Goal: Transaction & Acquisition: Purchase product/service

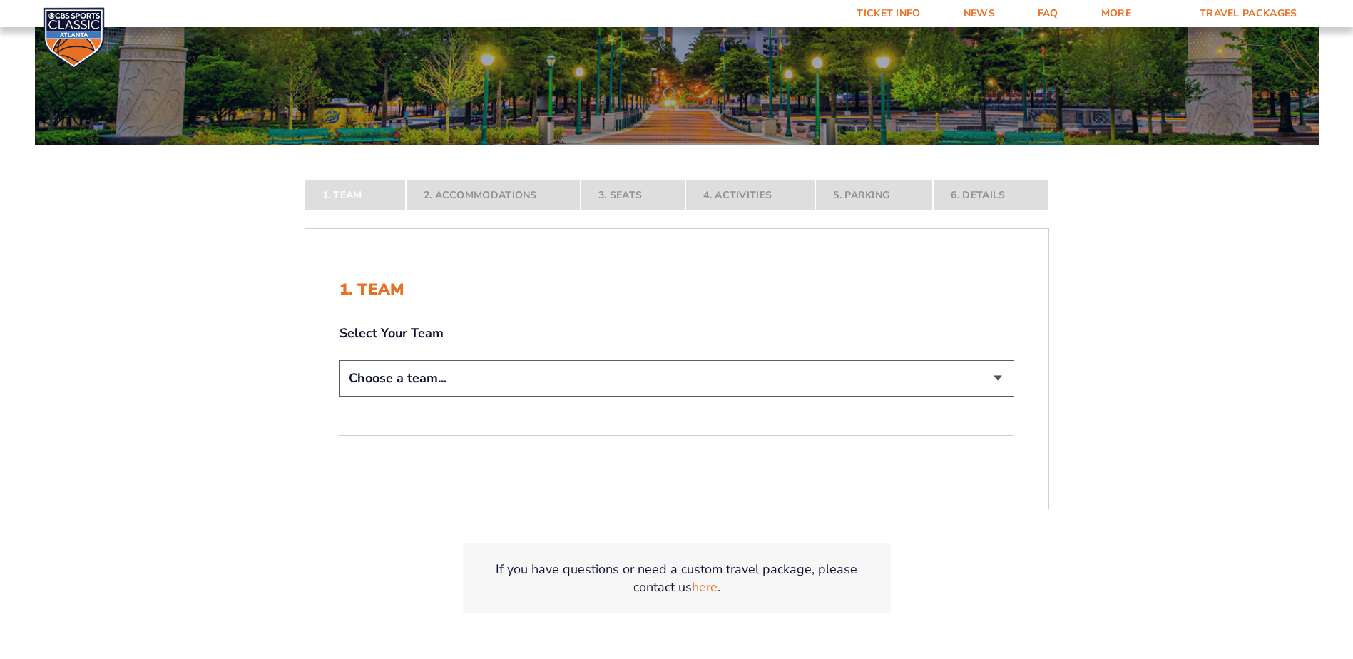
scroll to position [214, 0]
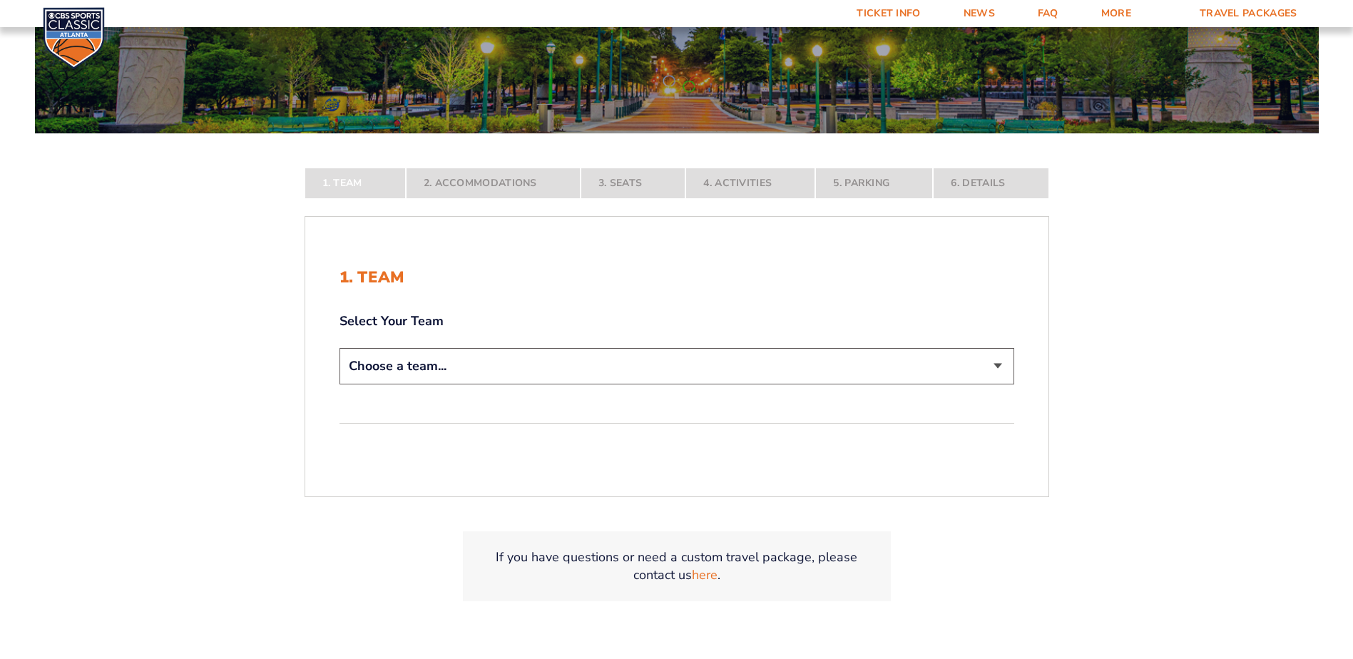
click at [502, 366] on select "Choose a team... Kentucky Wildcats Ohio State Buckeyes North Carolina Tar Heels…" at bounding box center [676, 366] width 675 height 36
select select "12956"
click at [339, 384] on select "Choose a team... Kentucky Wildcats Ohio State Buckeyes North Carolina Tar Heels…" at bounding box center [676, 366] width 675 height 36
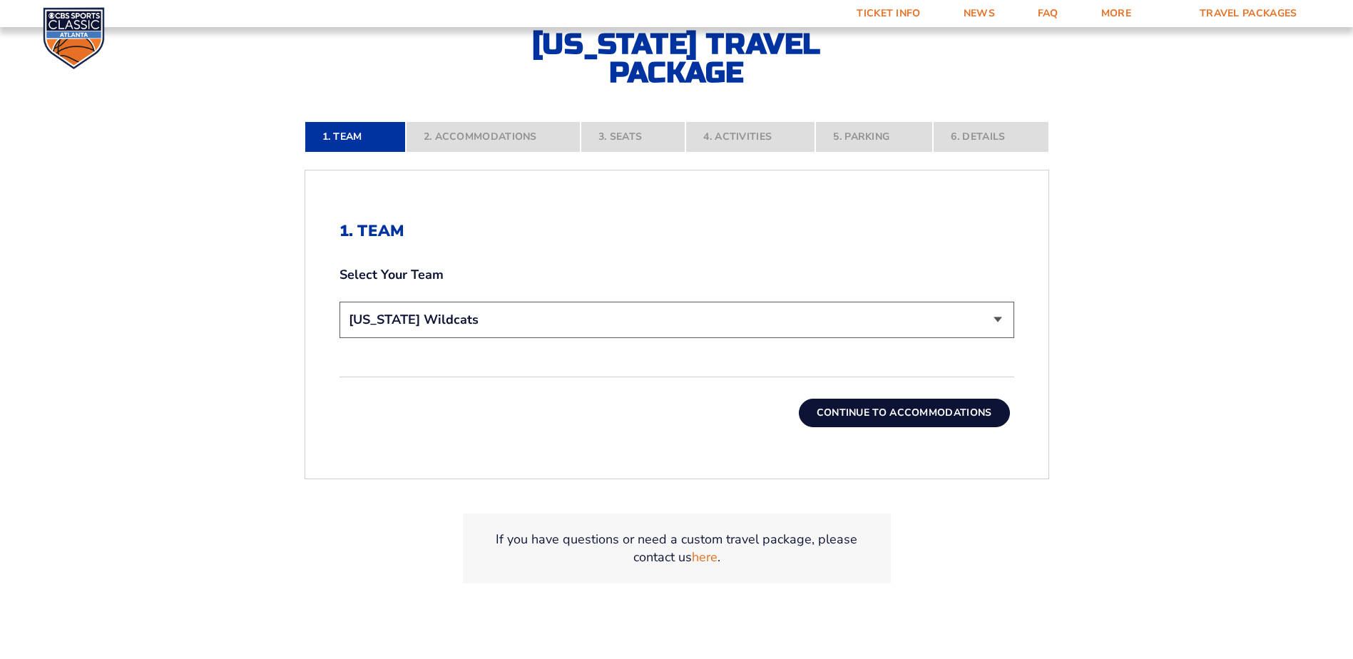
scroll to position [428, 0]
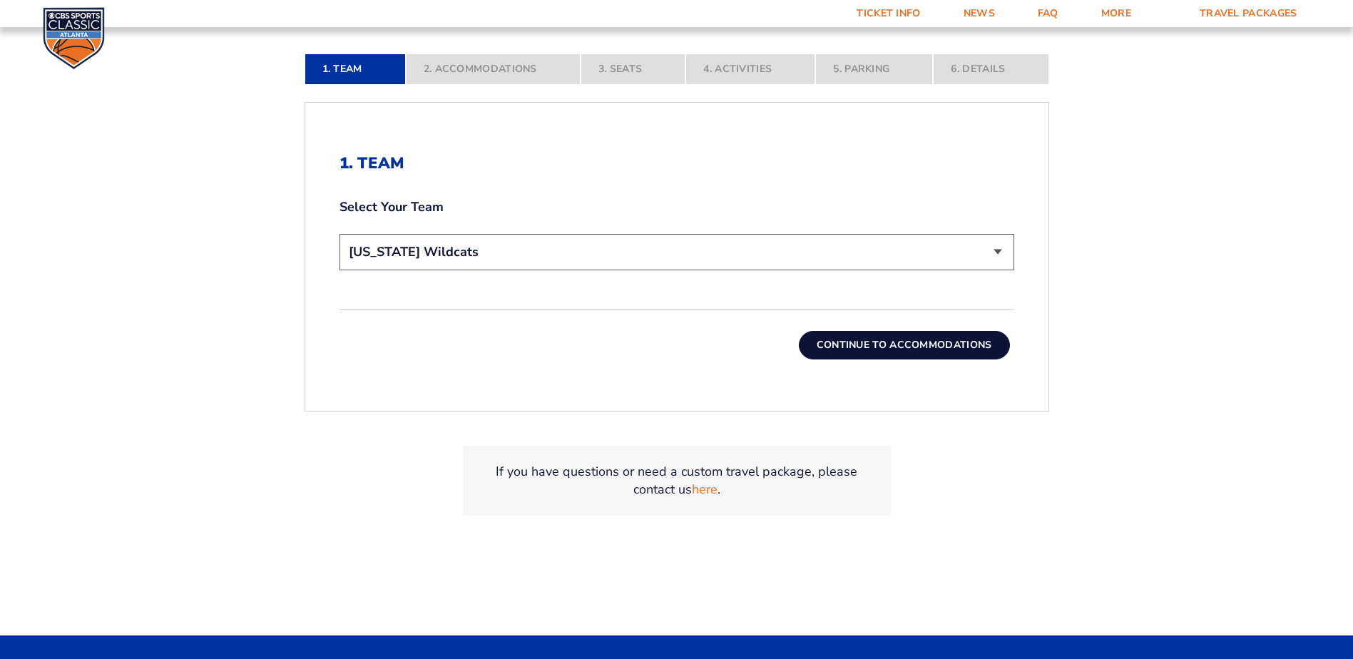
click at [922, 342] on button "Continue To Accommodations" at bounding box center [904, 345] width 211 height 29
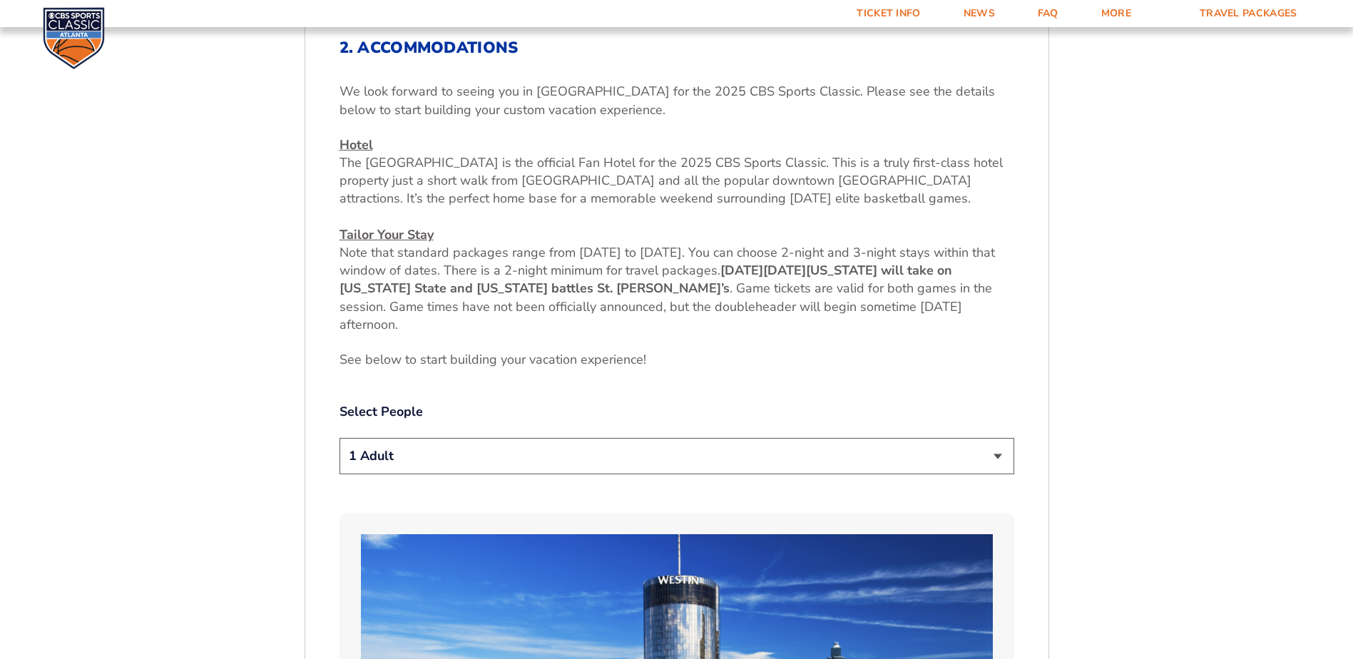
scroll to position [597, 0]
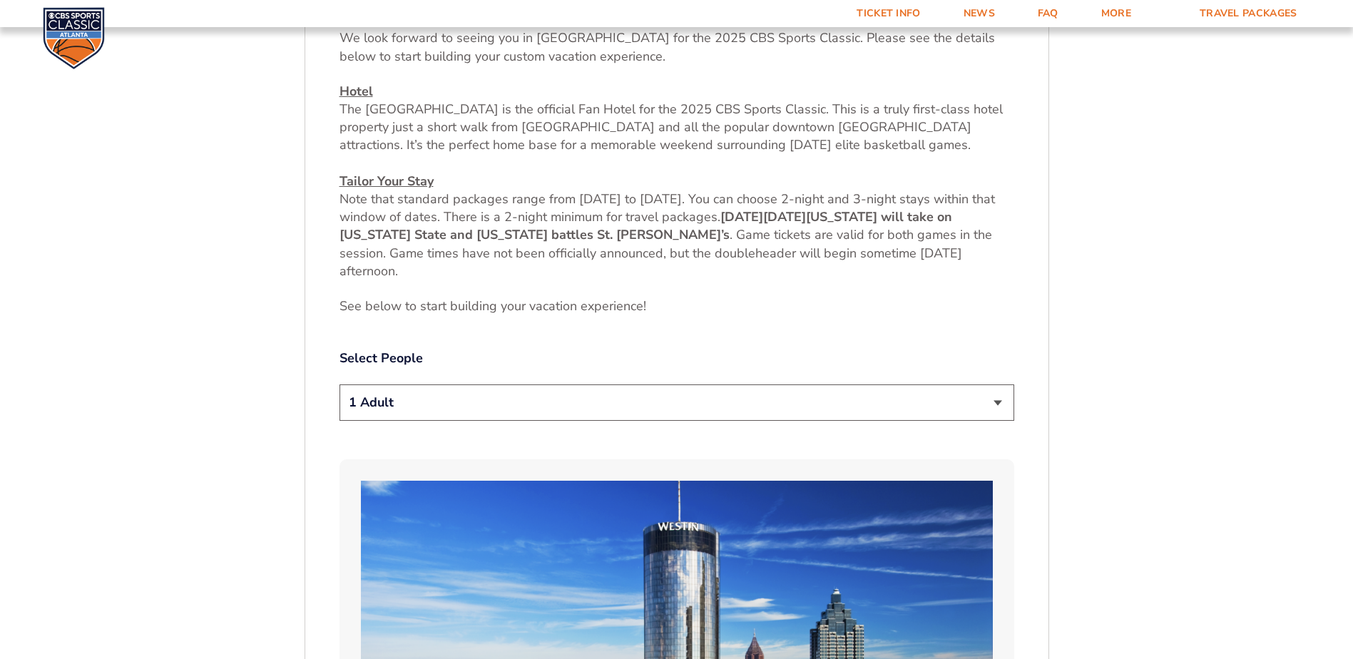
click at [698, 399] on select "1 Adult 2 Adults 3 Adults 4 Adults 2 Adults + 1 Child 2 Adults + 2 Children 2 A…" at bounding box center [676, 402] width 675 height 36
click at [339, 384] on select "1 Adult 2 Adults 3 Adults 4 Adults 2 Adults + 1 Child 2 Adults + 2 Children 2 A…" at bounding box center [676, 402] width 675 height 36
click at [619, 412] on select "1 Adult 2 Adults 3 Adults 4 Adults 2 Adults + 1 Child 2 Adults + 2 Children 2 A…" at bounding box center [676, 402] width 675 height 36
select select "2 Adults"
click at [339, 384] on select "1 Adult 2 Adults 3 Adults 4 Adults 2 Adults + 1 Child 2 Adults + 2 Children 2 A…" at bounding box center [676, 402] width 675 height 36
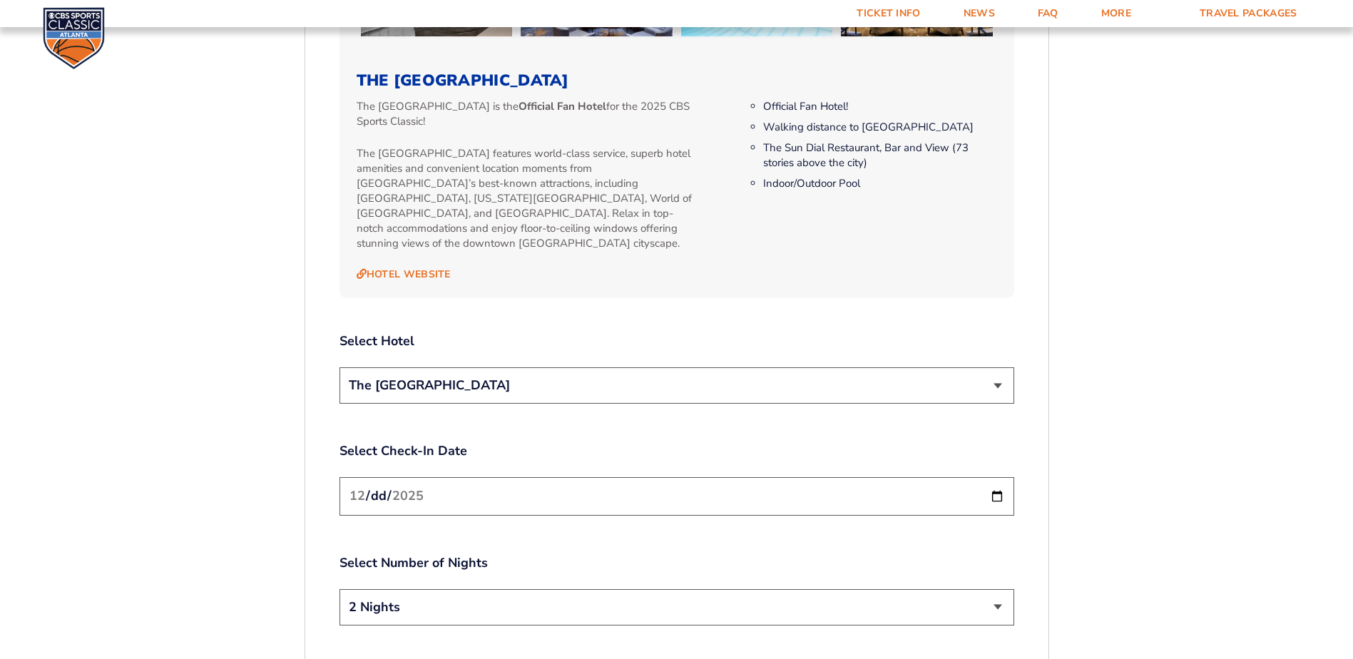
scroll to position [1524, 0]
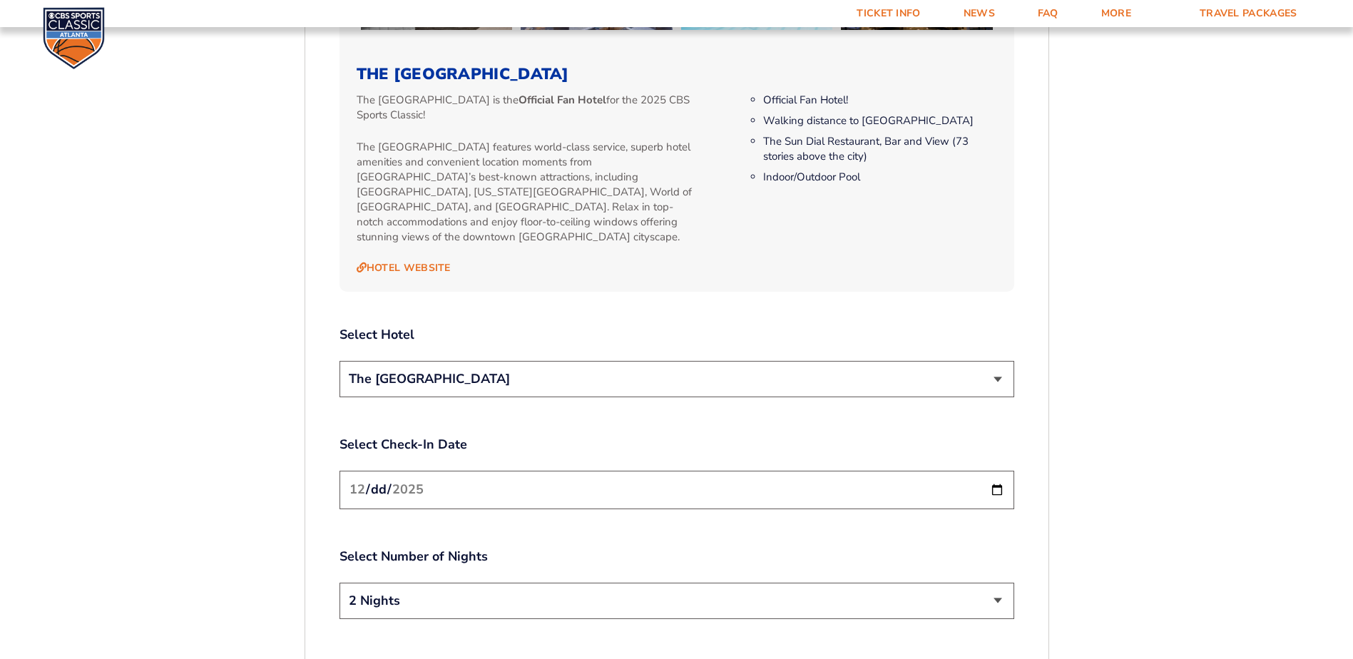
click at [661, 361] on select "The [GEOGRAPHIC_DATA]" at bounding box center [676, 379] width 675 height 36
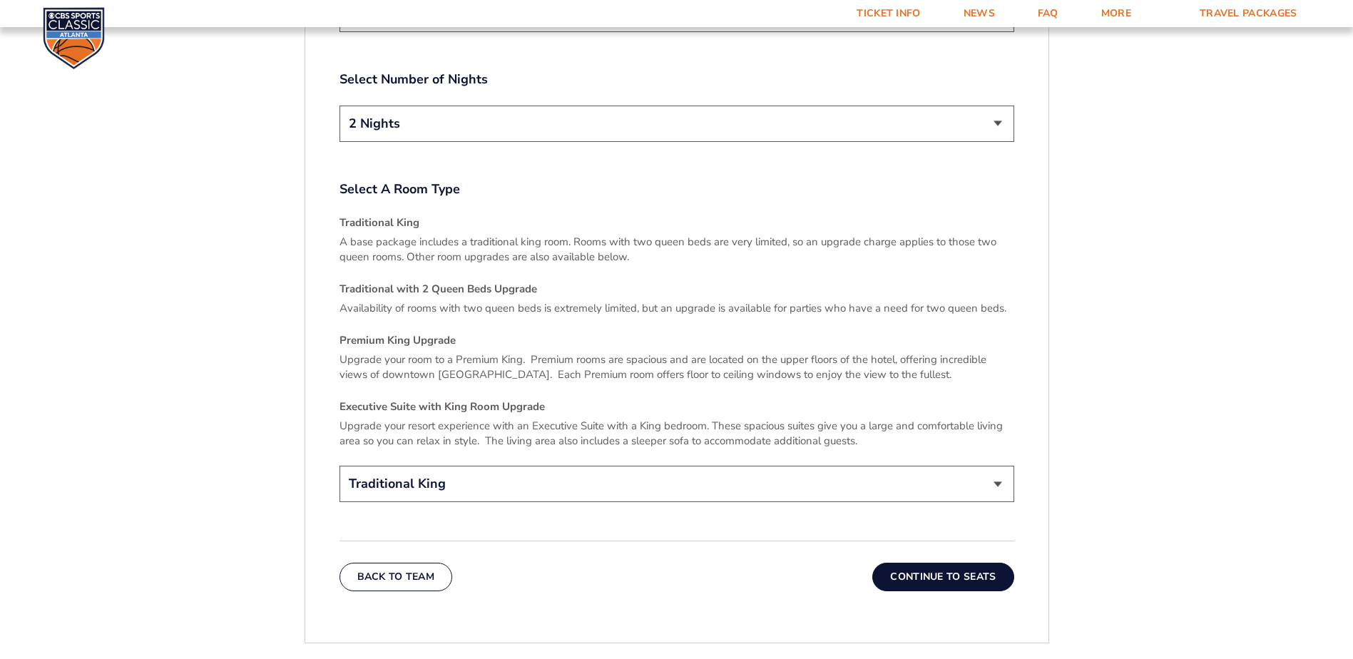
scroll to position [2166, 0]
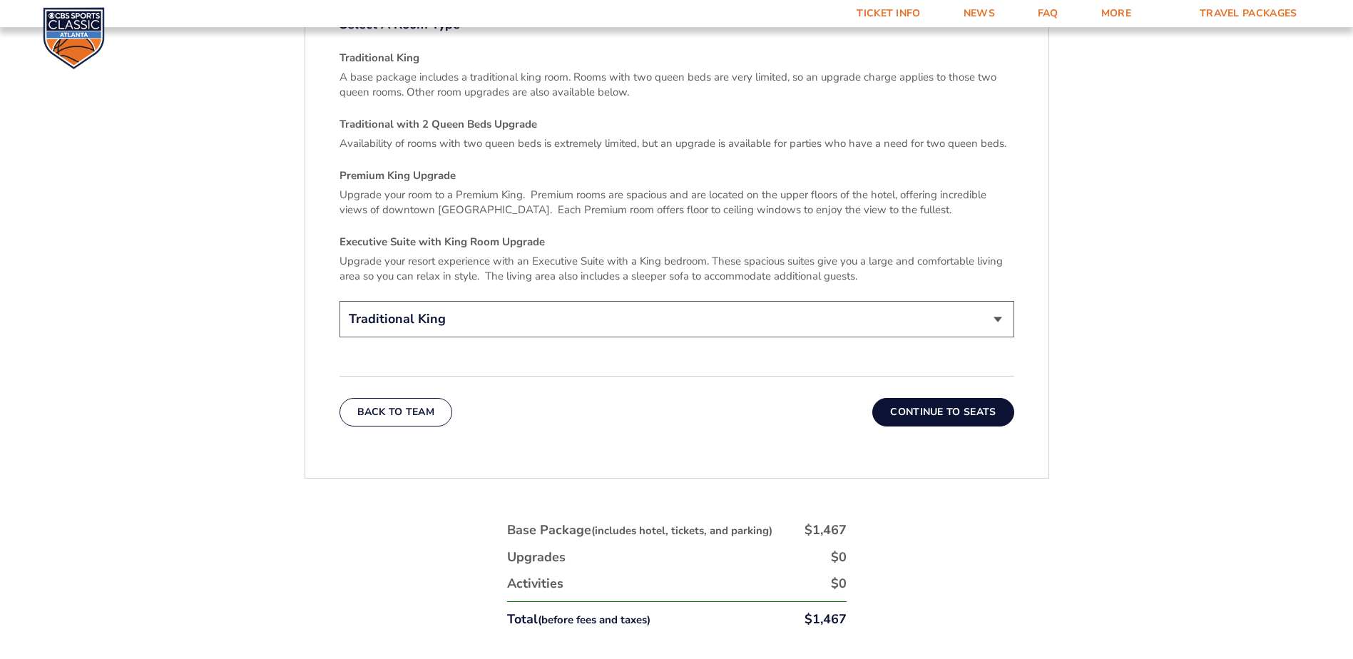
click at [979, 398] on button "Continue To Seats" at bounding box center [942, 412] width 141 height 29
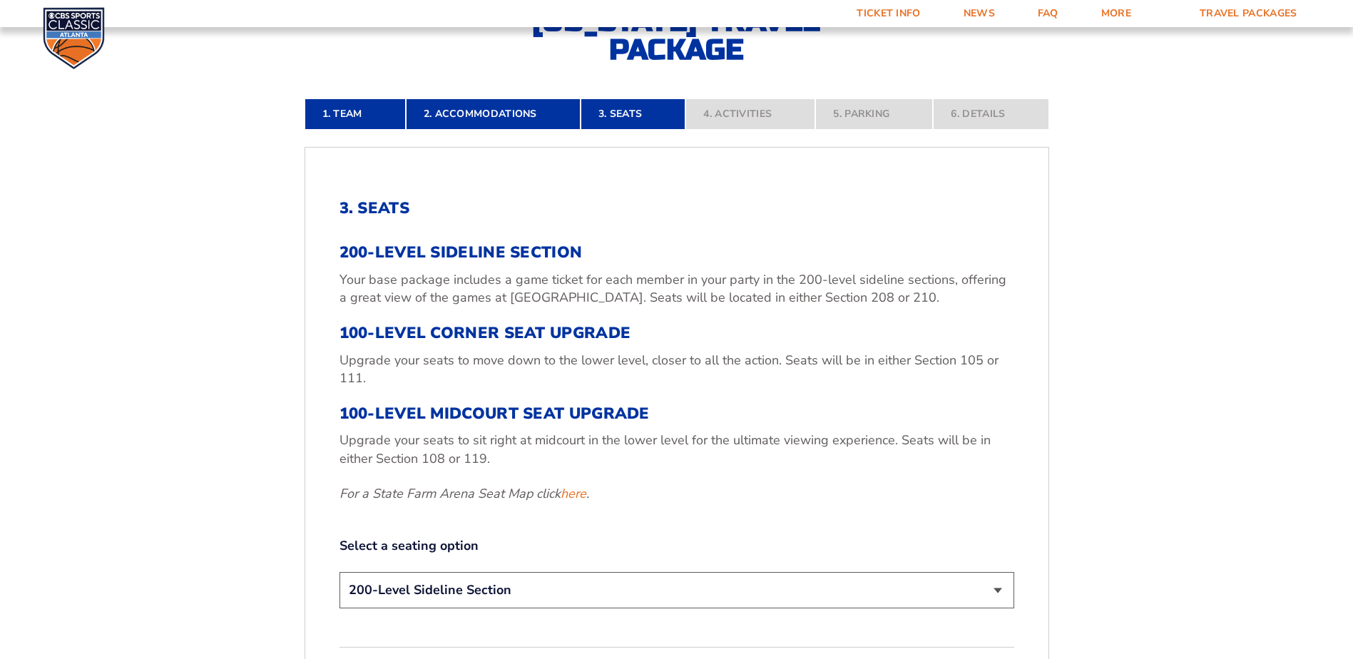
scroll to position [454, 0]
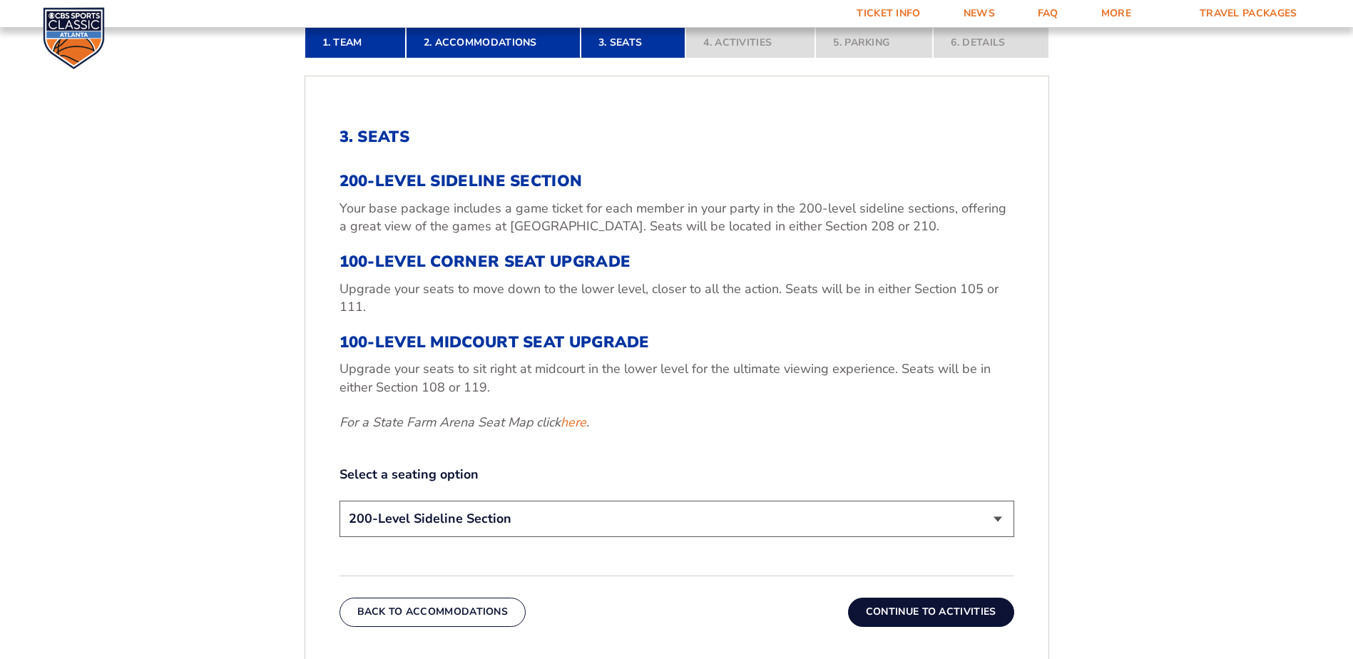
click at [547, 516] on select "200-Level Sideline Section 100-Level Corner Seat Upgrade (+$120 per person) 100…" at bounding box center [676, 519] width 675 height 36
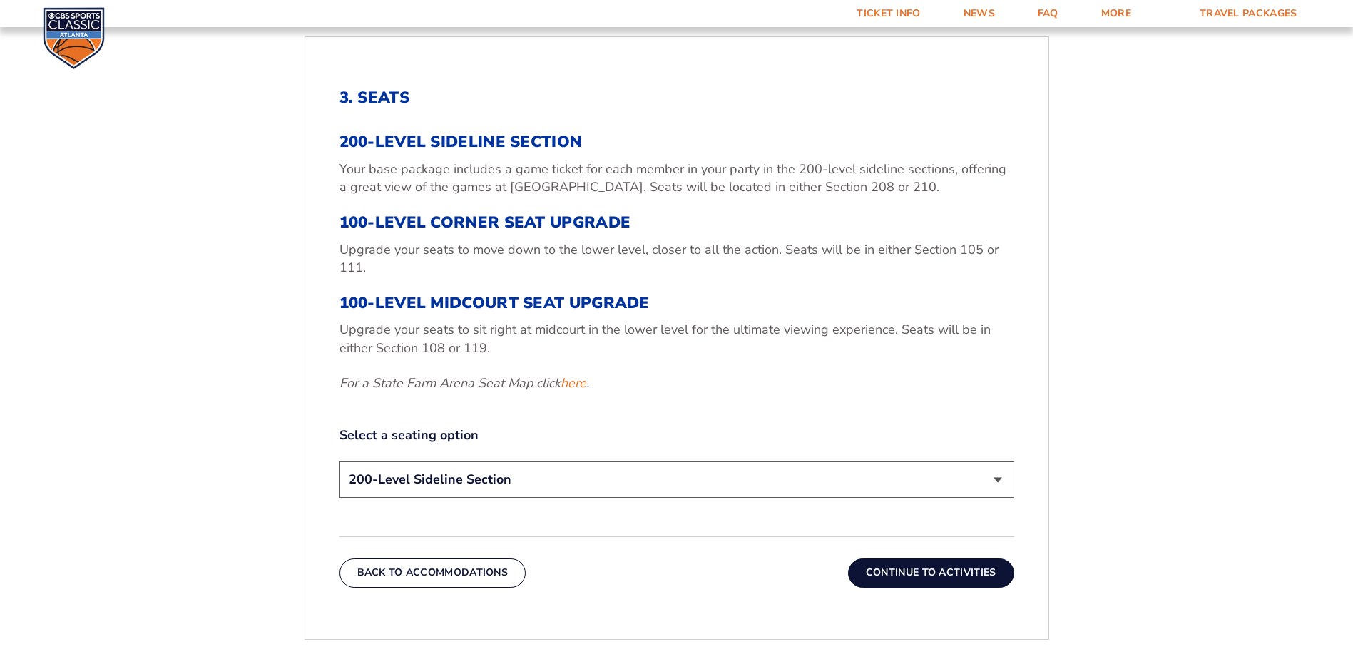
scroll to position [526, 0]
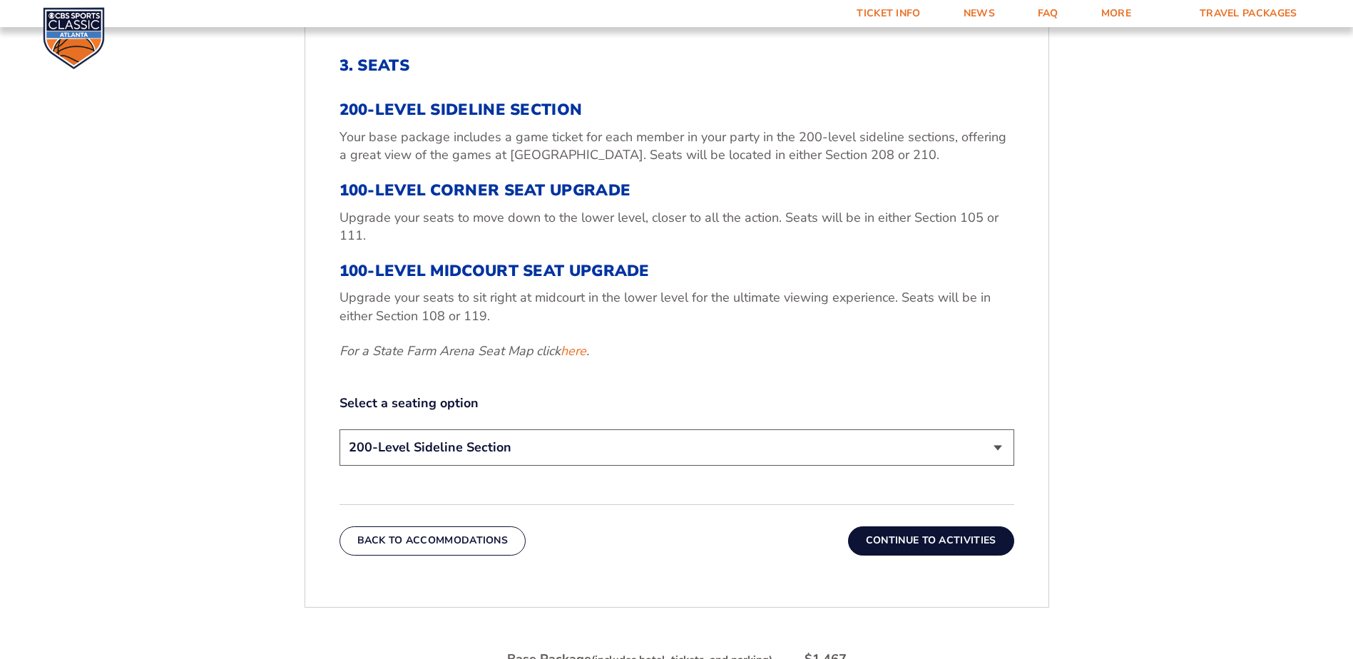
click at [545, 457] on select "200-Level Sideline Section 100-Level Corner Seat Upgrade (+$120 per person) 100…" at bounding box center [676, 447] width 675 height 36
select select "100-Level Midcourt Seat Upgrade"
click at [339, 429] on select "200-Level Sideline Section 100-Level Corner Seat Upgrade (+$120 per person) 100…" at bounding box center [676, 447] width 675 height 36
click at [972, 543] on button "Continue To Activities" at bounding box center [931, 540] width 166 height 29
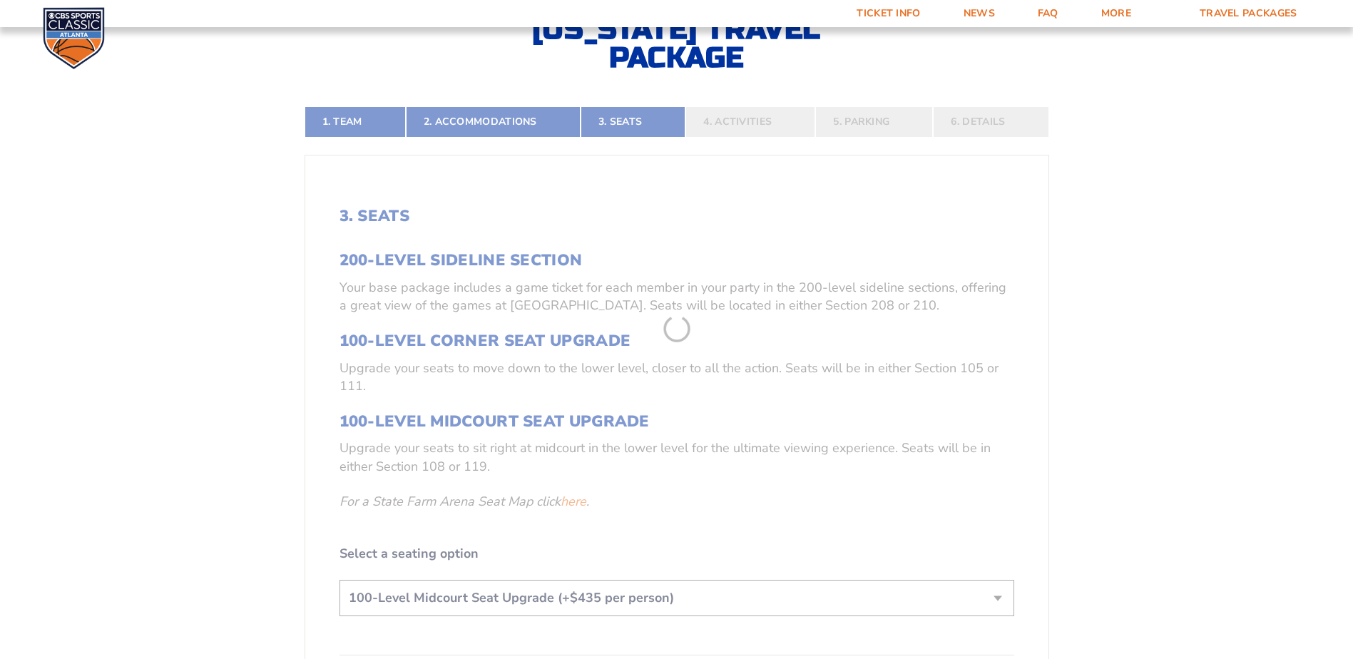
scroll to position [312, 0]
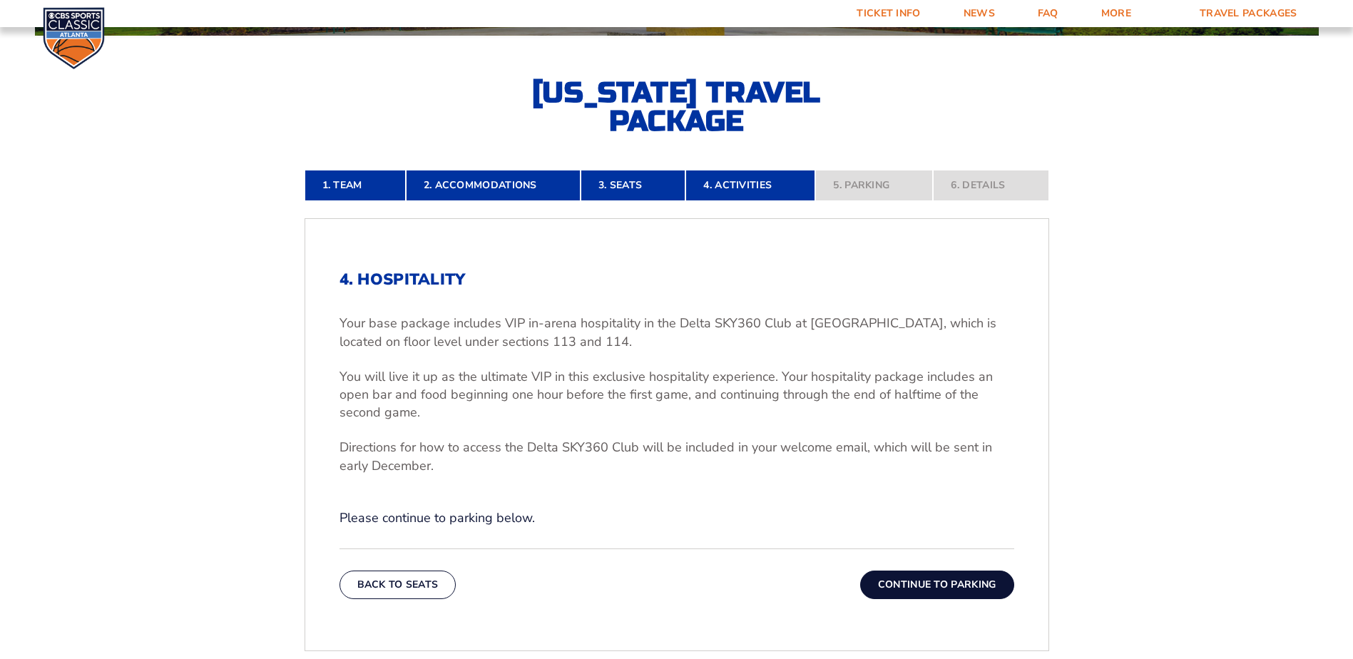
click at [916, 587] on button "Continue To Parking" at bounding box center [937, 585] width 154 height 29
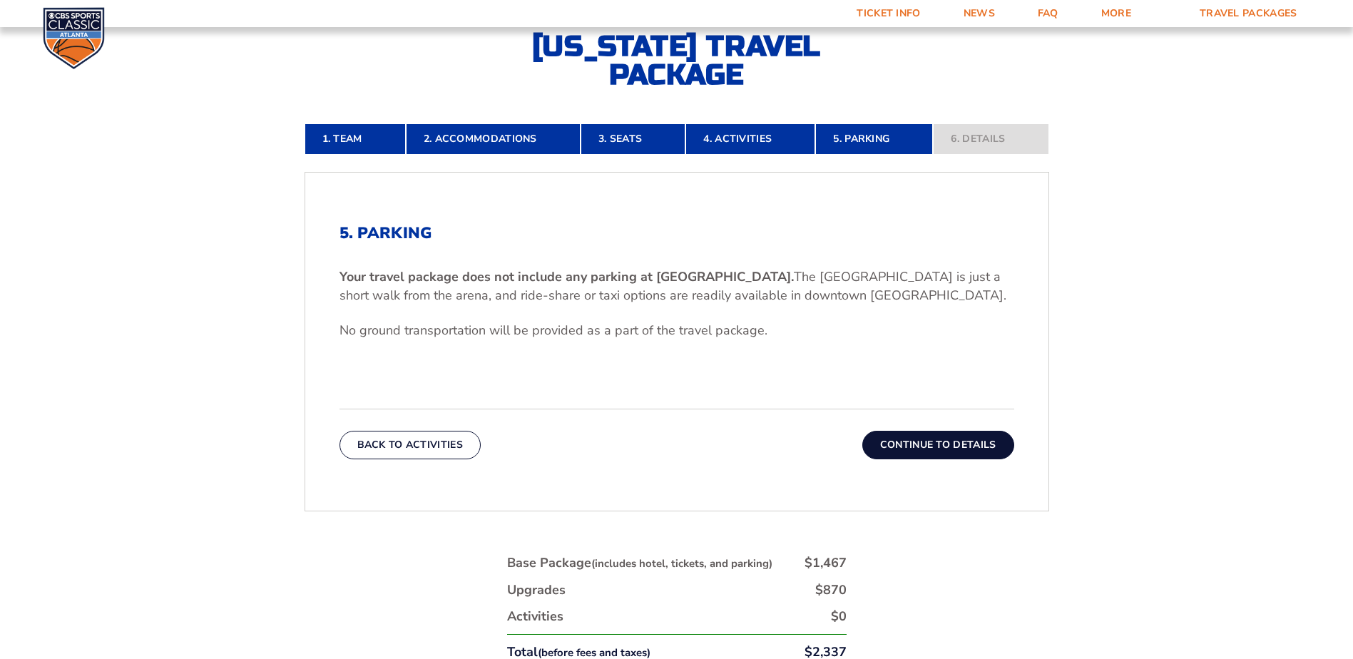
scroll to position [383, 0]
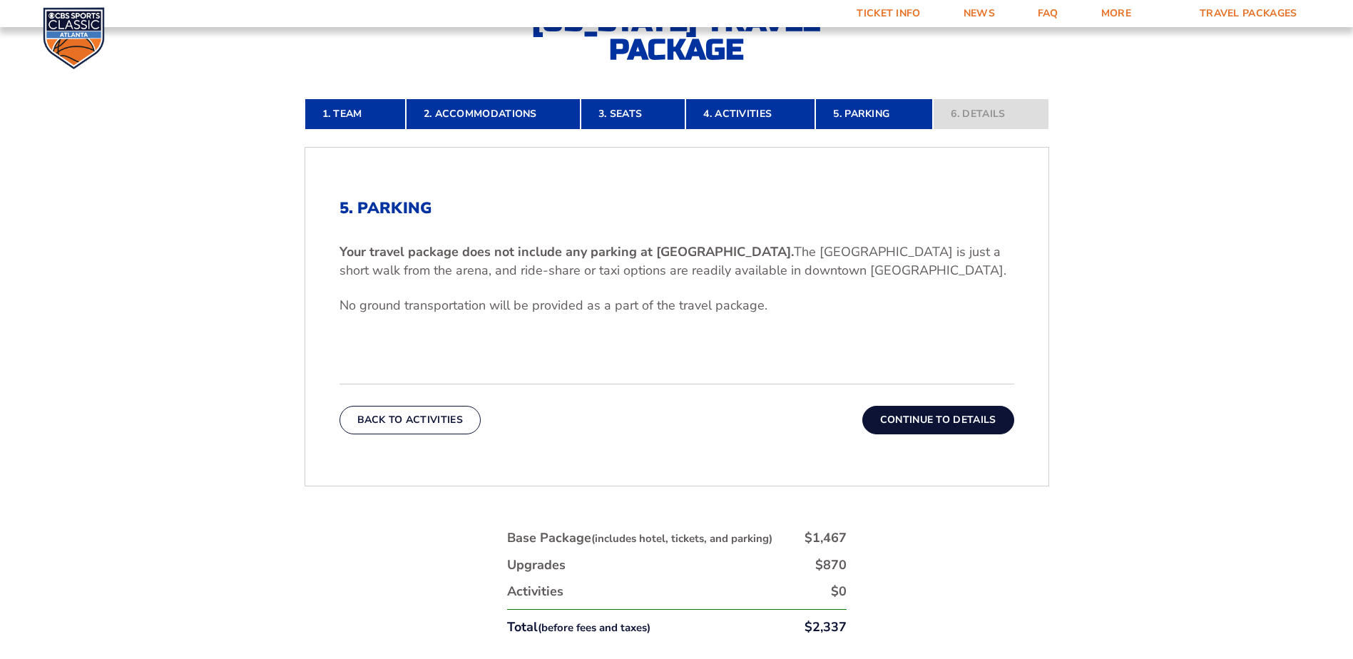
click at [949, 419] on button "Continue To Details" at bounding box center [938, 420] width 152 height 29
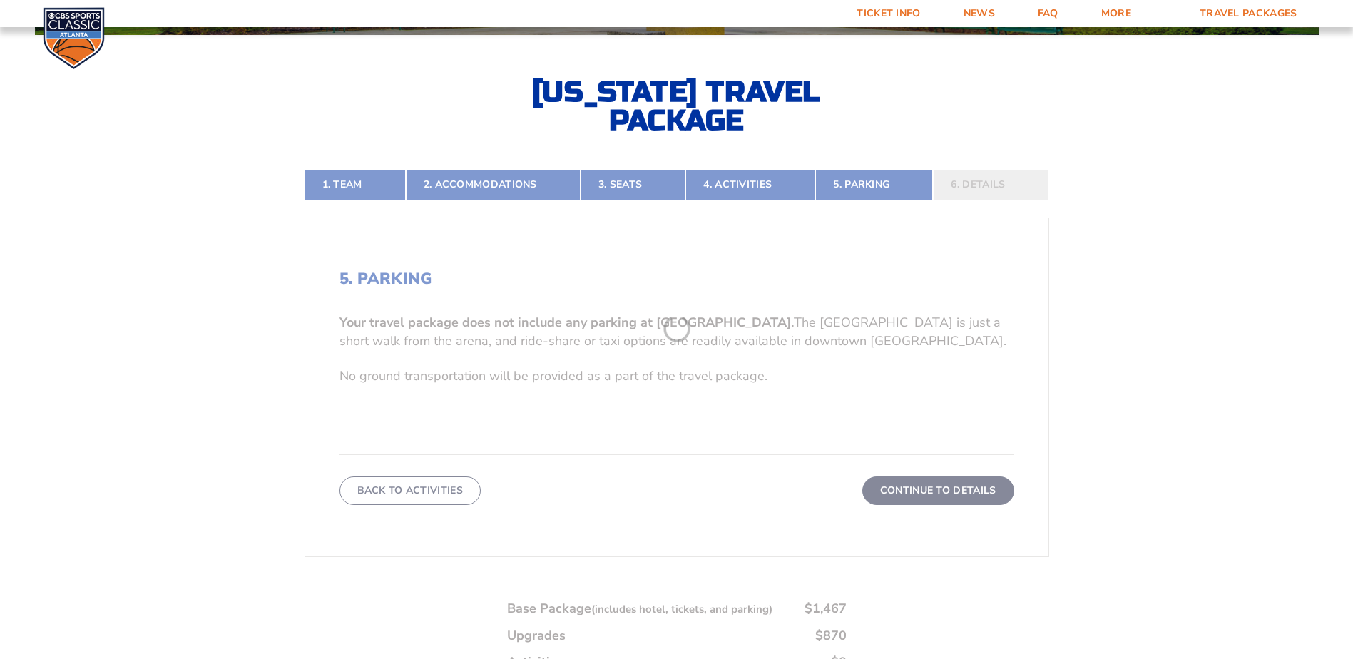
scroll to position [312, 0]
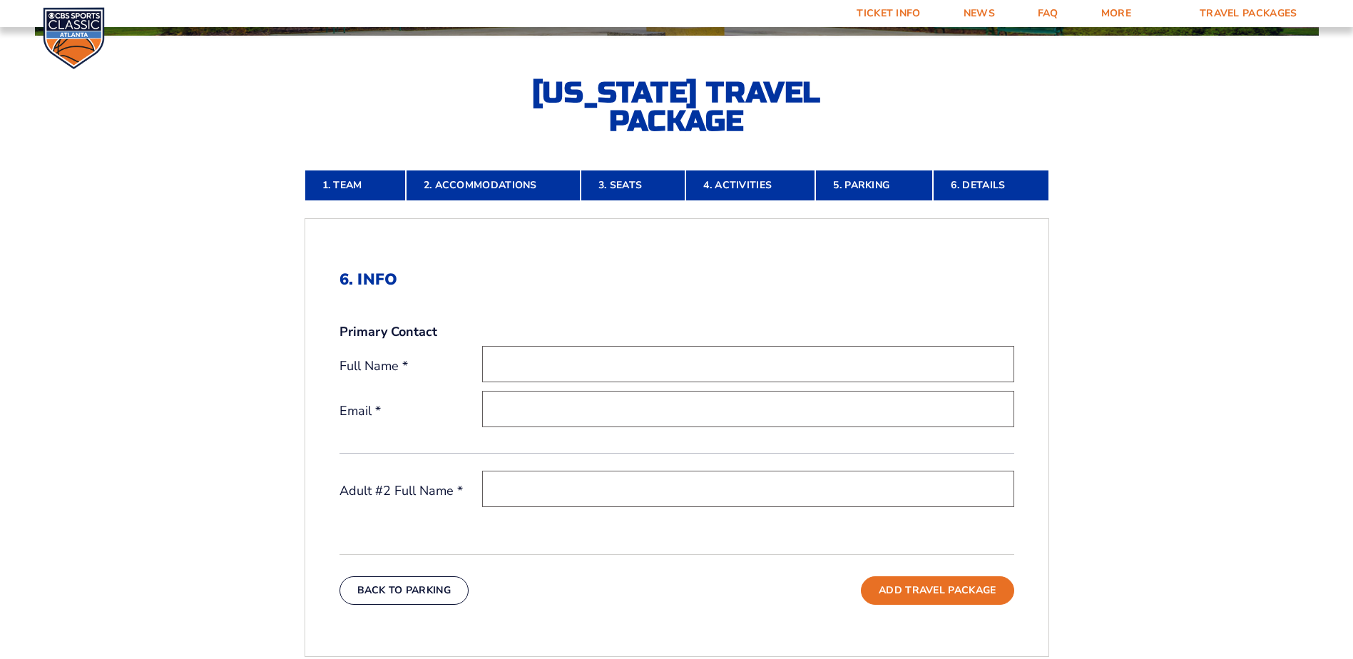
click at [606, 359] on input "text" at bounding box center [748, 364] width 532 height 36
type input "[PERSON_NAME]"
type input "[EMAIL_ADDRESS][DOMAIN_NAME]"
click at [538, 484] on input "text" at bounding box center [748, 489] width 532 height 36
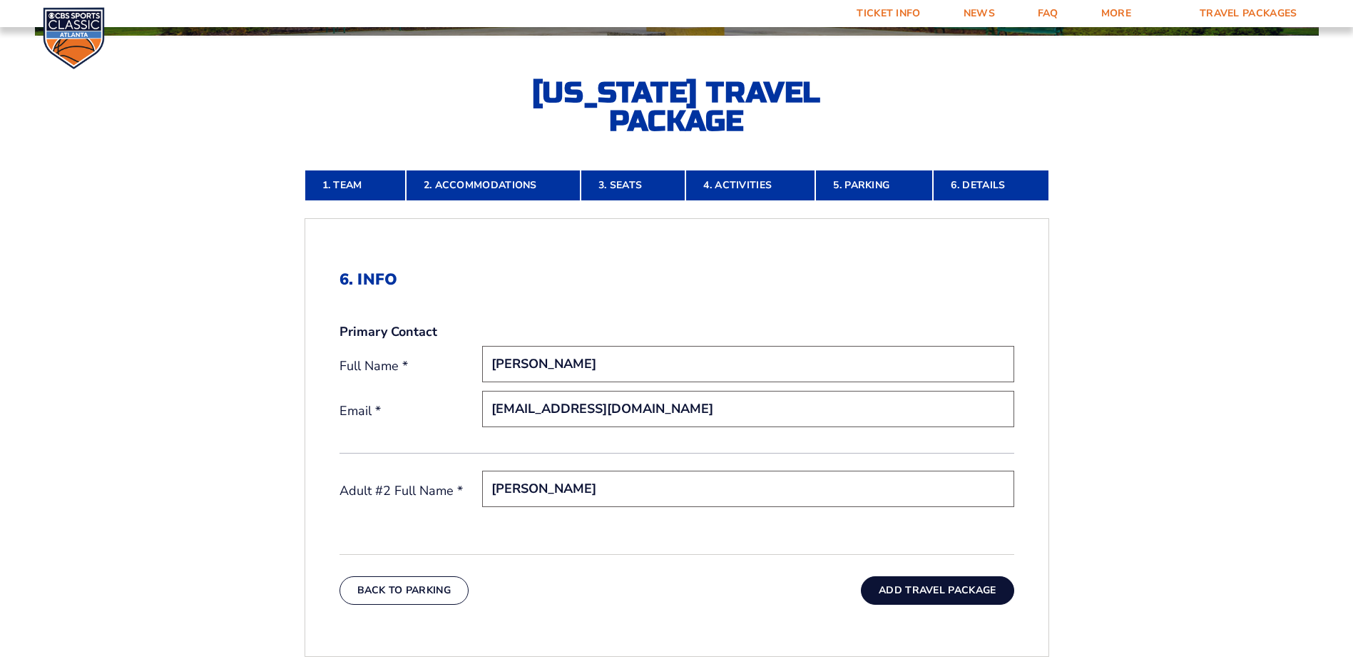
type input "Mark Simms"
click at [961, 588] on button "Add Travel Package" at bounding box center [937, 590] width 153 height 29
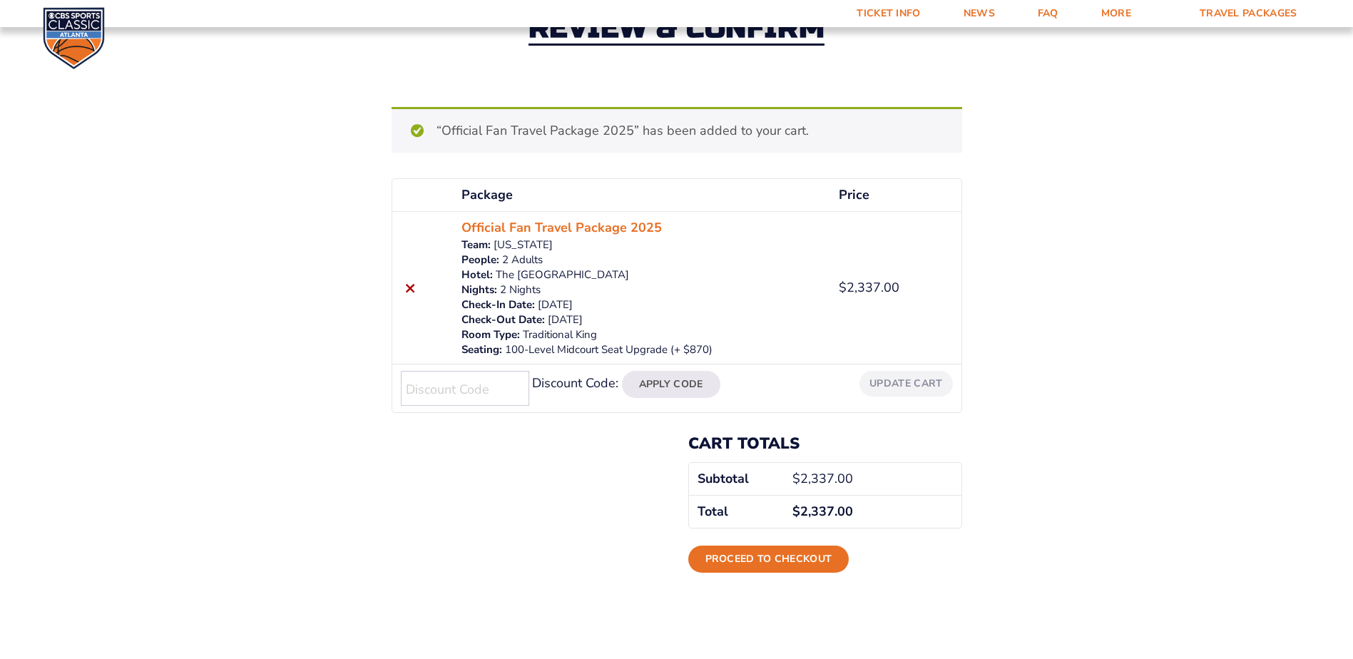
scroll to position [143, 0]
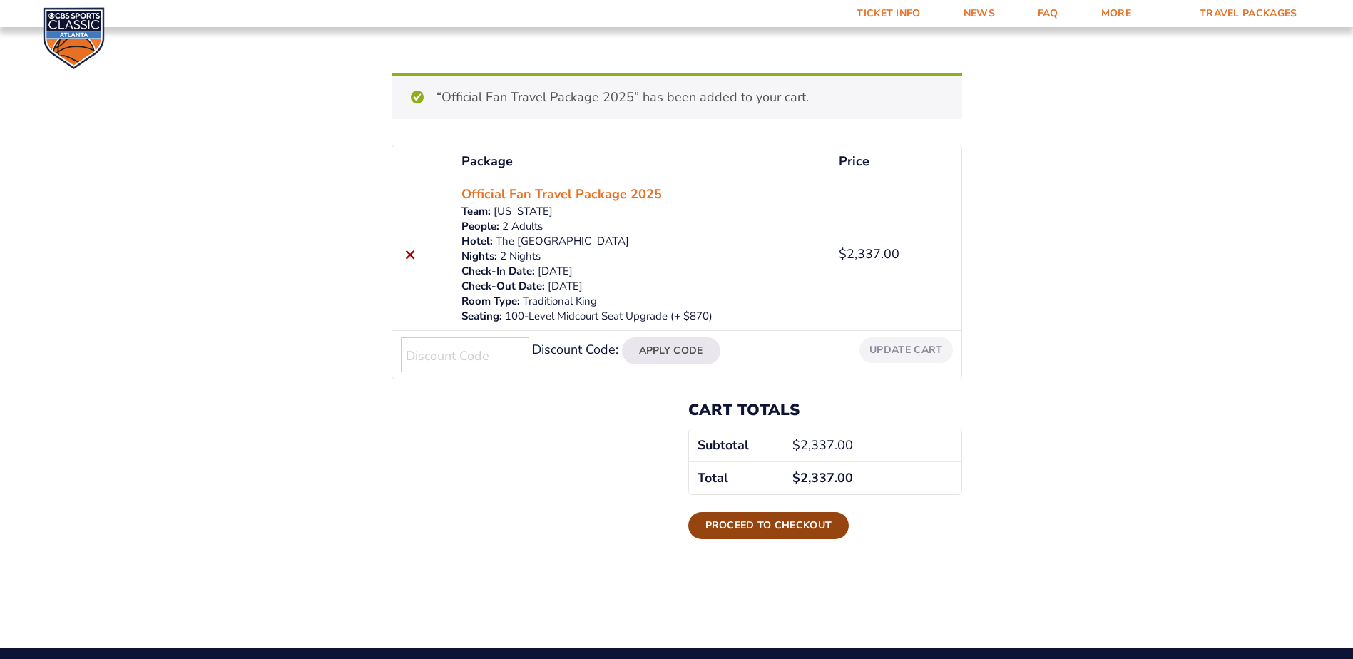
click at [786, 528] on link "Proceed to checkout" at bounding box center [768, 525] width 161 height 27
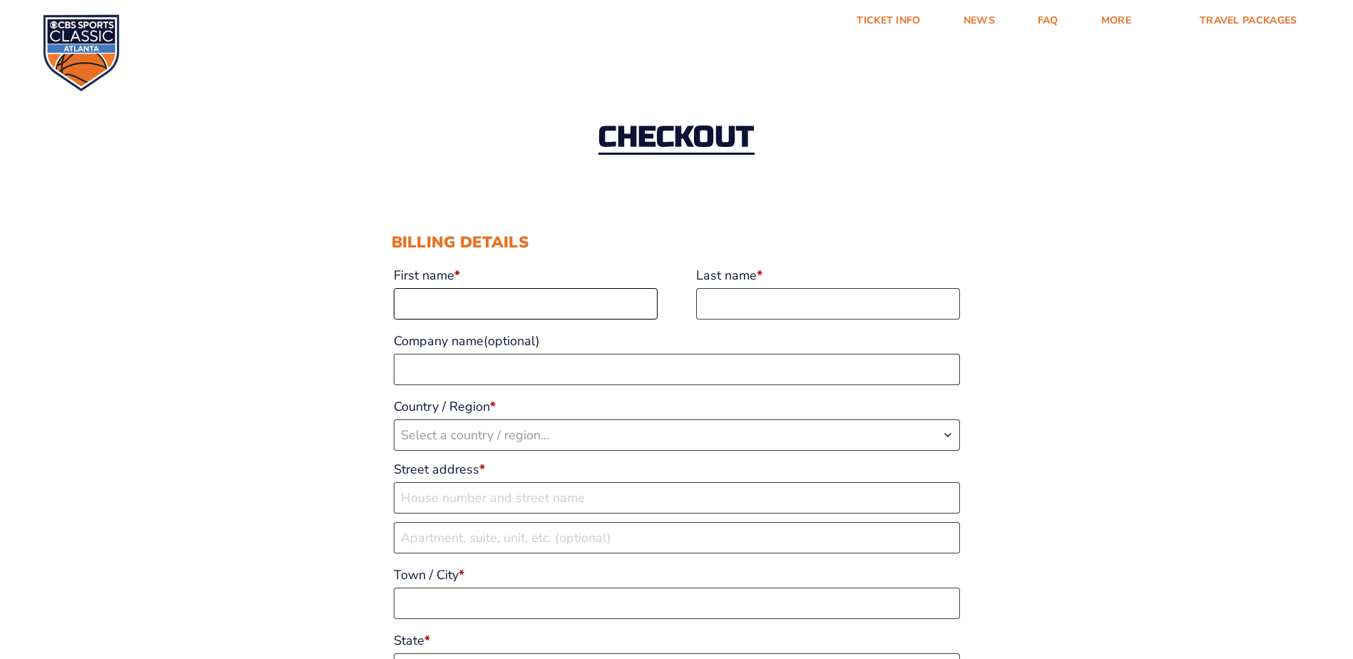
click at [496, 293] on input "First name *" at bounding box center [526, 303] width 264 height 31
type input "Denita"
type input "Simms"
type input "M&J Construction Co"
select select "US"
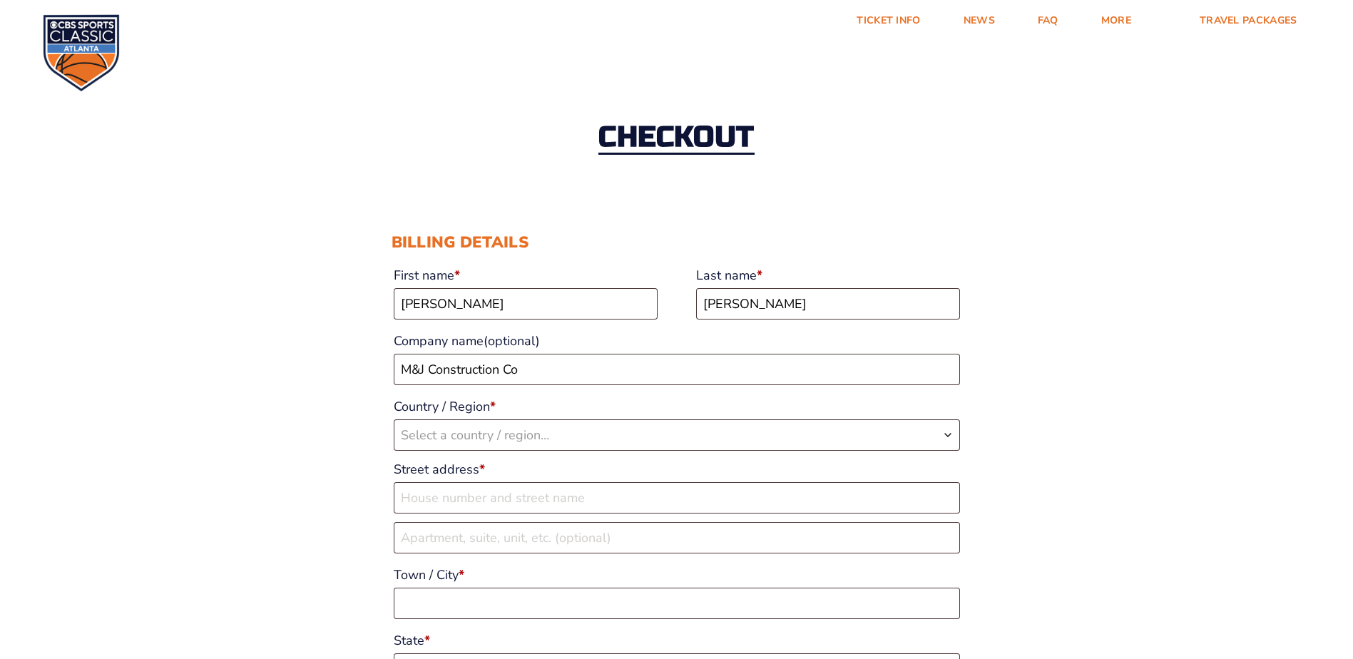
type input "PO Box 387"
type input "Springfield"
type input "40069-1308"
type input "18598051215"
type input "dsimms@m-jconstruction.com"
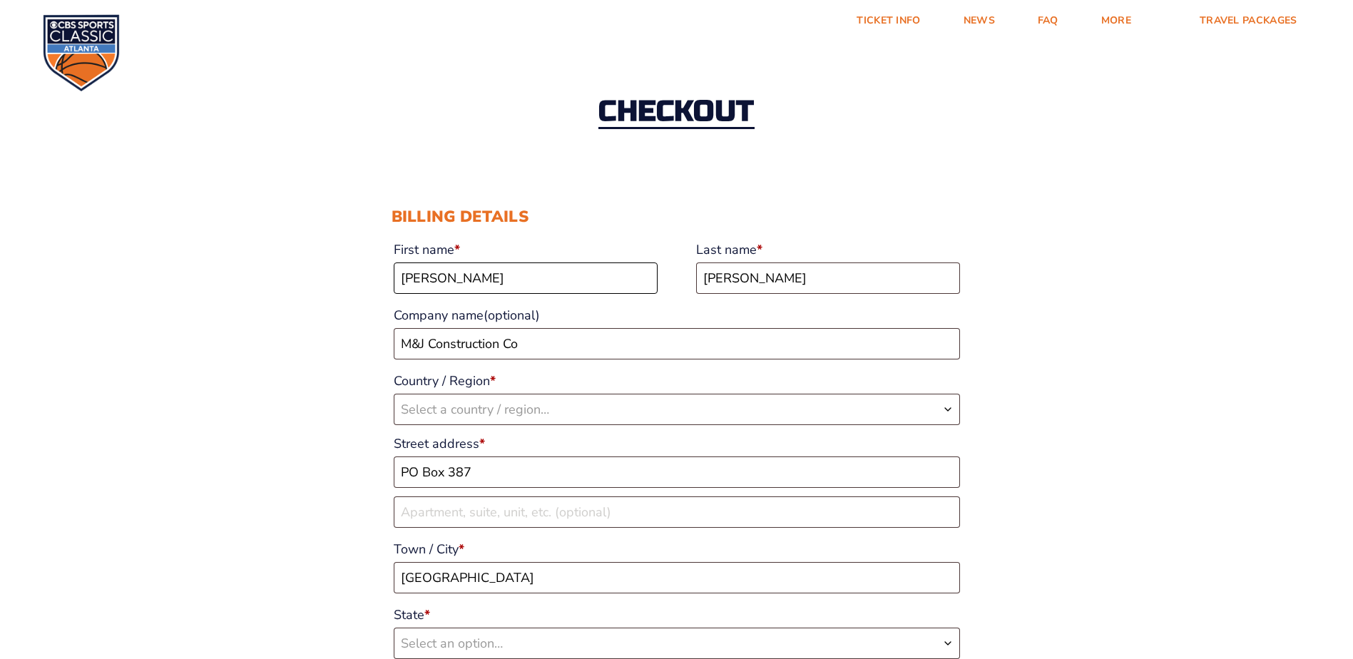
select select "US"
select select "KY"
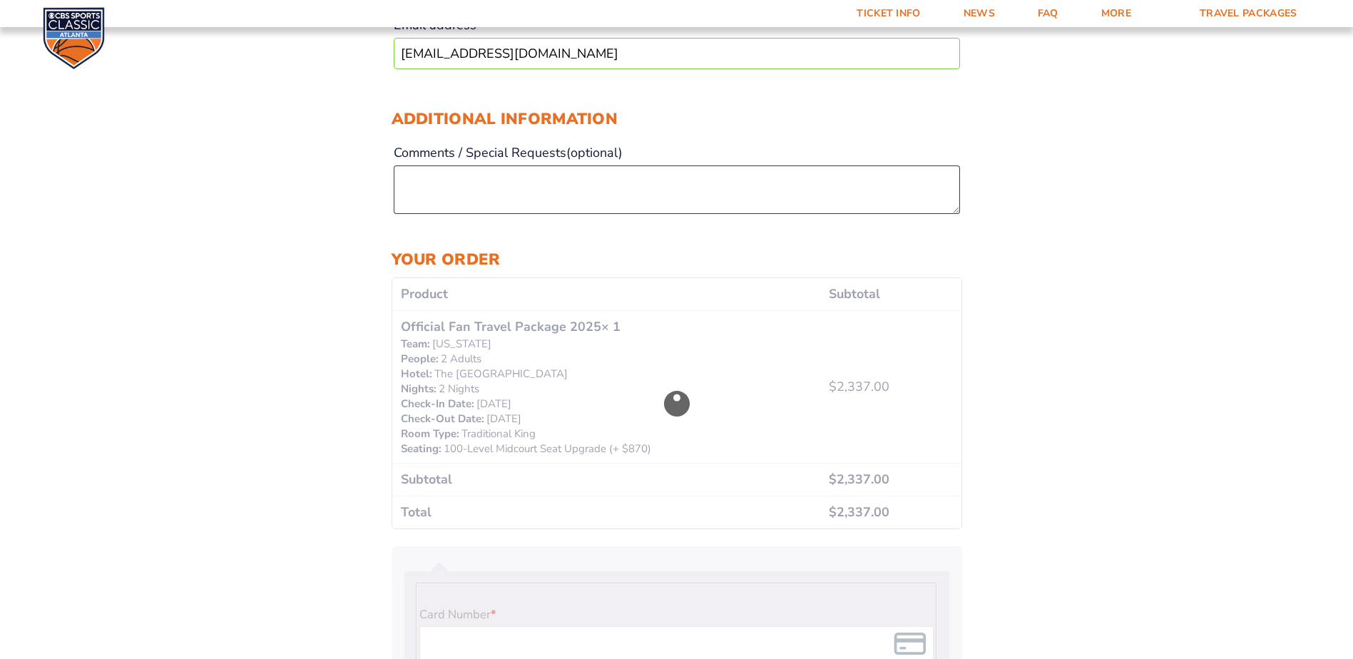
scroll to position [785, 0]
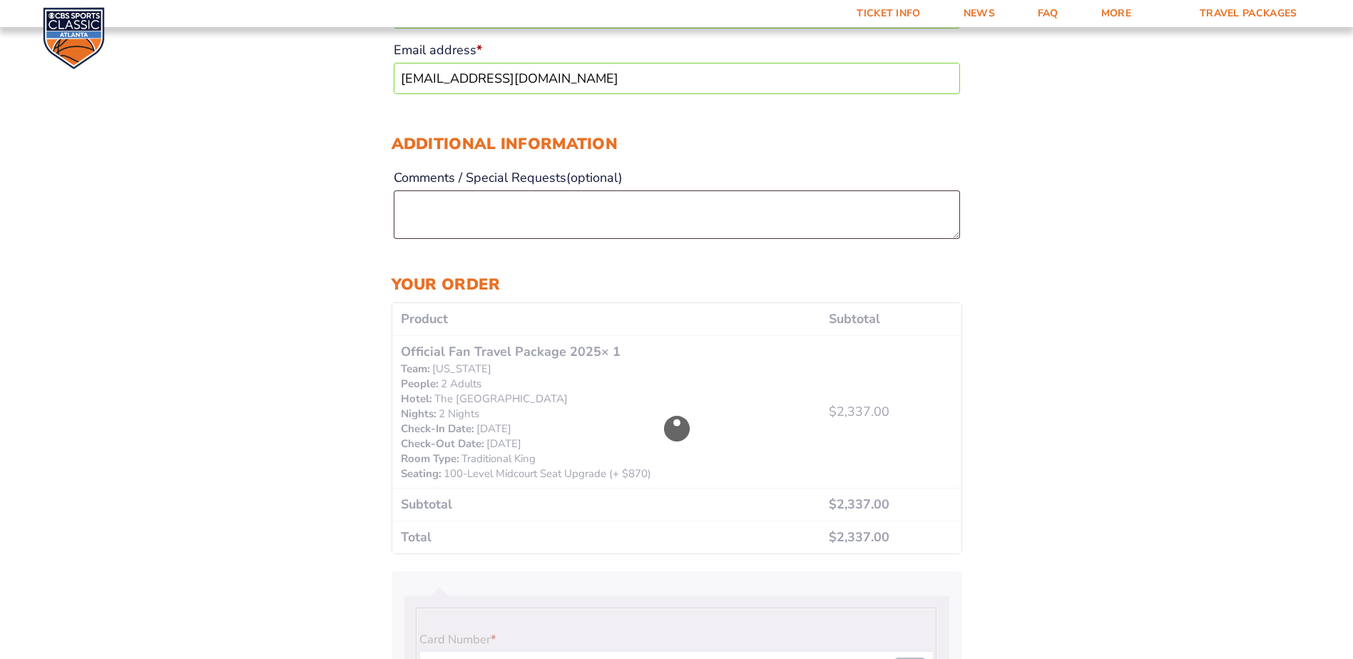
click at [838, 433] on div "Checkout" at bounding box center [676, 428] width 569 height 250
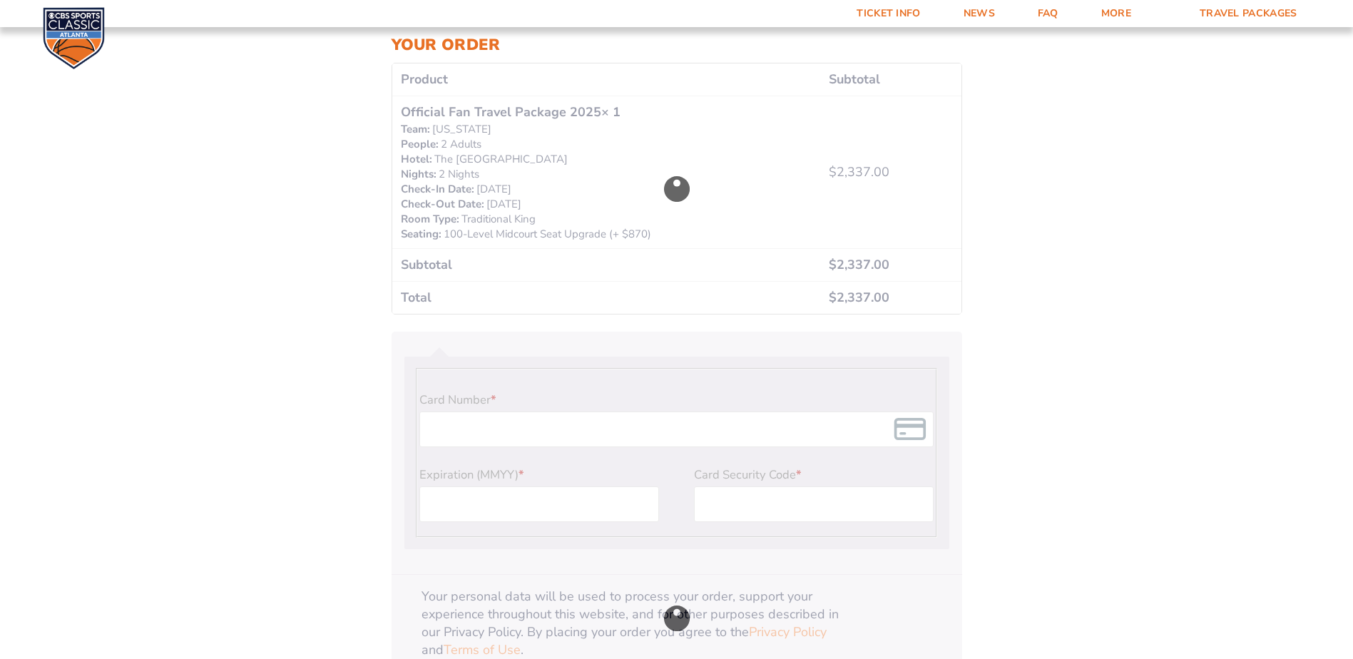
scroll to position [999, 0]
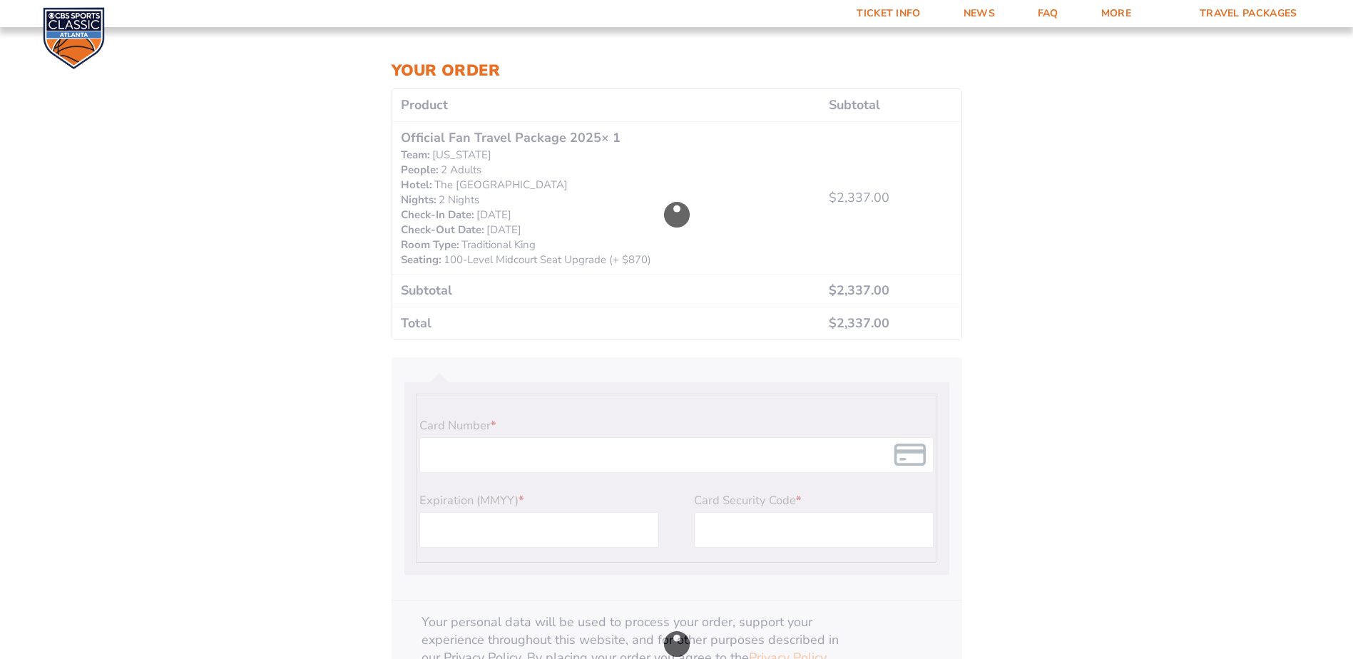
click at [562, 454] on div "Checkout" at bounding box center [677, 643] width 571 height 573
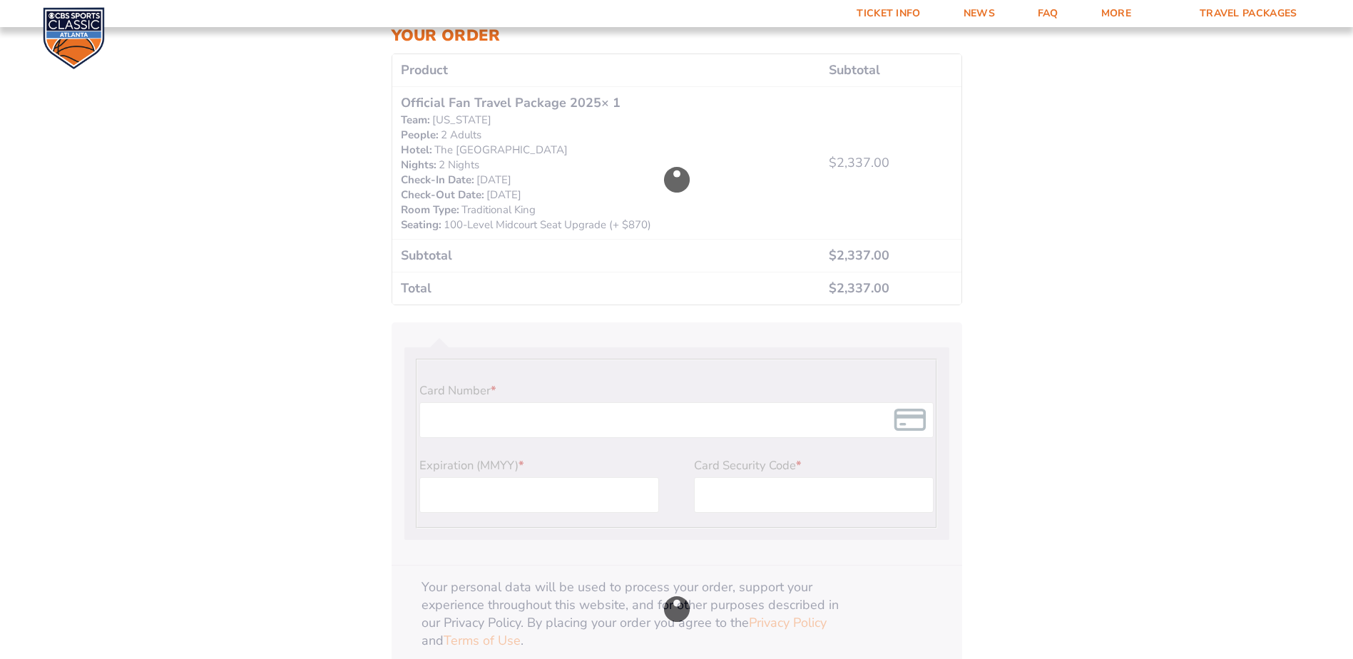
scroll to position [999, 0]
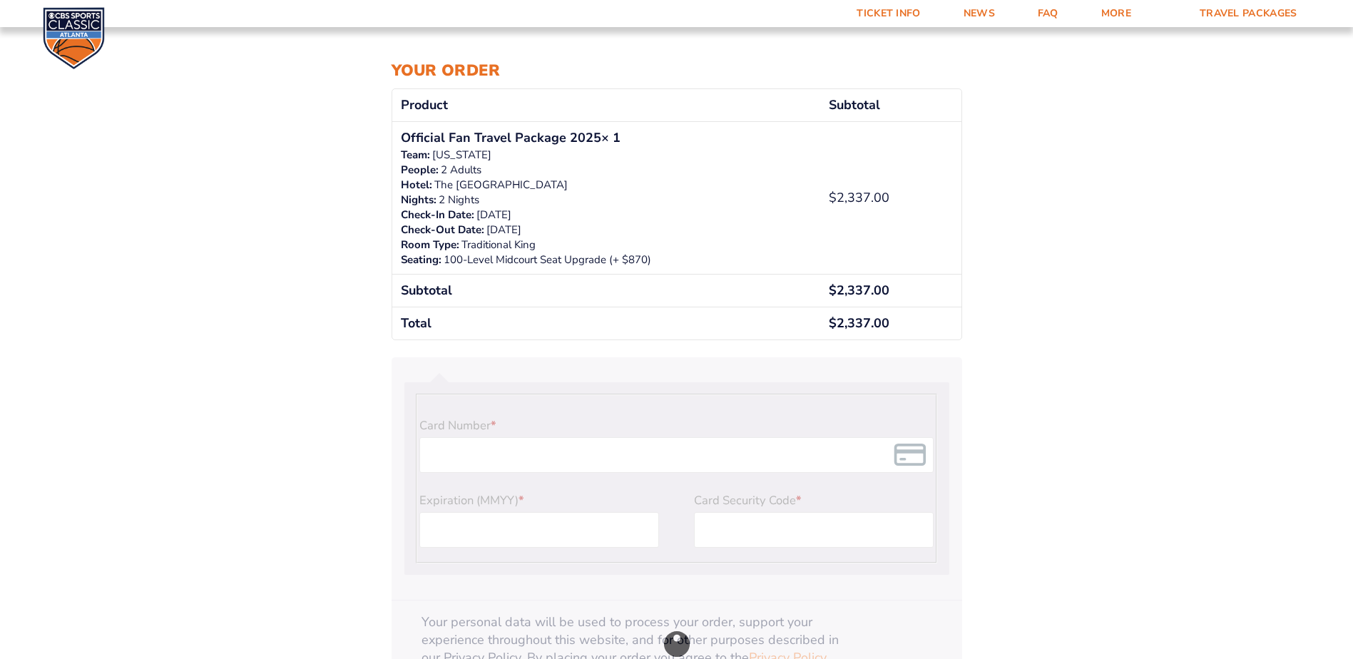
click at [516, 454] on div "Checkout" at bounding box center [677, 643] width 571 height 573
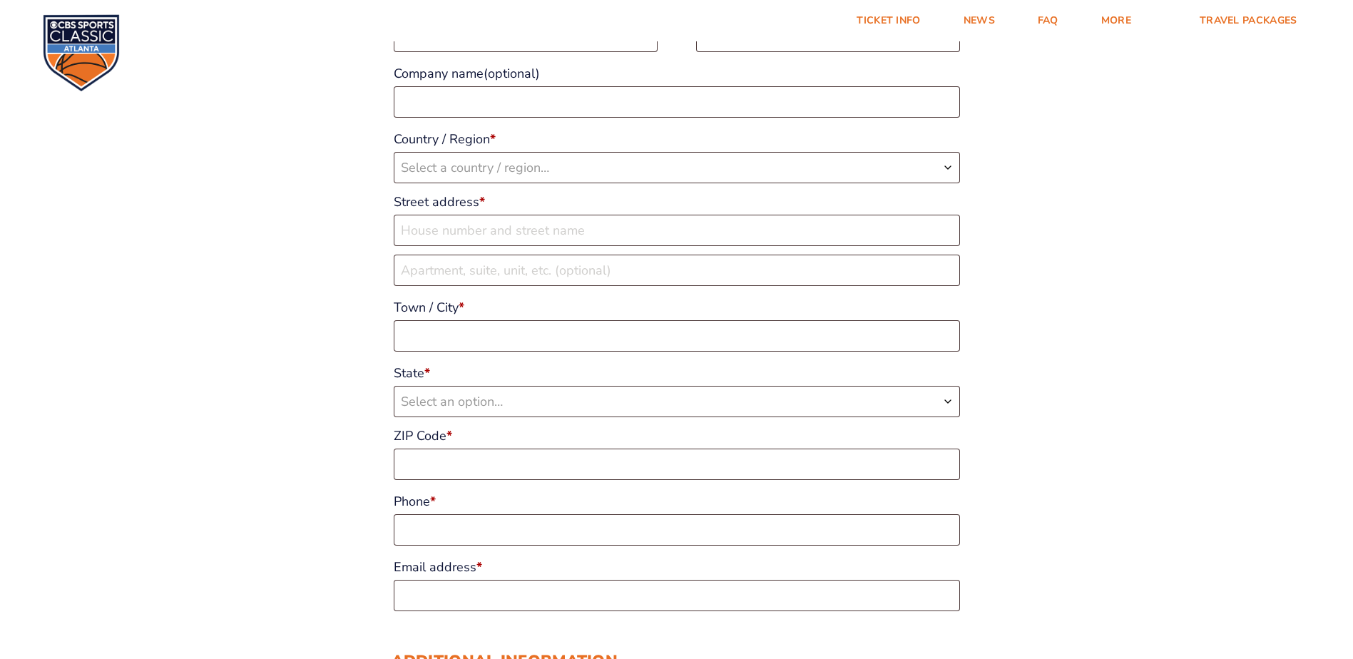
scroll to position [0, 0]
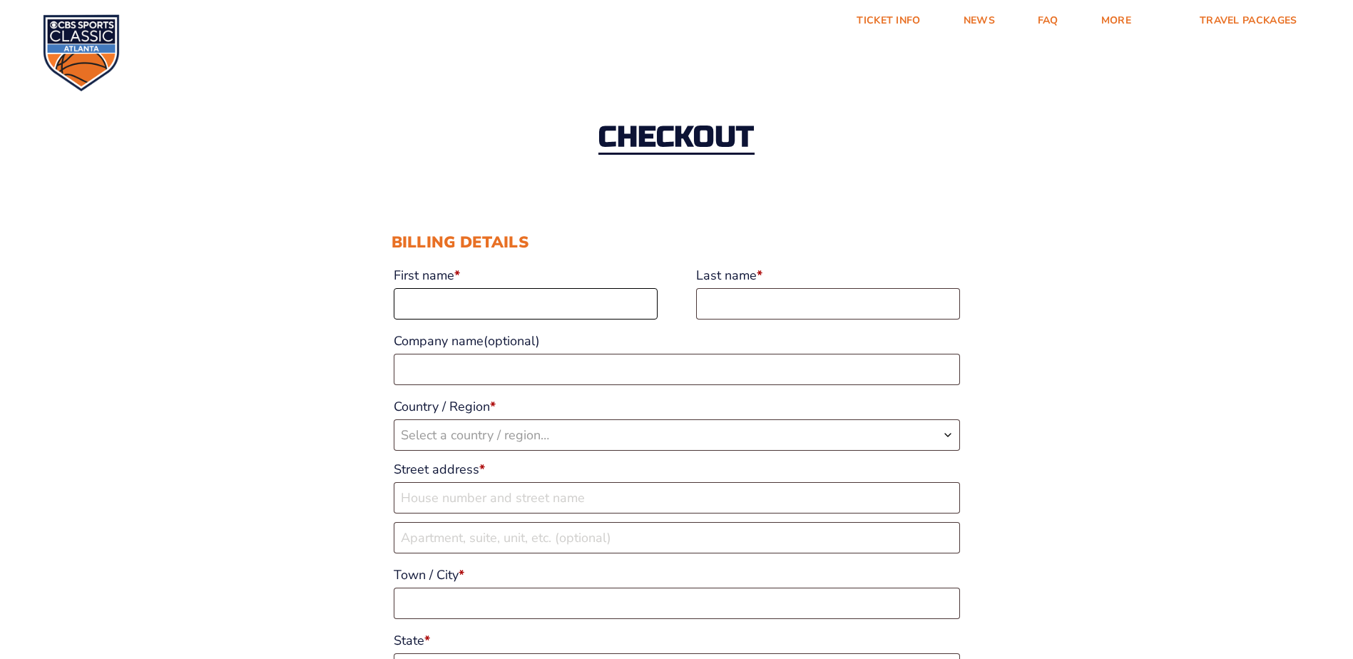
click at [484, 303] on input "First name *" at bounding box center [526, 303] width 264 height 31
type input "Denita"
type input "Simms"
type input "M&J Construction Co"
type input "PO Box 387"
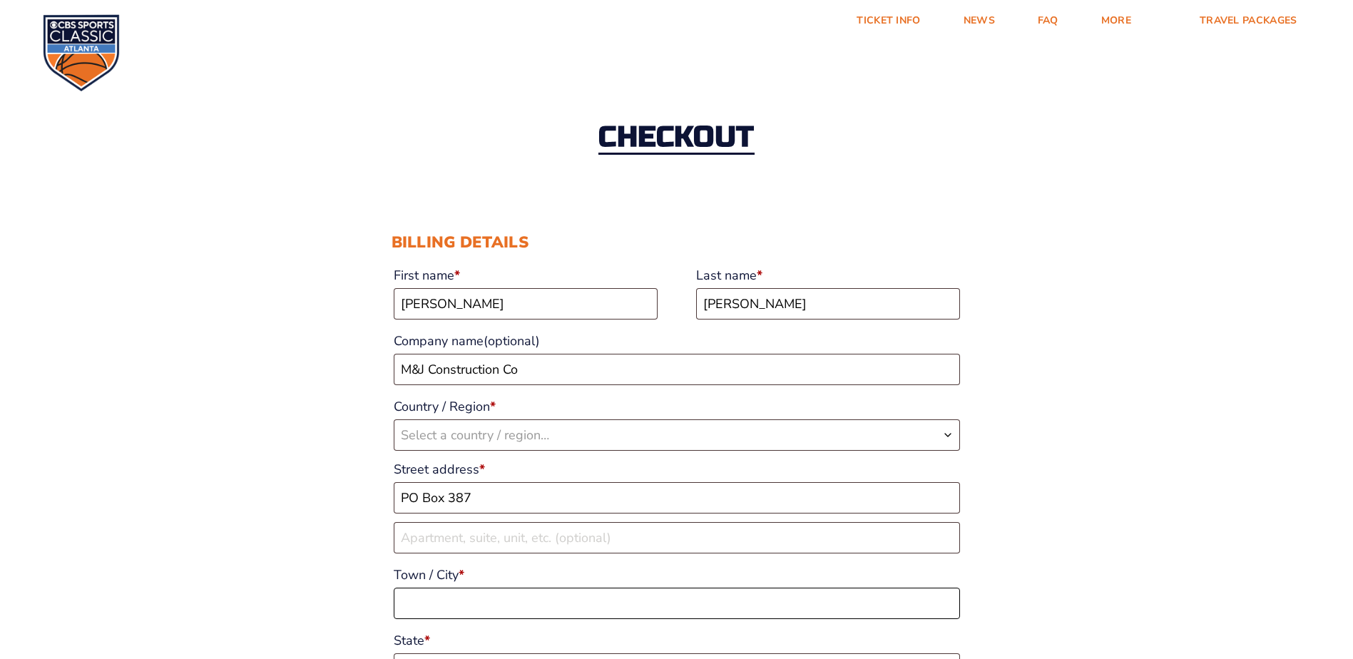
type input "Springfield"
type input "18598051215"
type input "[EMAIL_ADDRESS][DOMAIN_NAME]"
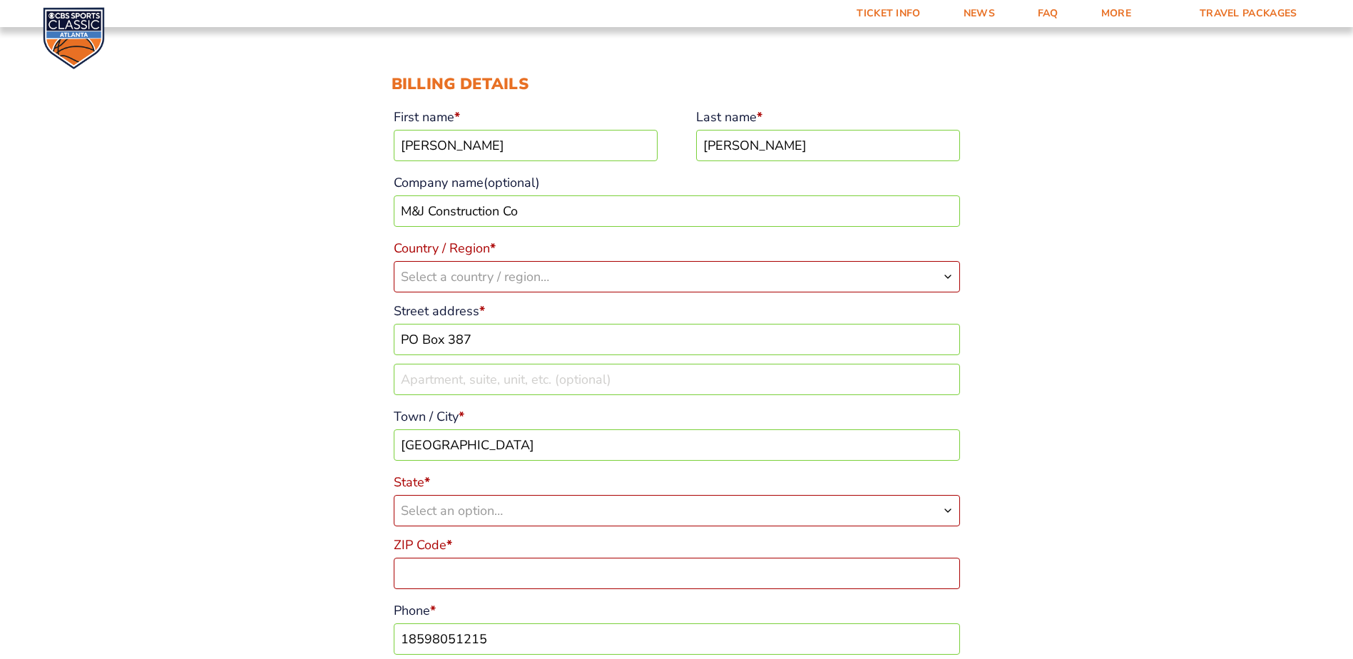
scroll to position [168, 0]
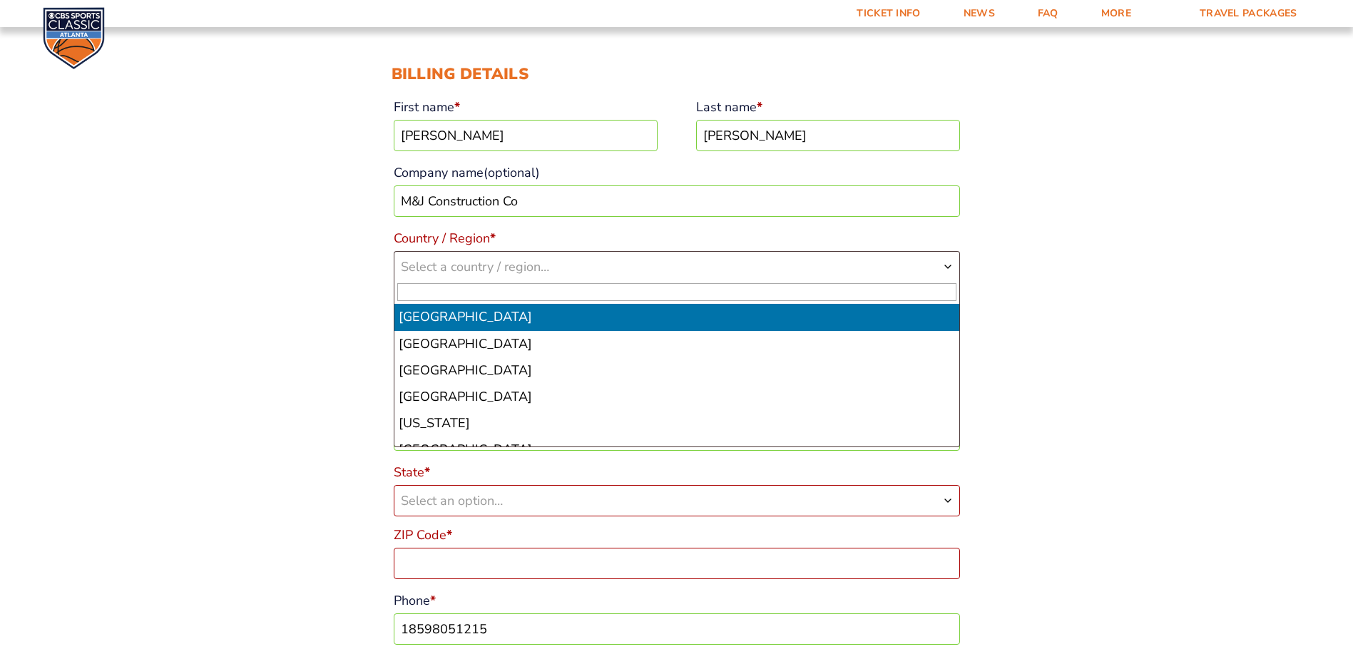
click at [493, 256] on span "Select a country / region…" at bounding box center [676, 267] width 565 height 30
click at [484, 296] on input "u" at bounding box center [676, 292] width 559 height 18
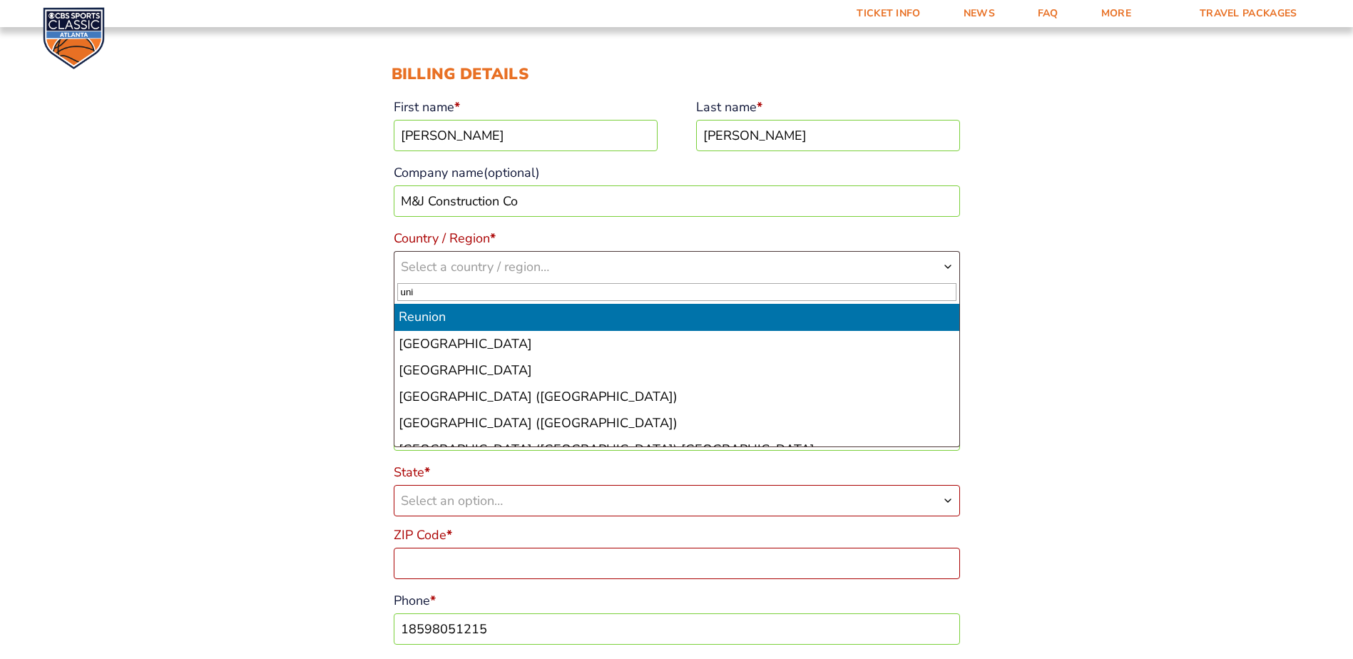
type input "uni"
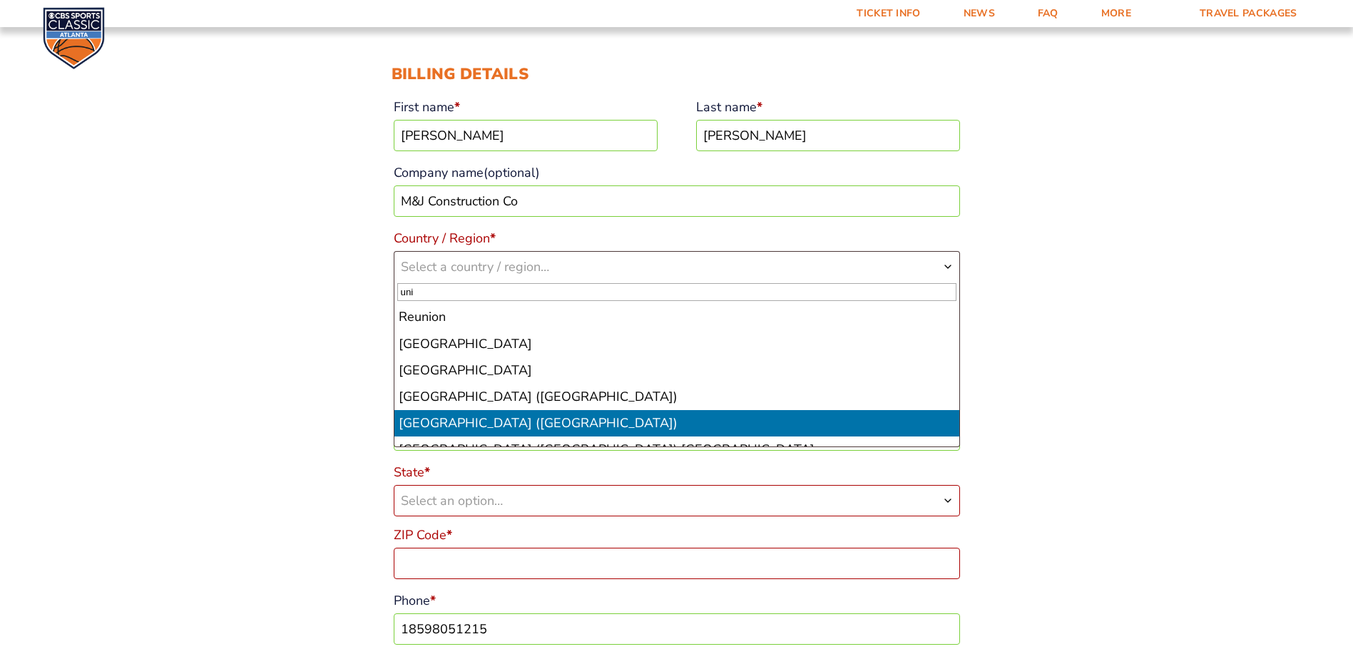
select select "US"
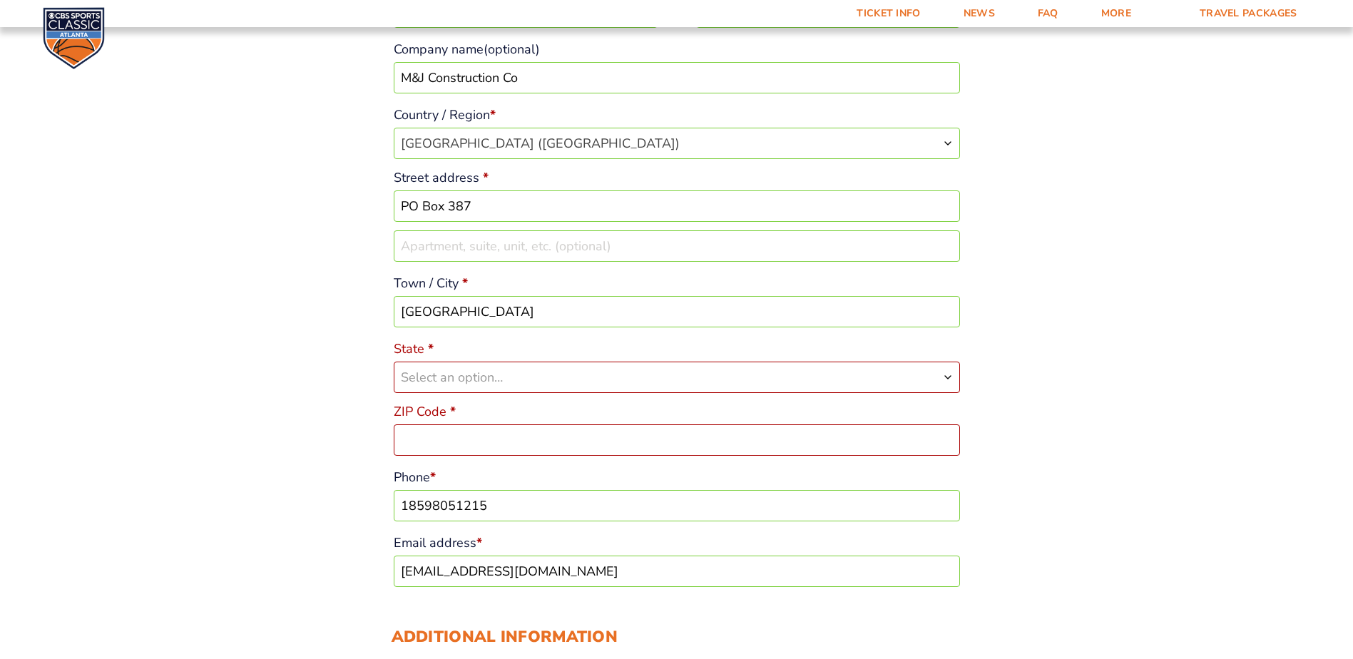
scroll to position [311, 0]
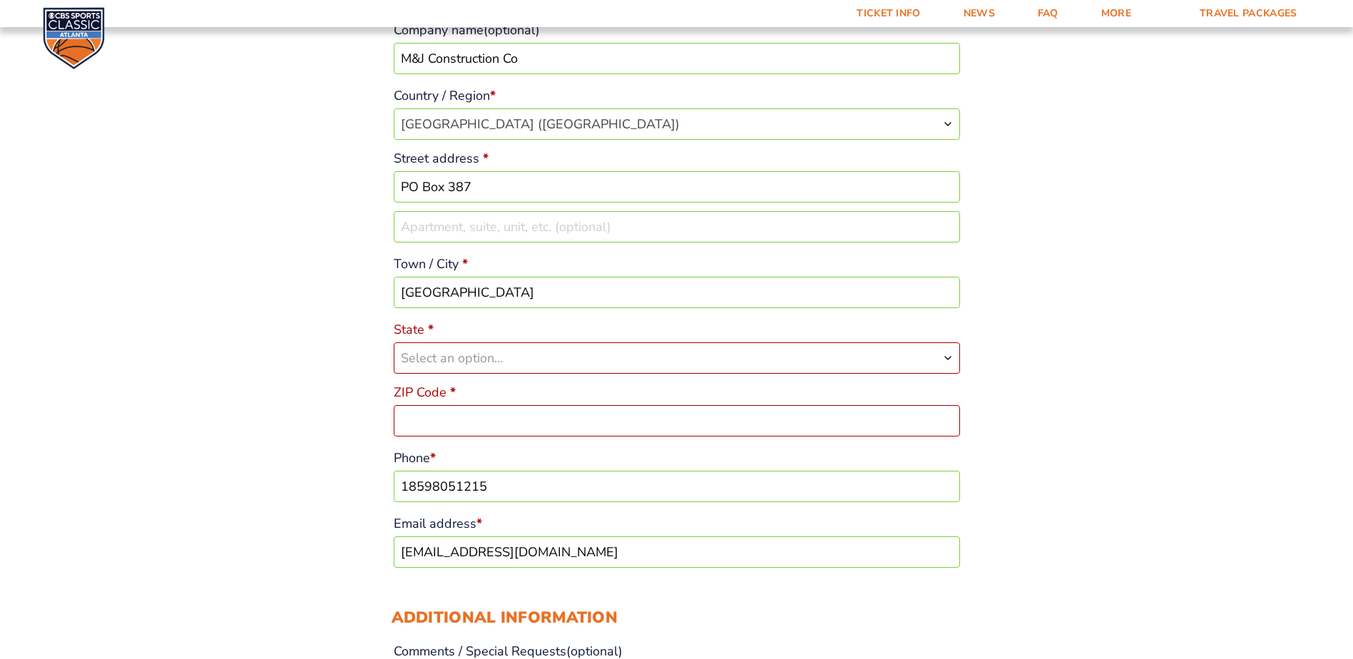
click at [483, 362] on span "Select an option…" at bounding box center [452, 357] width 102 height 17
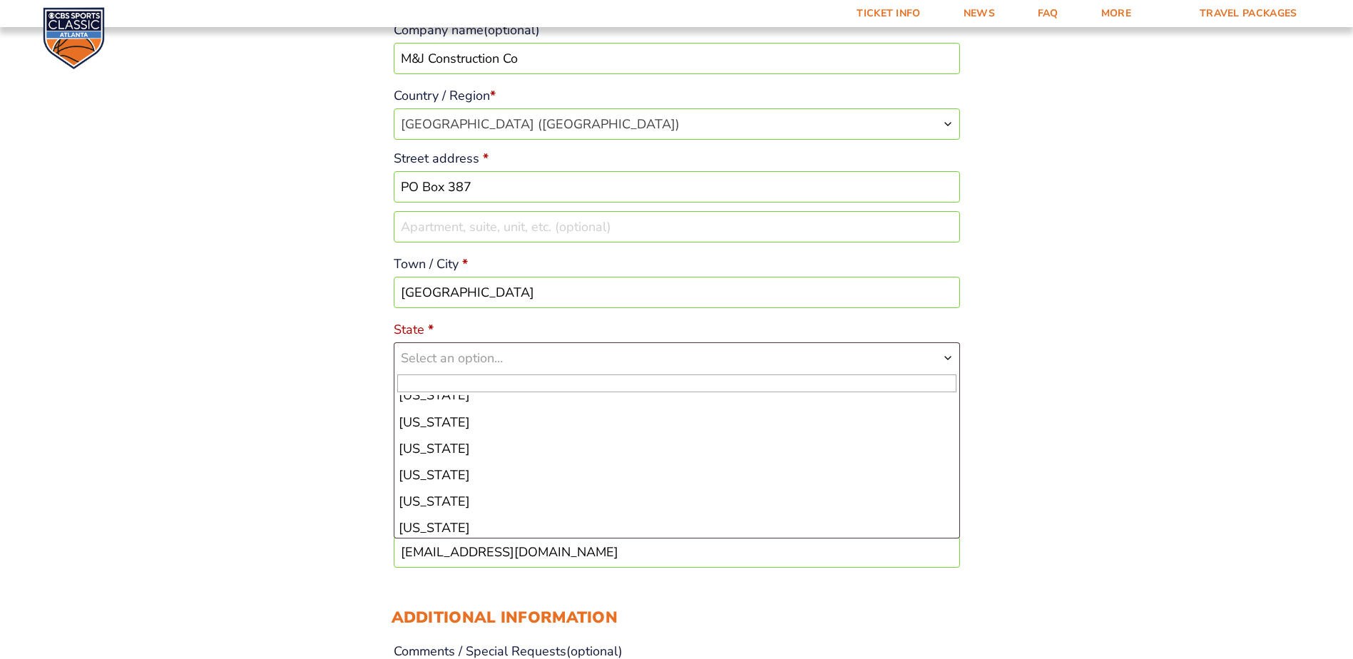
scroll to position [357, 0]
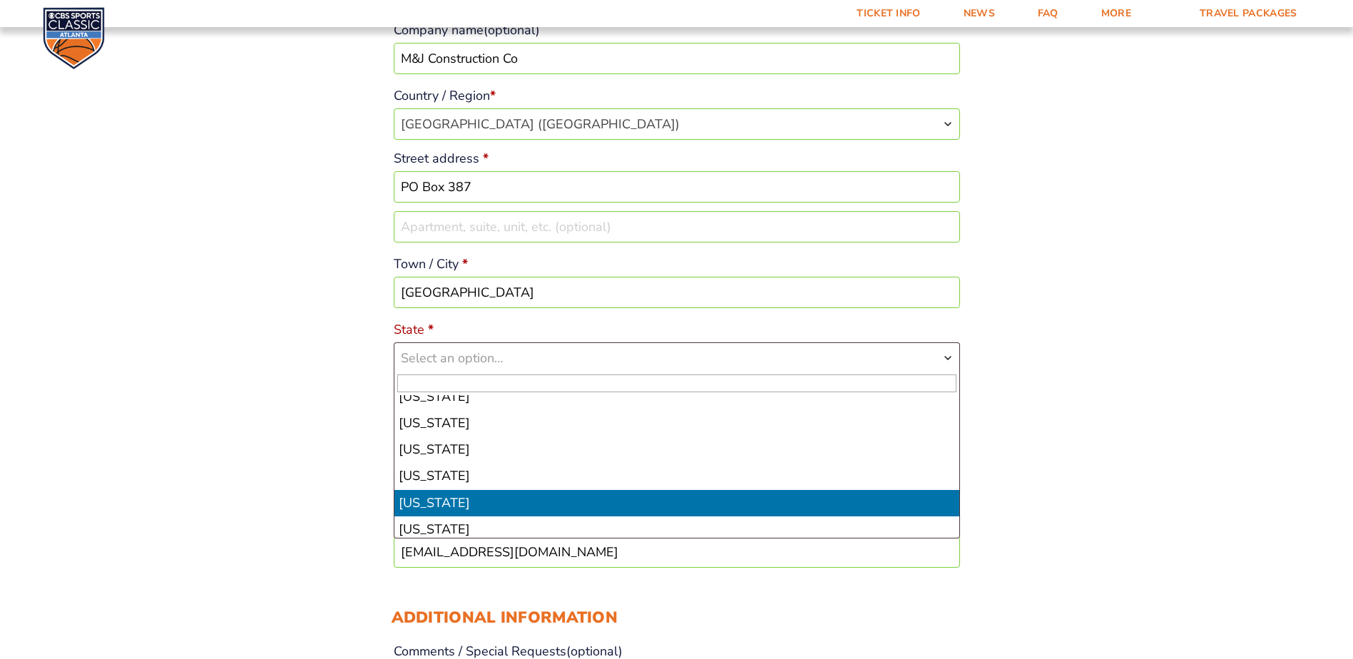
select select "KY"
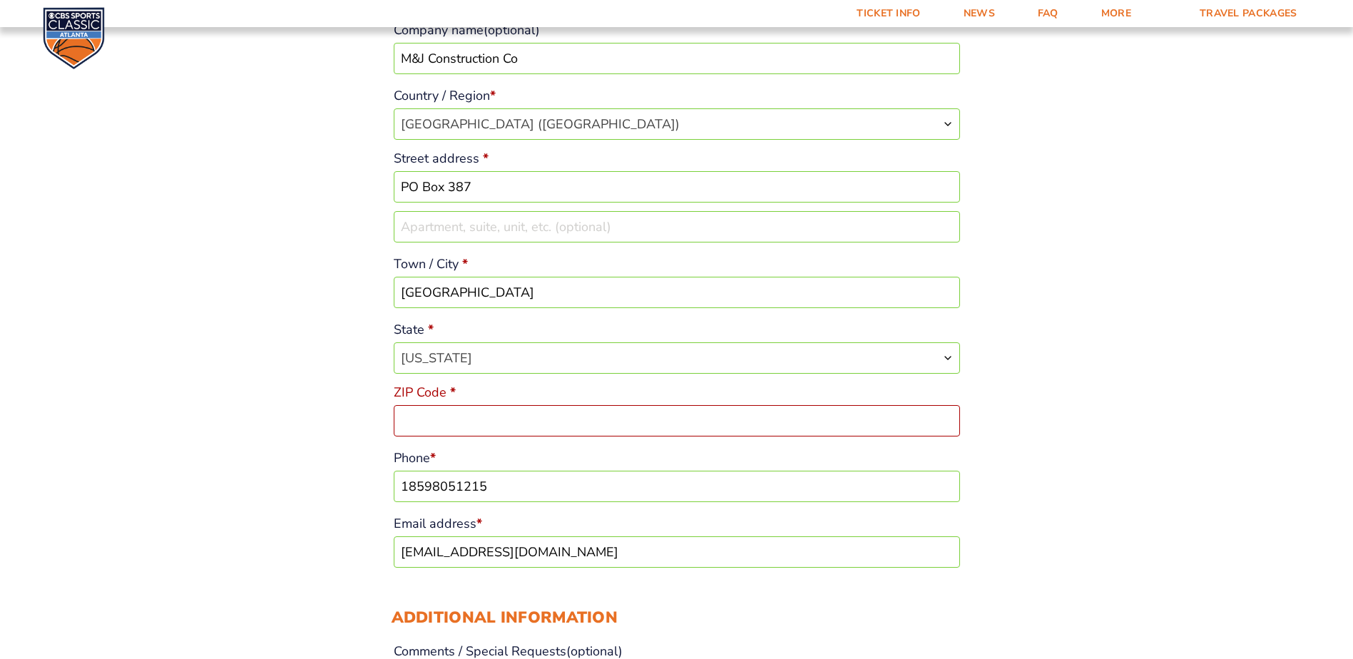
click at [458, 415] on input "ZIP Code *" at bounding box center [677, 420] width 566 height 31
click at [631, 424] on input "40069" at bounding box center [677, 420] width 566 height 31
type input "40069"
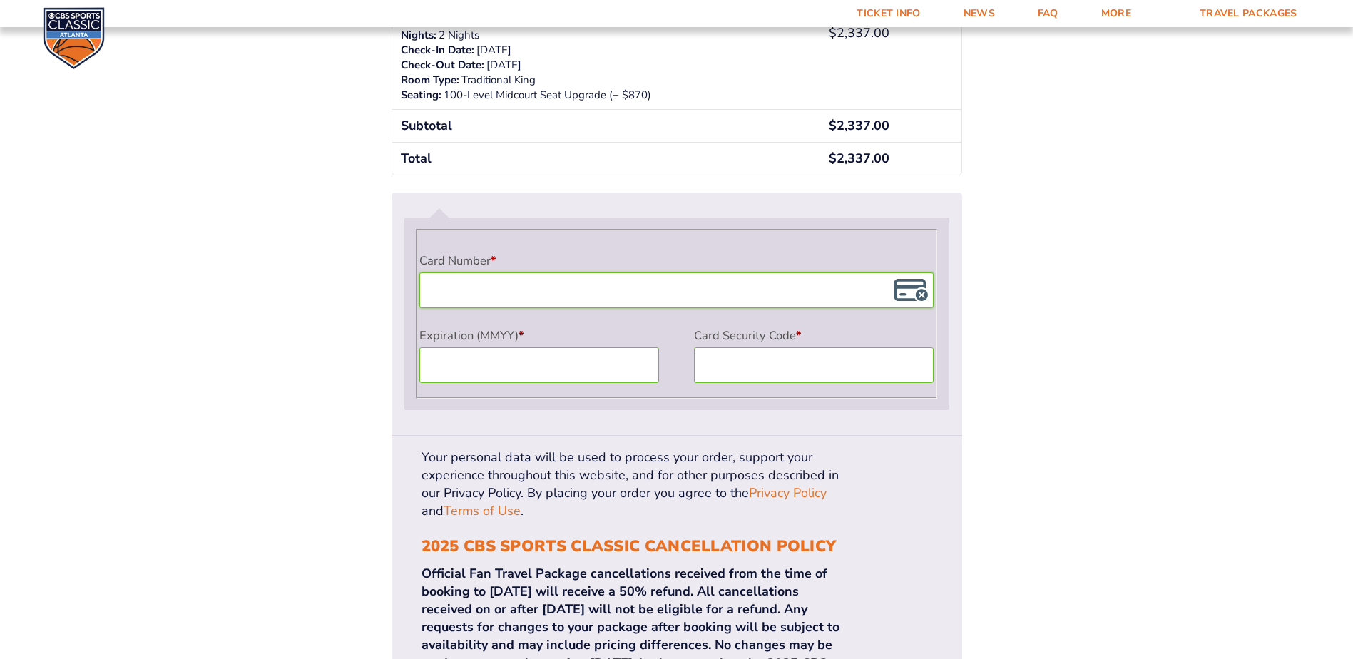
scroll to position [1167, 0]
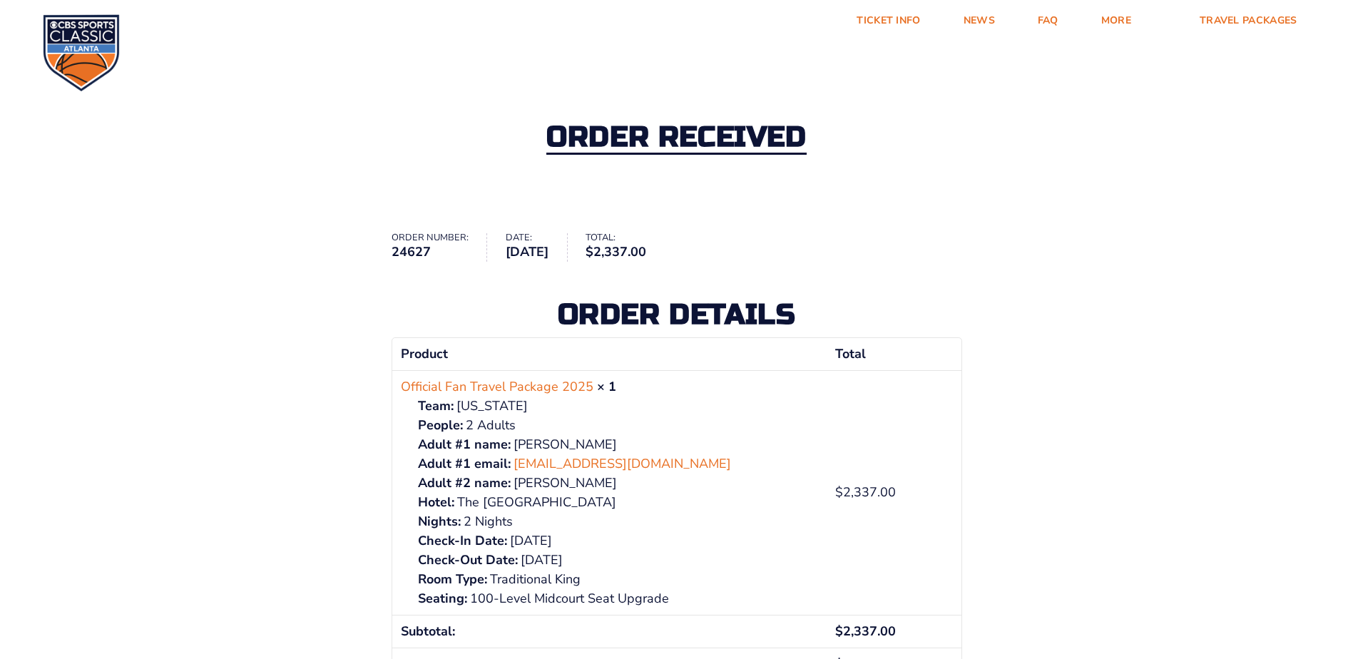
click at [72, 47] on img at bounding box center [81, 52] width 77 height 77
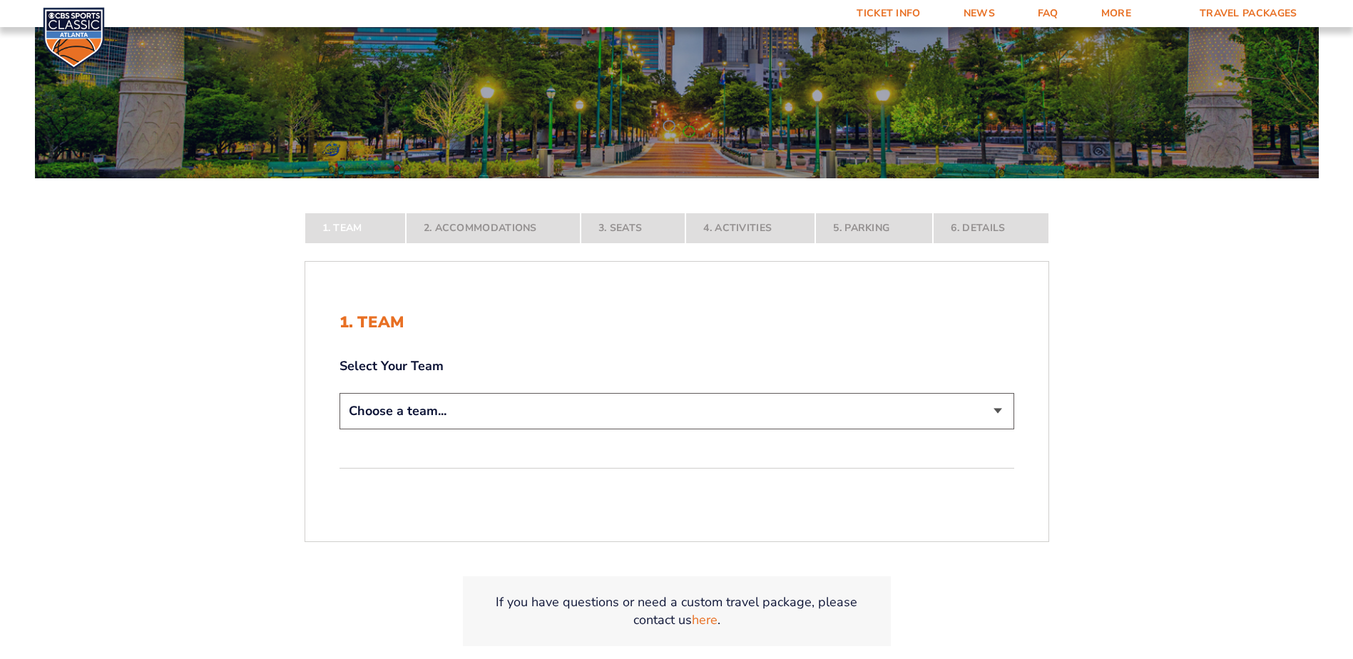
scroll to position [214, 0]
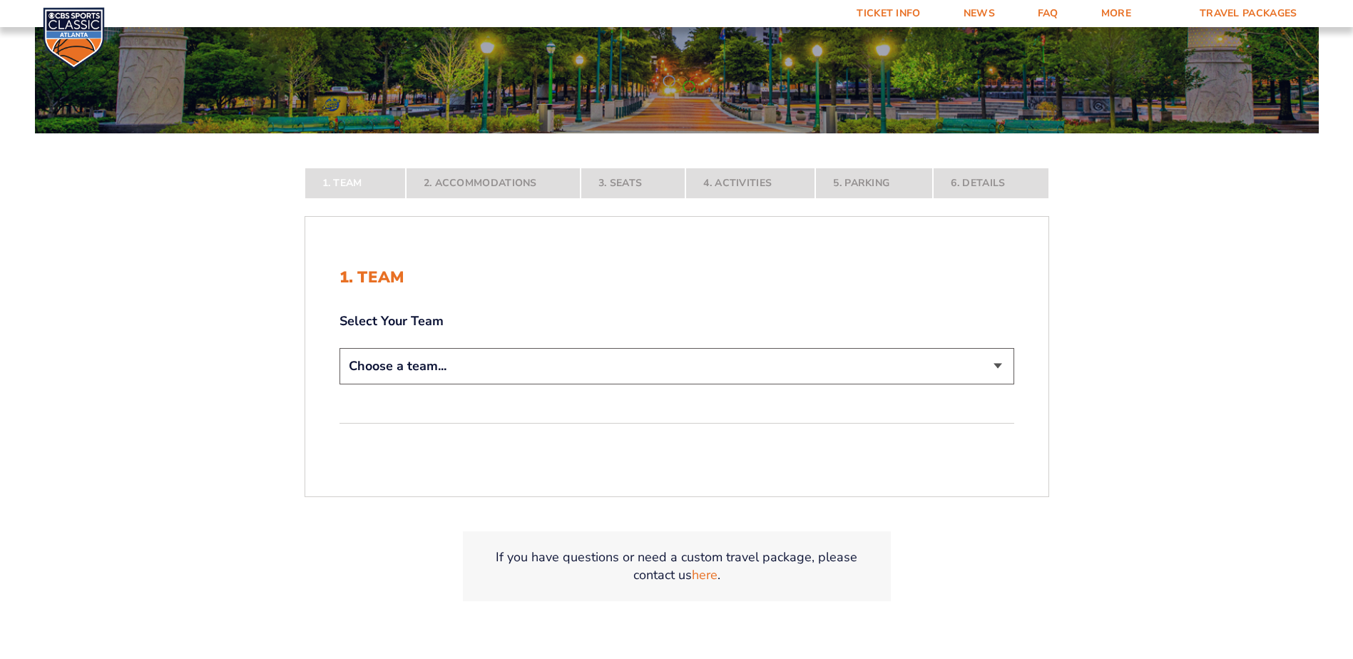
click at [541, 376] on select "Choose a team... [US_STATE] Wildcats [US_STATE] State Buckeyes [US_STATE] Tar H…" at bounding box center [676, 366] width 675 height 36
select select "12956"
click at [339, 384] on select "Choose a team... [US_STATE] Wildcats [US_STATE] State Buckeyes [US_STATE] Tar H…" at bounding box center [676, 366] width 675 height 36
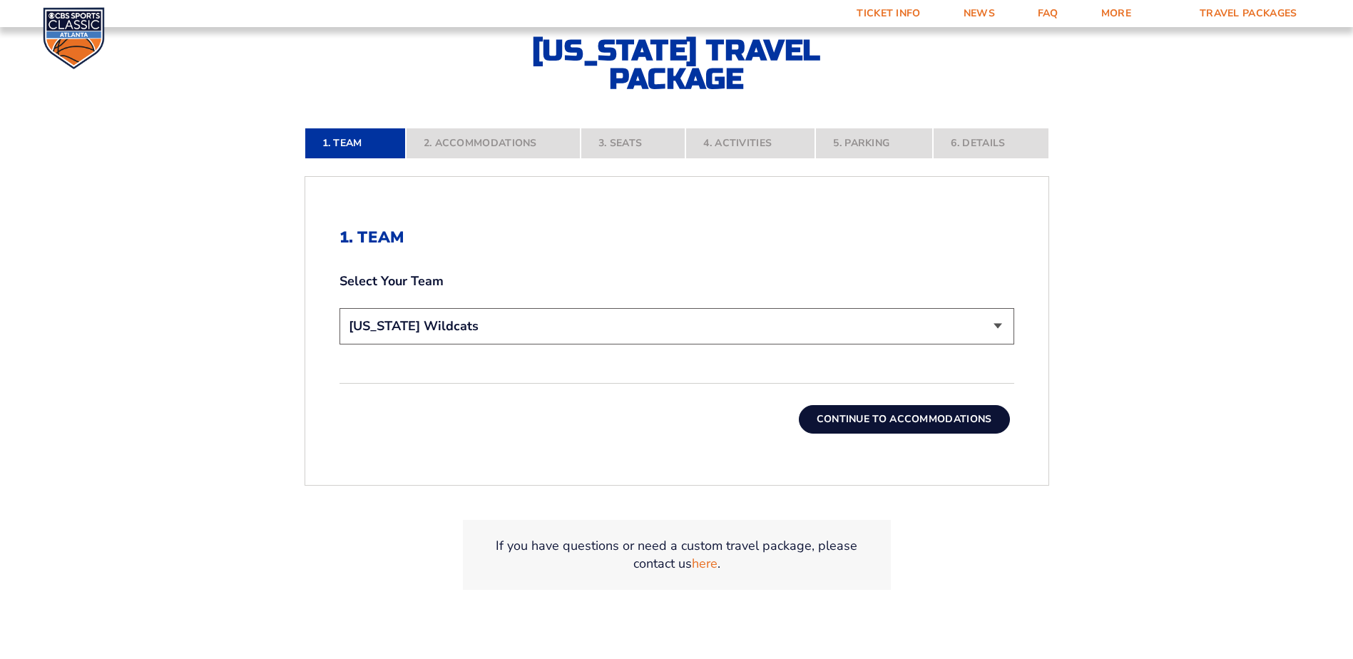
scroll to position [357, 0]
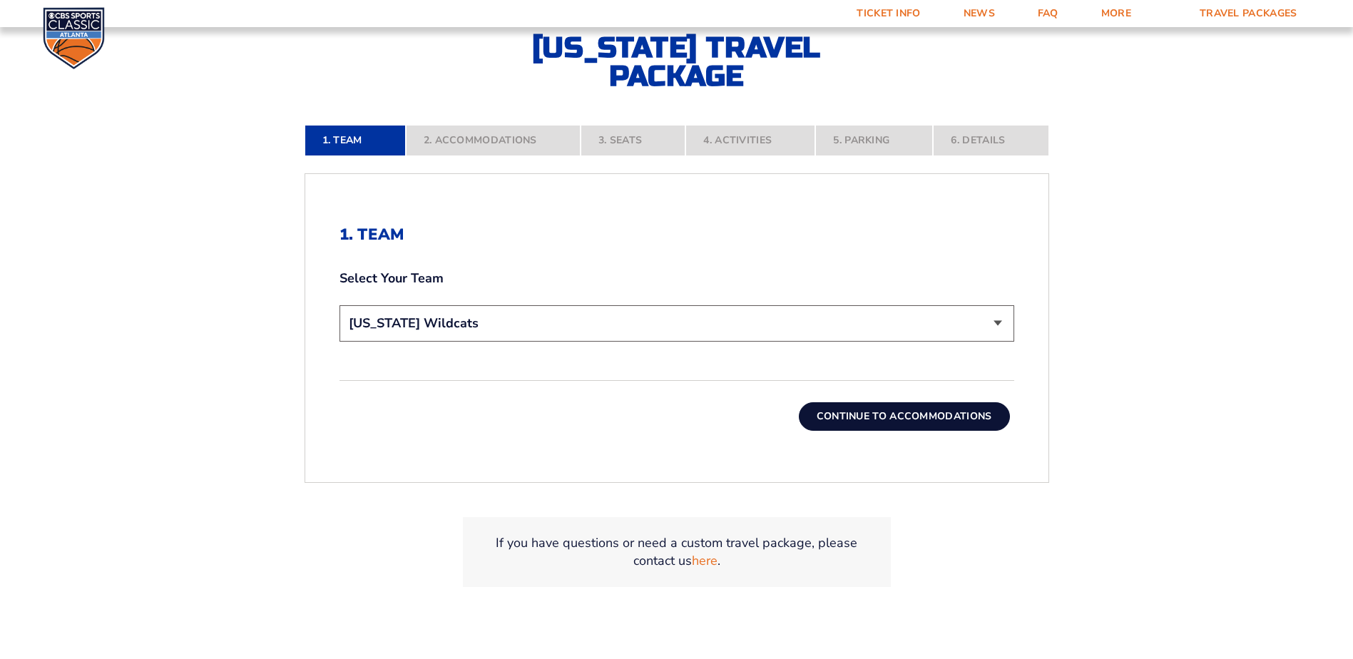
click at [854, 416] on button "Continue To Accommodations" at bounding box center [904, 416] width 211 height 29
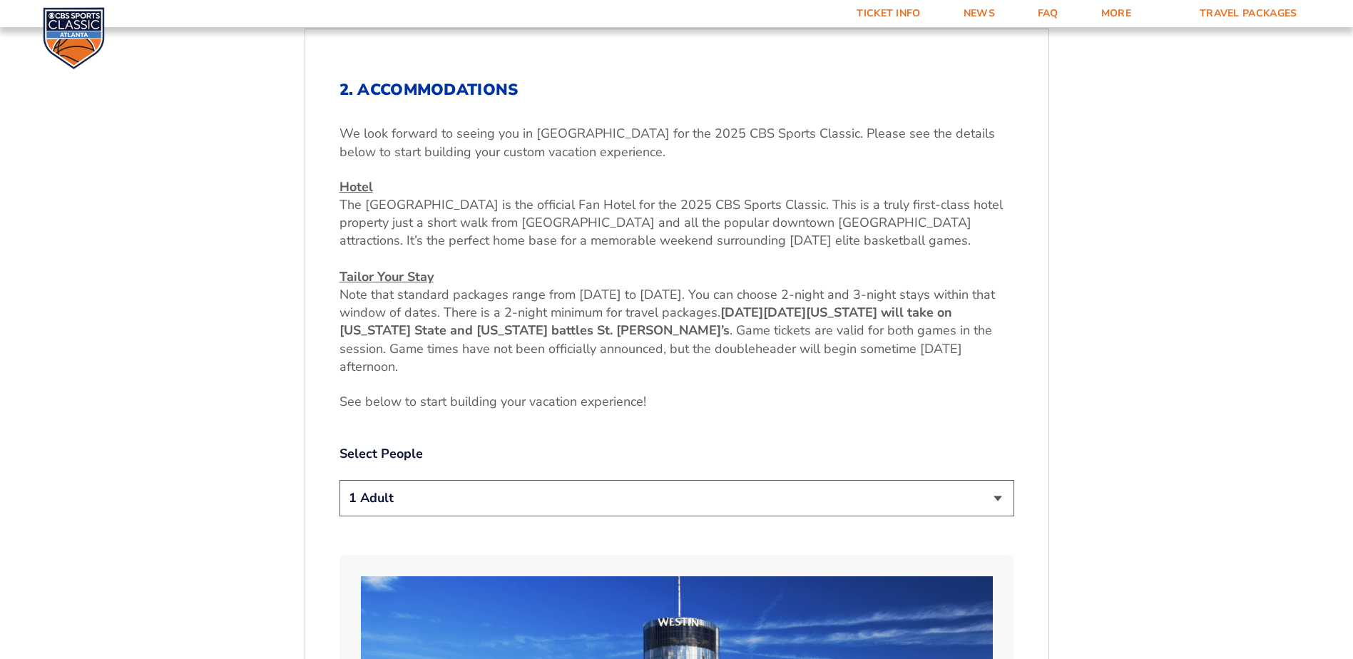
scroll to position [526, 0]
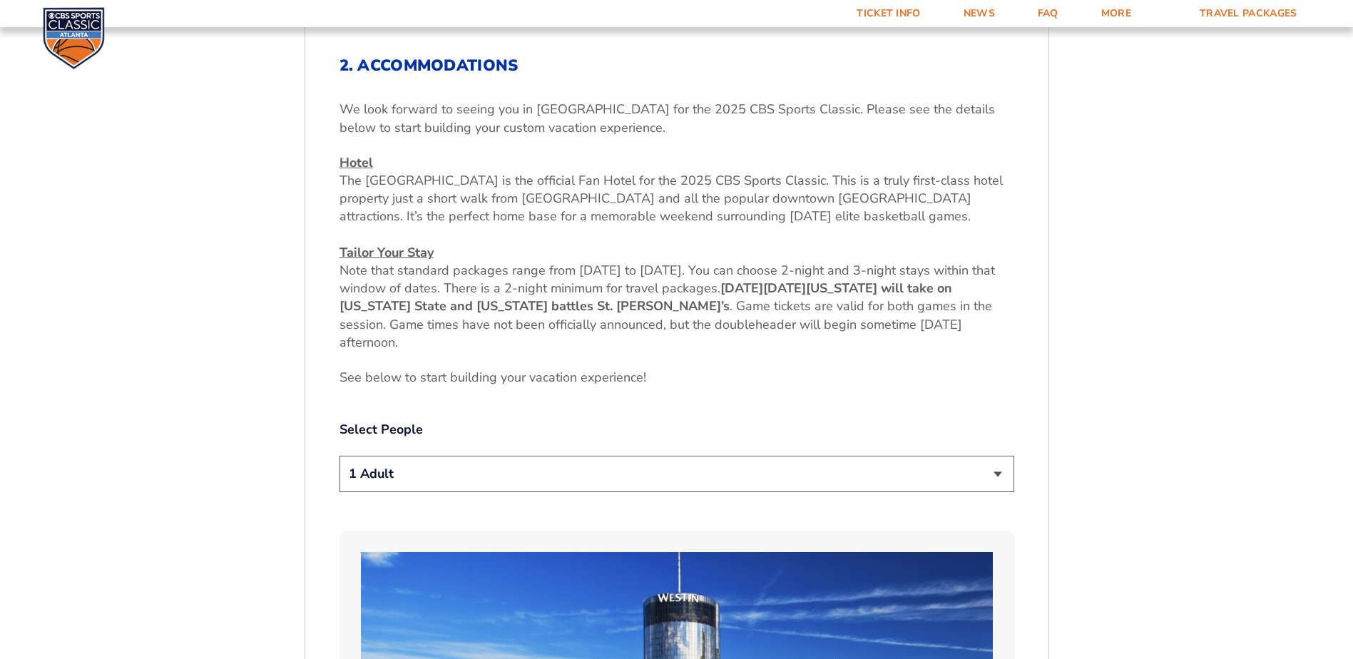
click at [561, 470] on select "1 Adult 2 Adults 3 Adults 4 Adults 2 Adults + 1 Child 2 Adults + 2 Children 2 A…" at bounding box center [676, 474] width 675 height 36
select select "2 Adults"
click at [339, 456] on select "1 Adult 2 Adults 3 Adults 4 Adults 2 Adults + 1 Child 2 Adults + 2 Children 2 A…" at bounding box center [676, 474] width 675 height 36
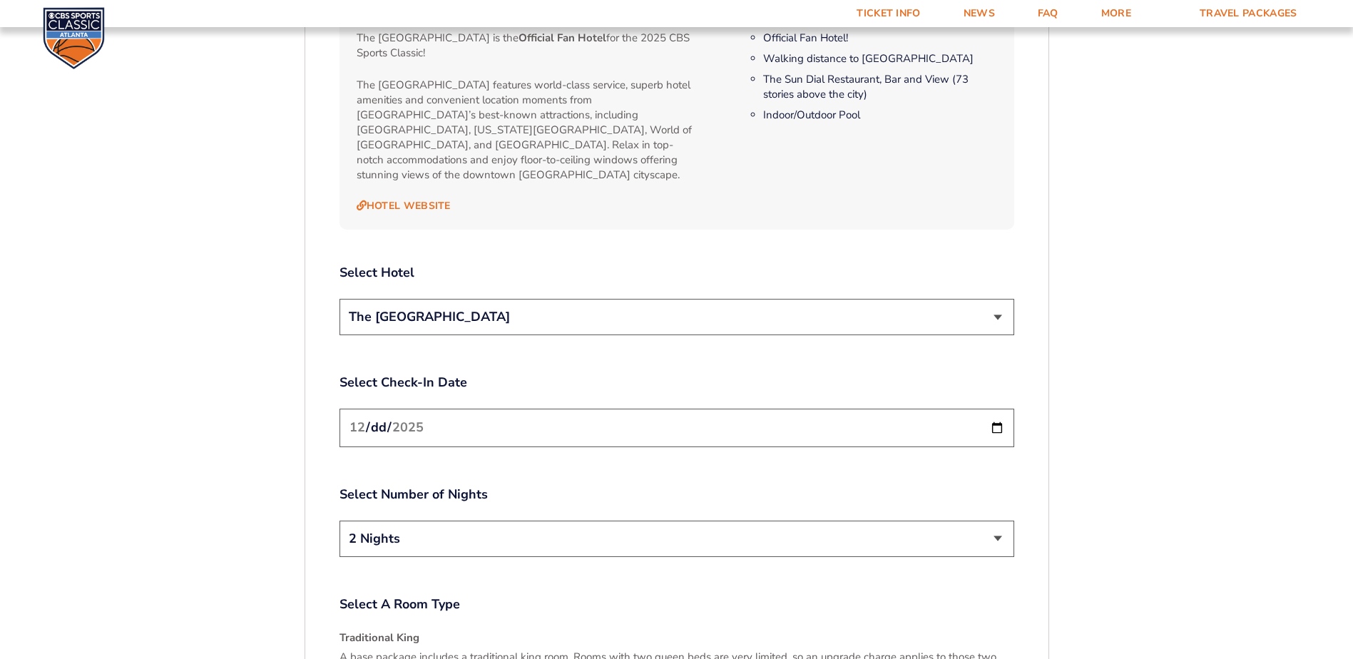
scroll to position [1595, 0]
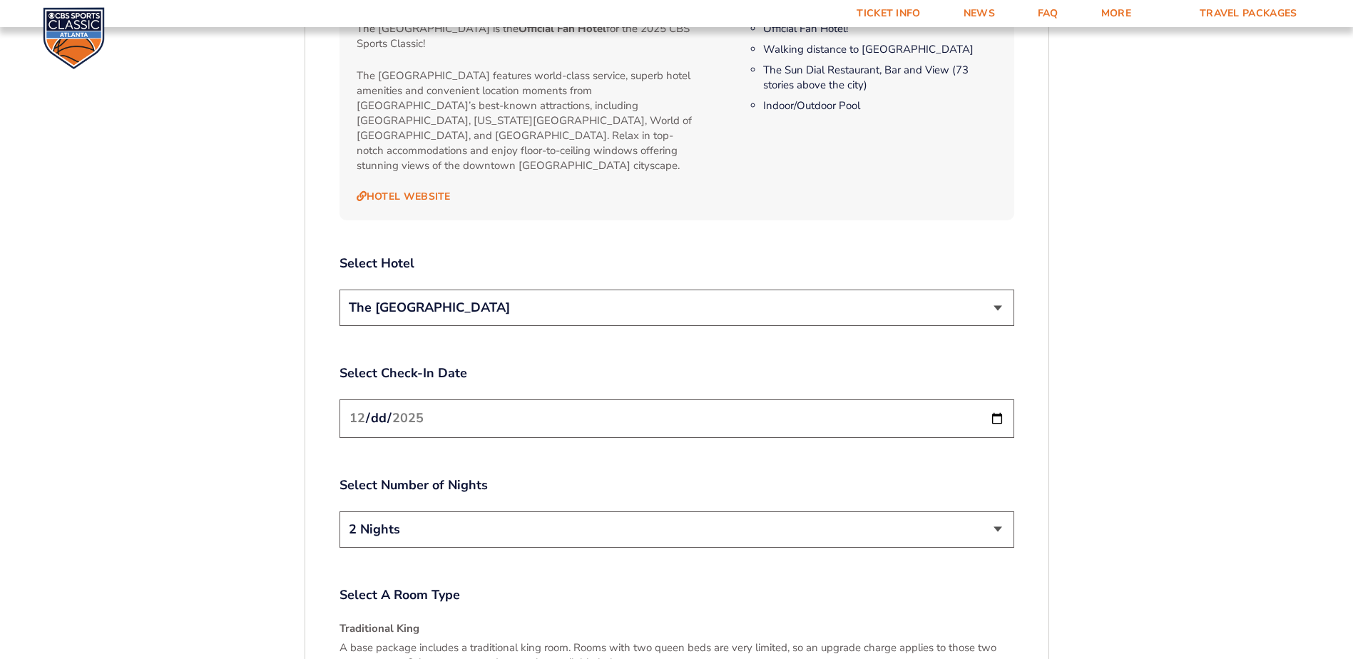
click at [625, 299] on select "The [GEOGRAPHIC_DATA]" at bounding box center [676, 308] width 675 height 36
click at [585, 519] on select "2 Nights 3 Nights" at bounding box center [676, 529] width 675 height 36
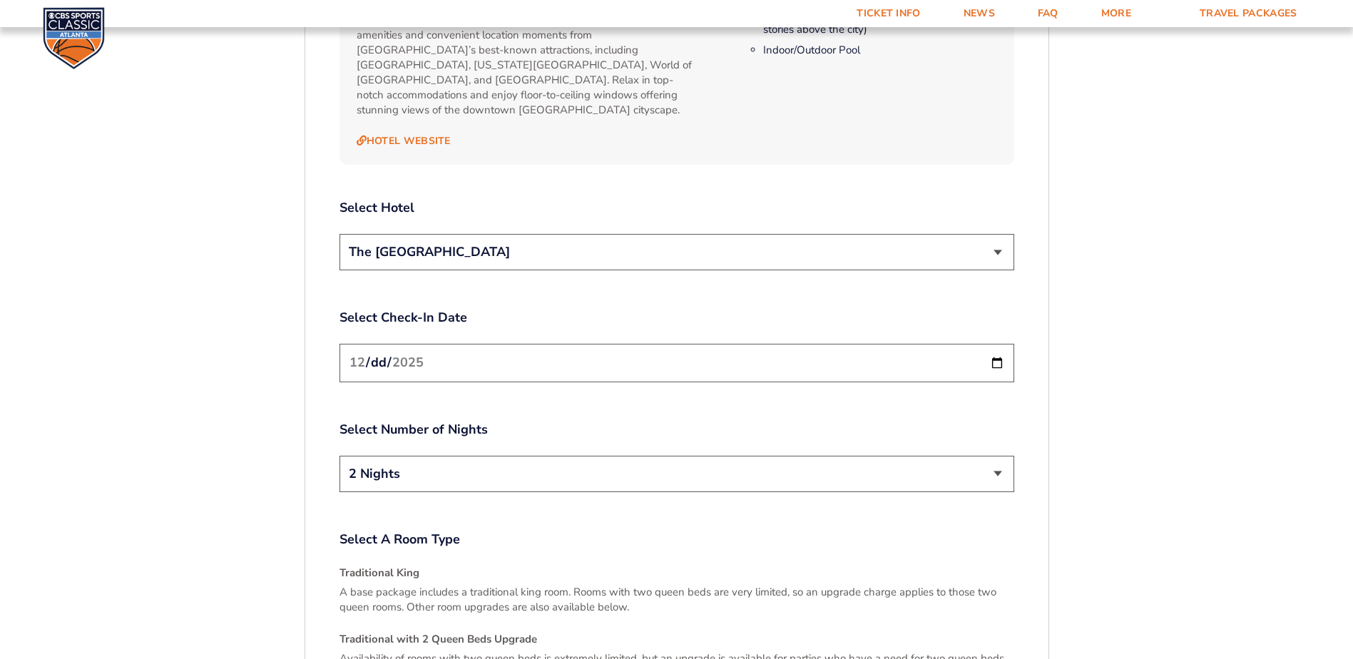
scroll to position [1667, 0]
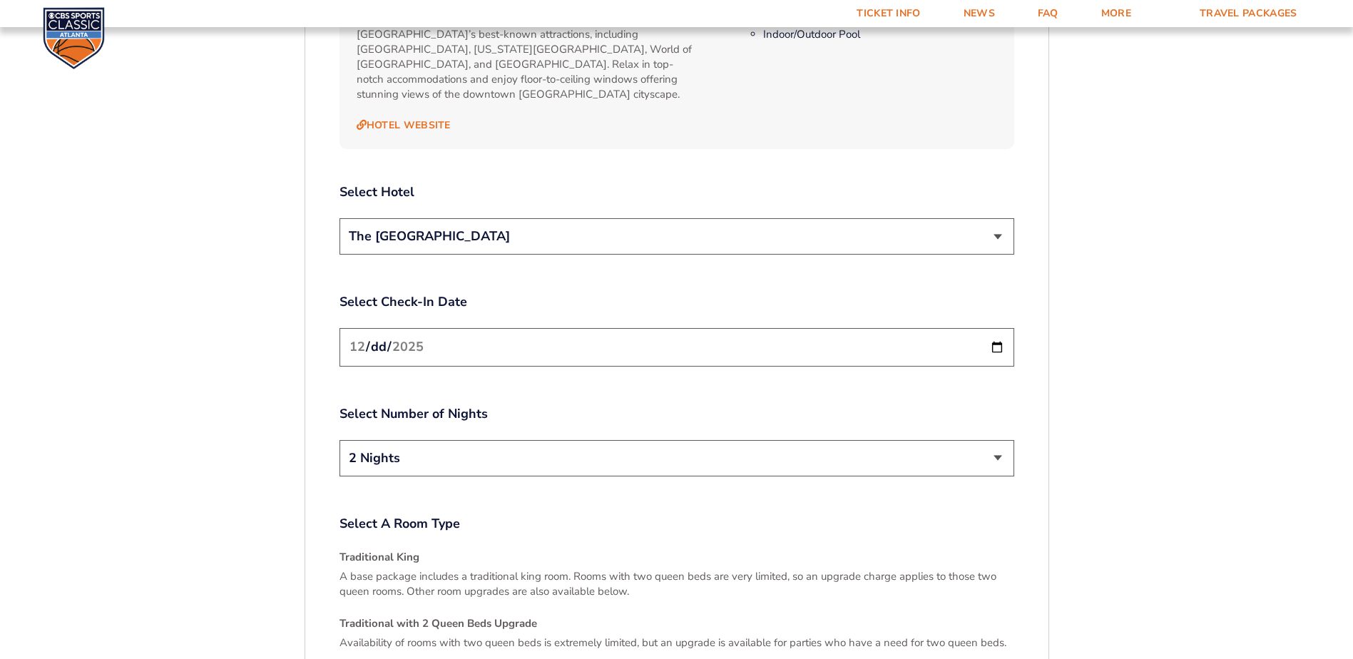
click at [594, 440] on select "2 Nights 3 Nights" at bounding box center [676, 458] width 675 height 36
click at [339, 440] on select "2 Nights 3 Nights" at bounding box center [676, 458] width 675 height 36
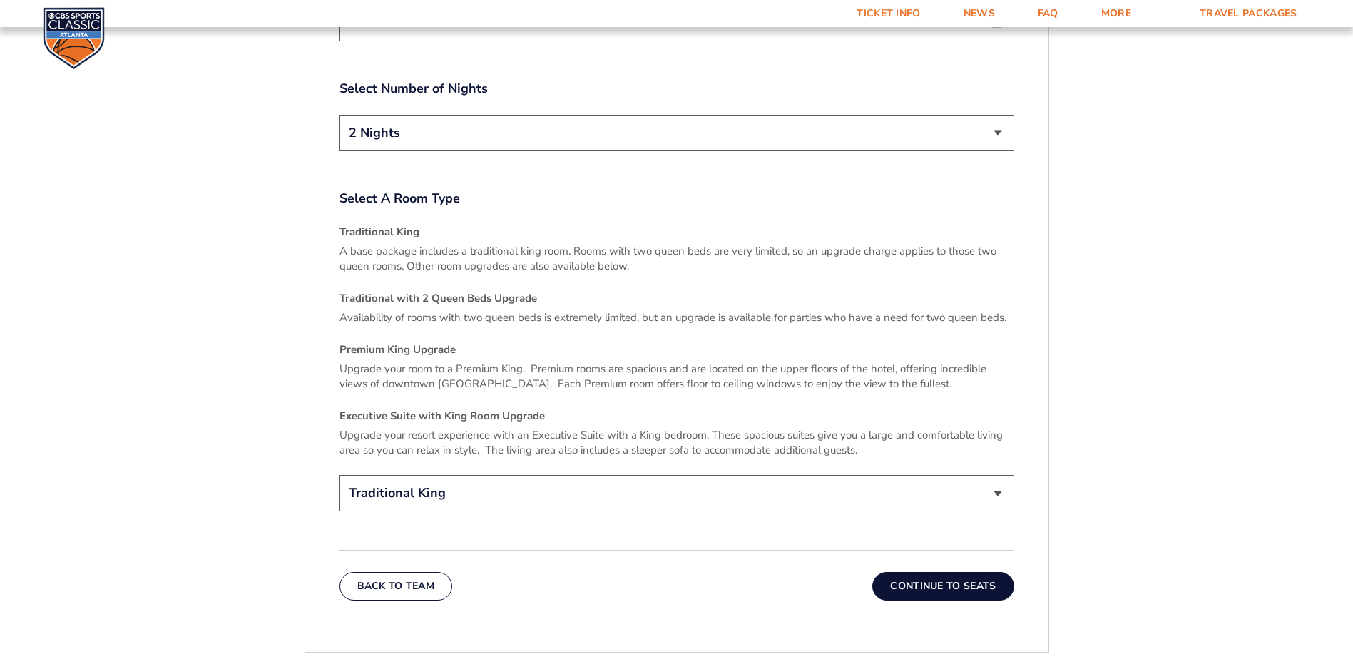
scroll to position [2023, 0]
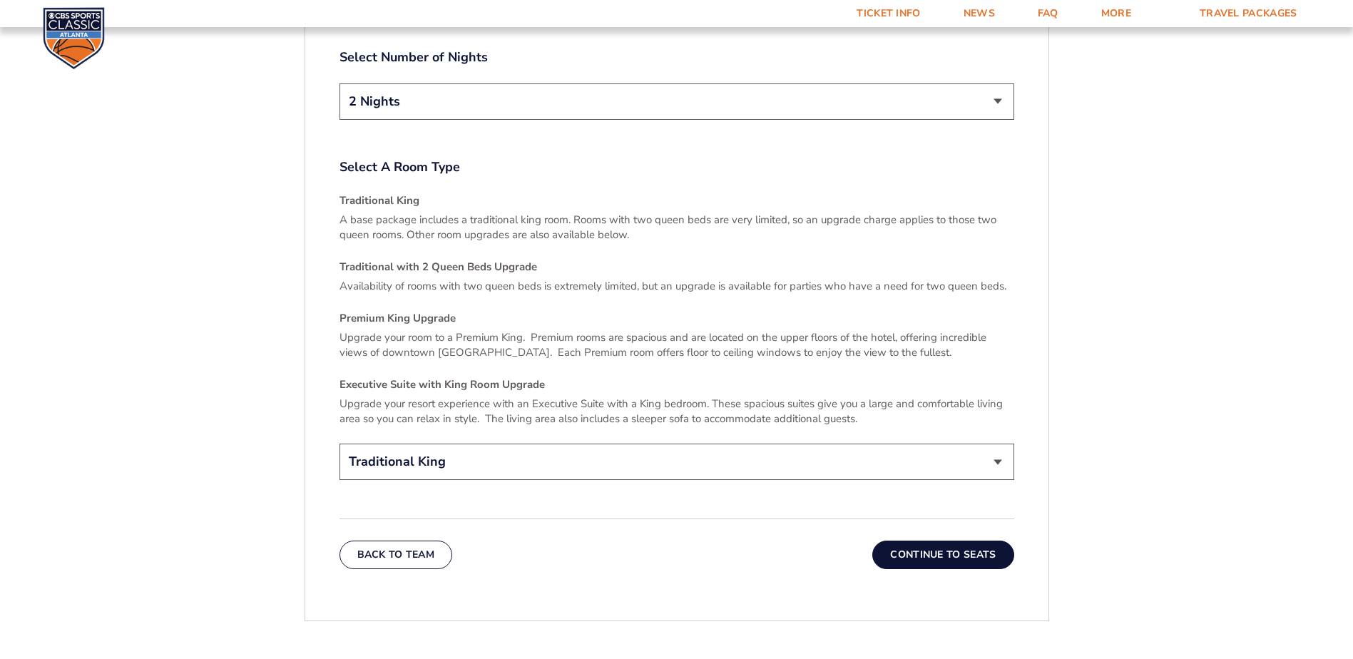
click at [510, 446] on select "Traditional King Traditional with 2 Queen Beds Upgrade (+$45 per night) Premium…" at bounding box center [676, 462] width 675 height 36
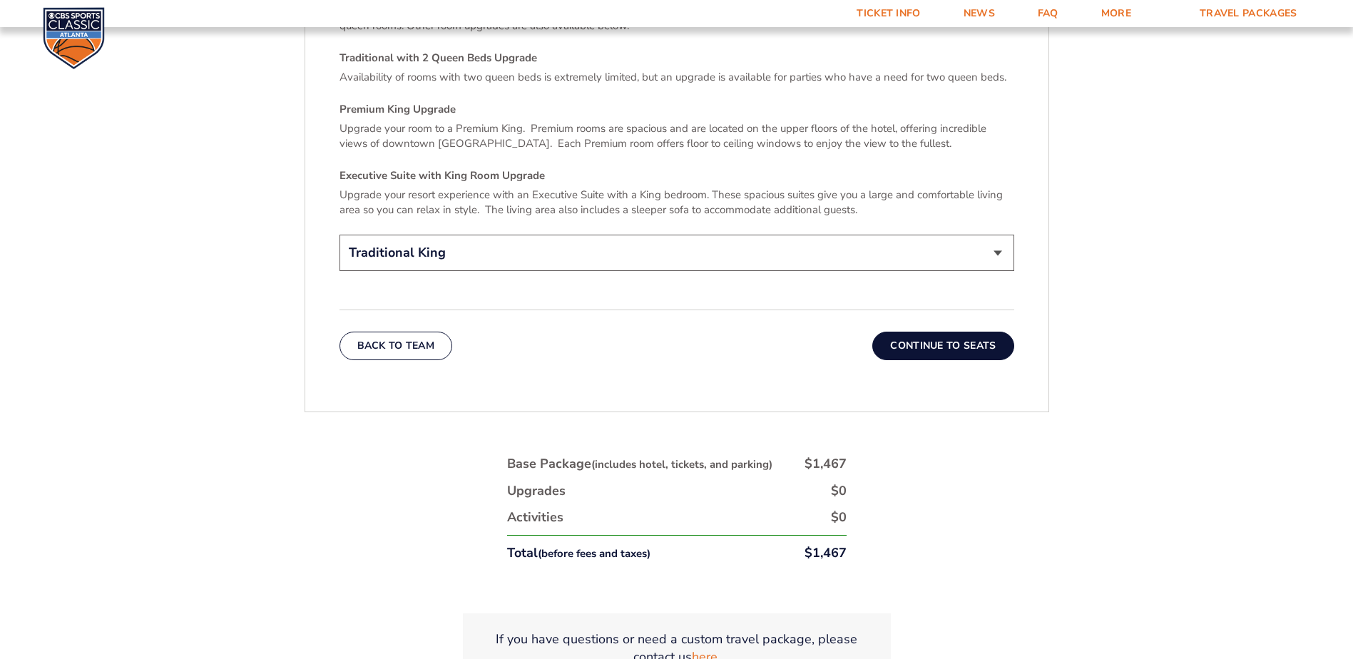
scroll to position [2237, 0]
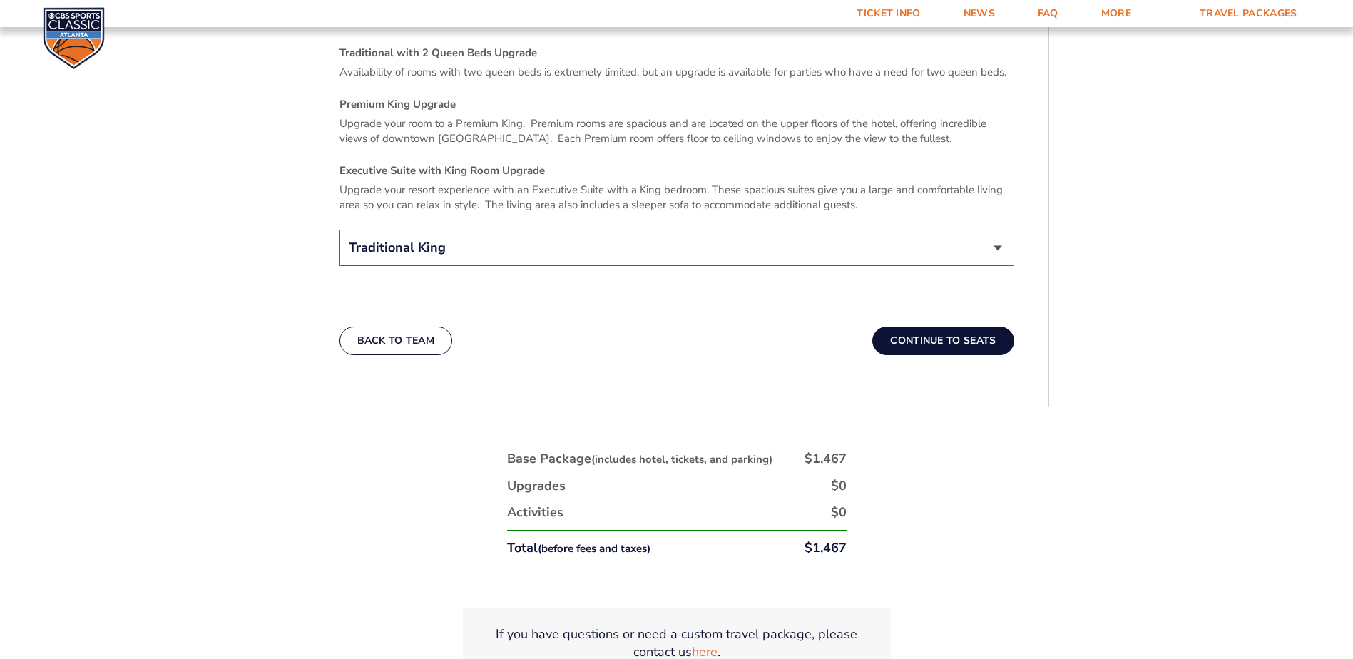
click at [924, 328] on button "Continue To Seats" at bounding box center [942, 341] width 141 height 29
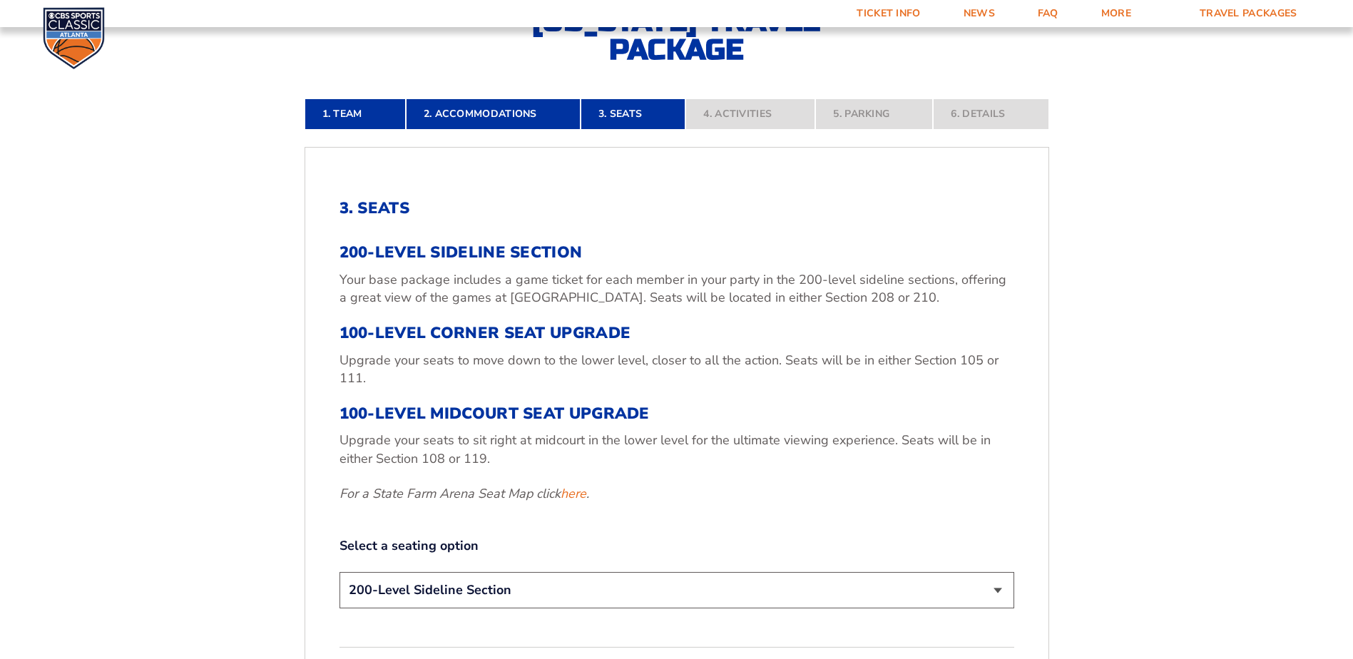
scroll to position [526, 0]
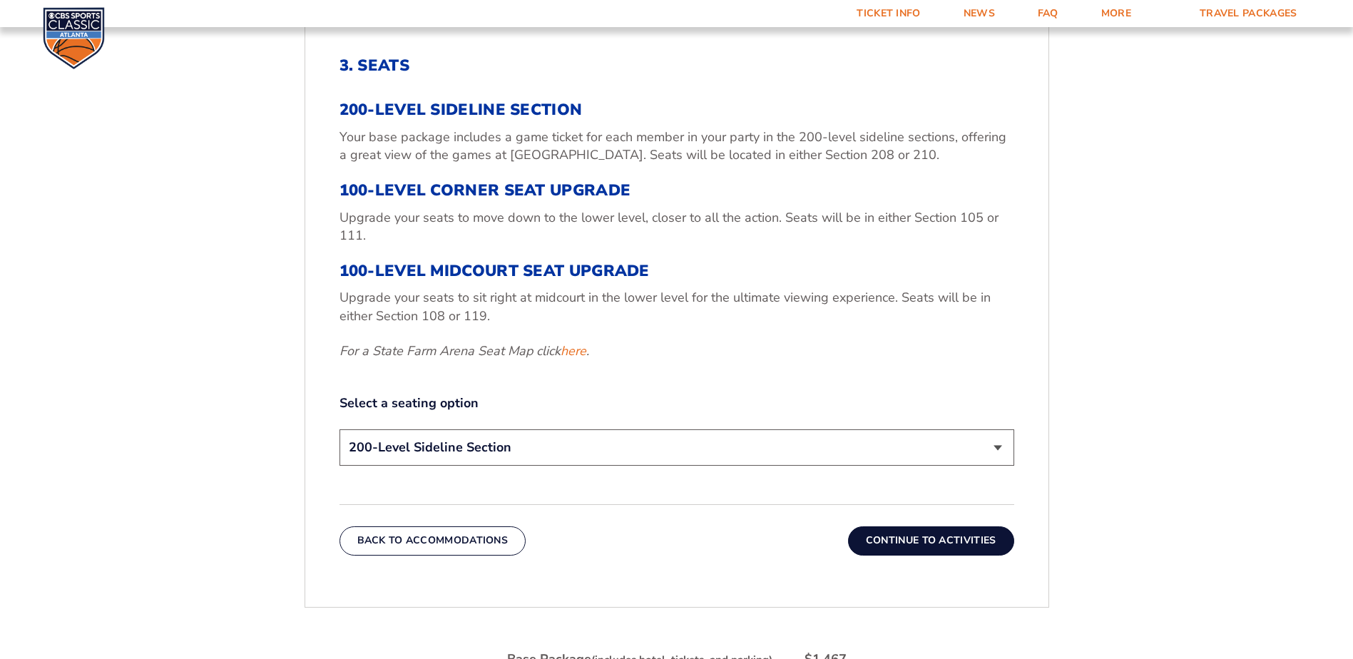
click at [525, 444] on select "200-Level Sideline Section 100-Level Corner Seat Upgrade (+$120 per person) 100…" at bounding box center [676, 447] width 675 height 36
select select "100-Level Corner Seat Upgrade"
click at [339, 429] on select "200-Level Sideline Section 100-Level Corner Seat Upgrade (+$120 per person) 100…" at bounding box center [676, 447] width 675 height 36
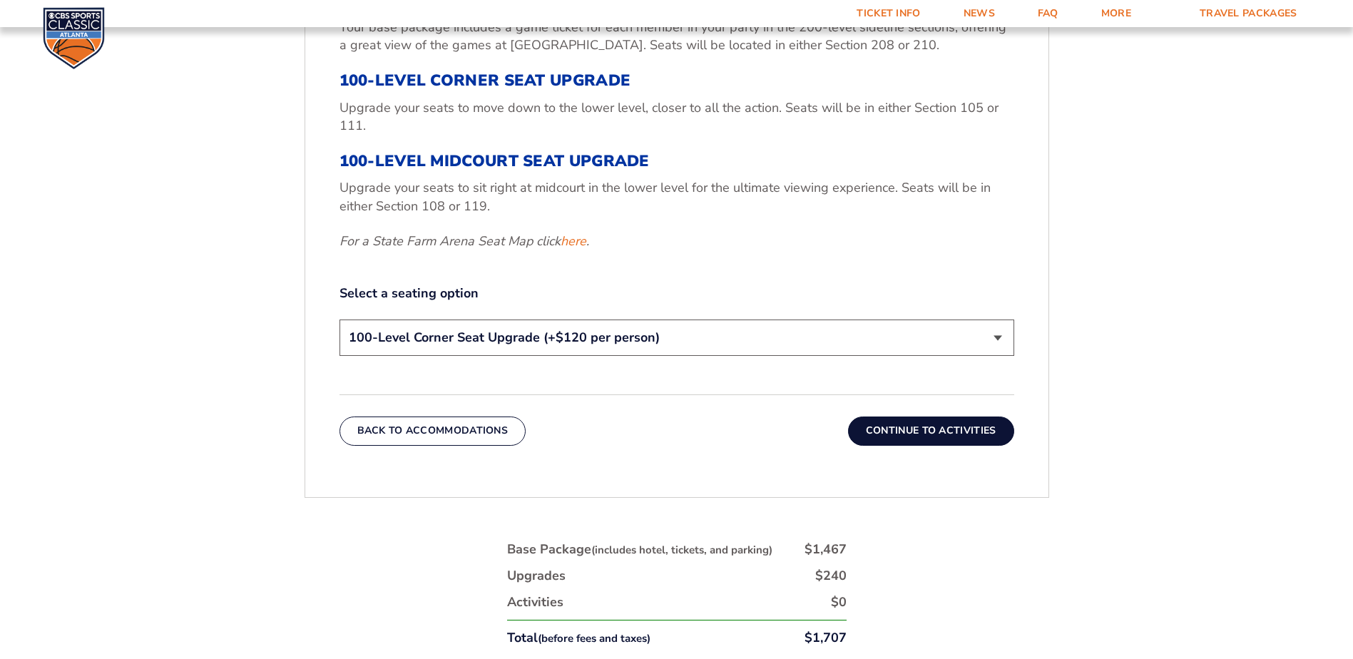
scroll to position [668, 0]
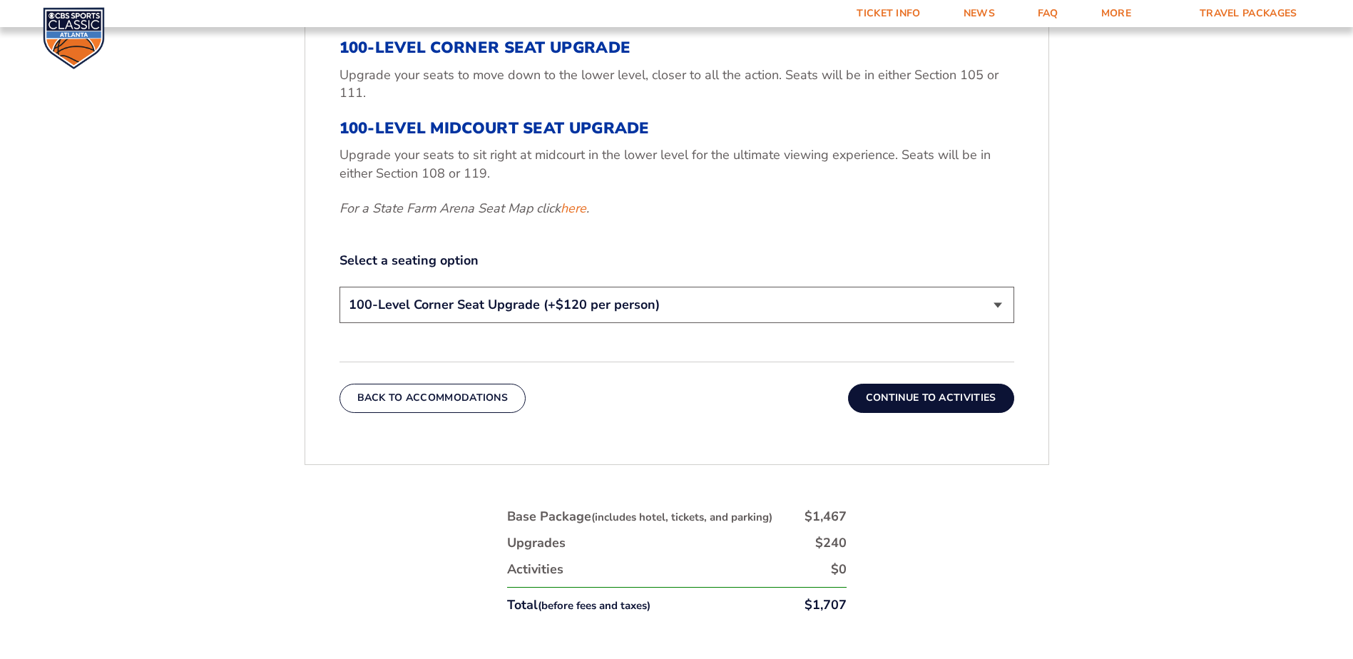
click at [932, 402] on button "Continue To Activities" at bounding box center [931, 398] width 166 height 29
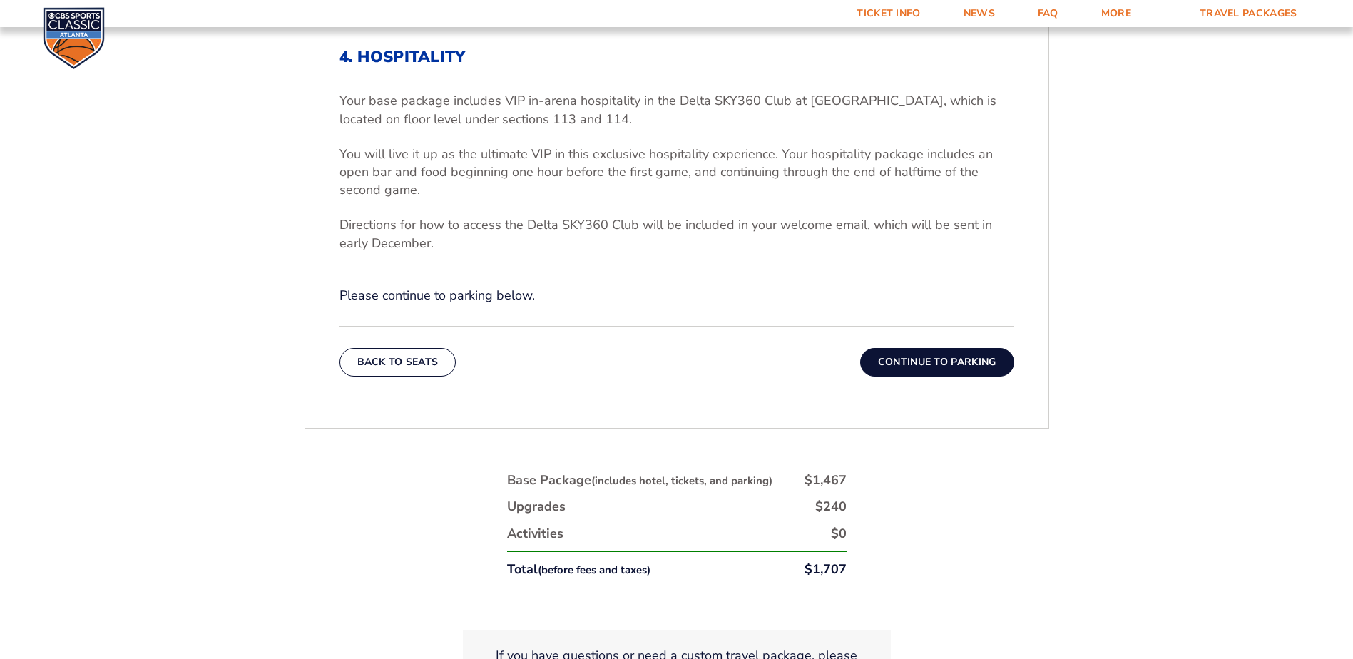
scroll to position [597, 0]
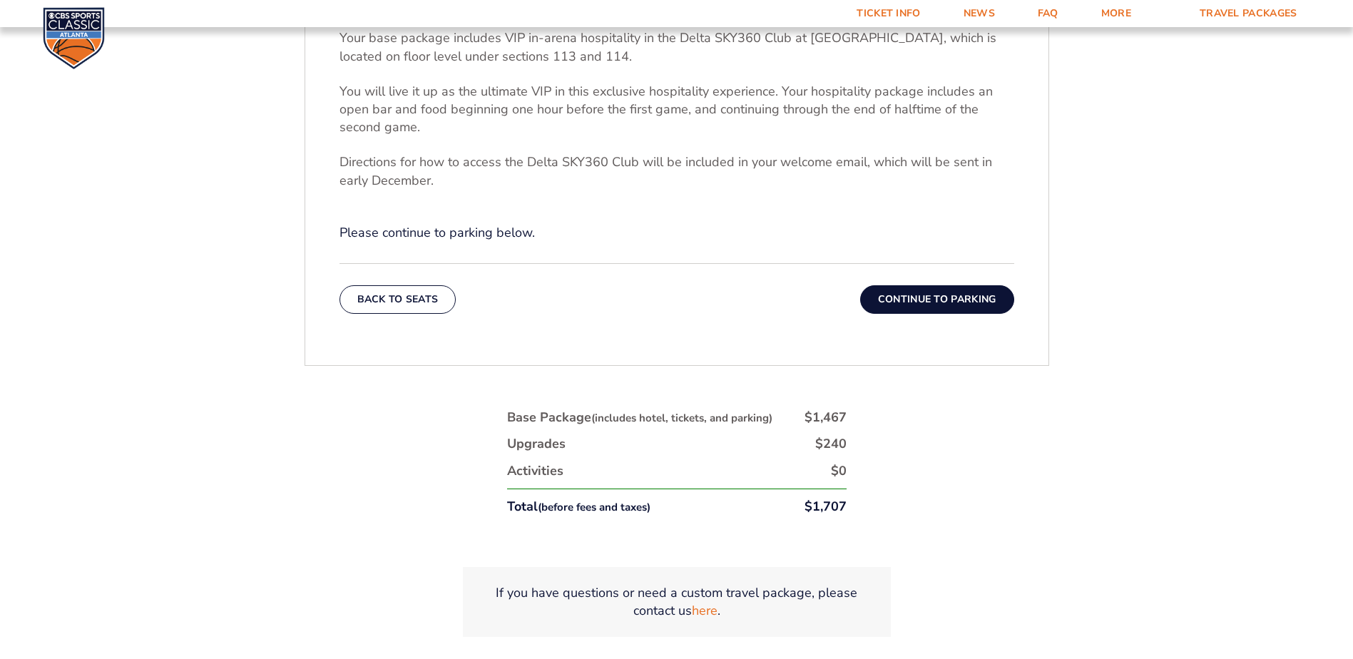
click at [946, 302] on button "Continue To Parking" at bounding box center [937, 299] width 154 height 29
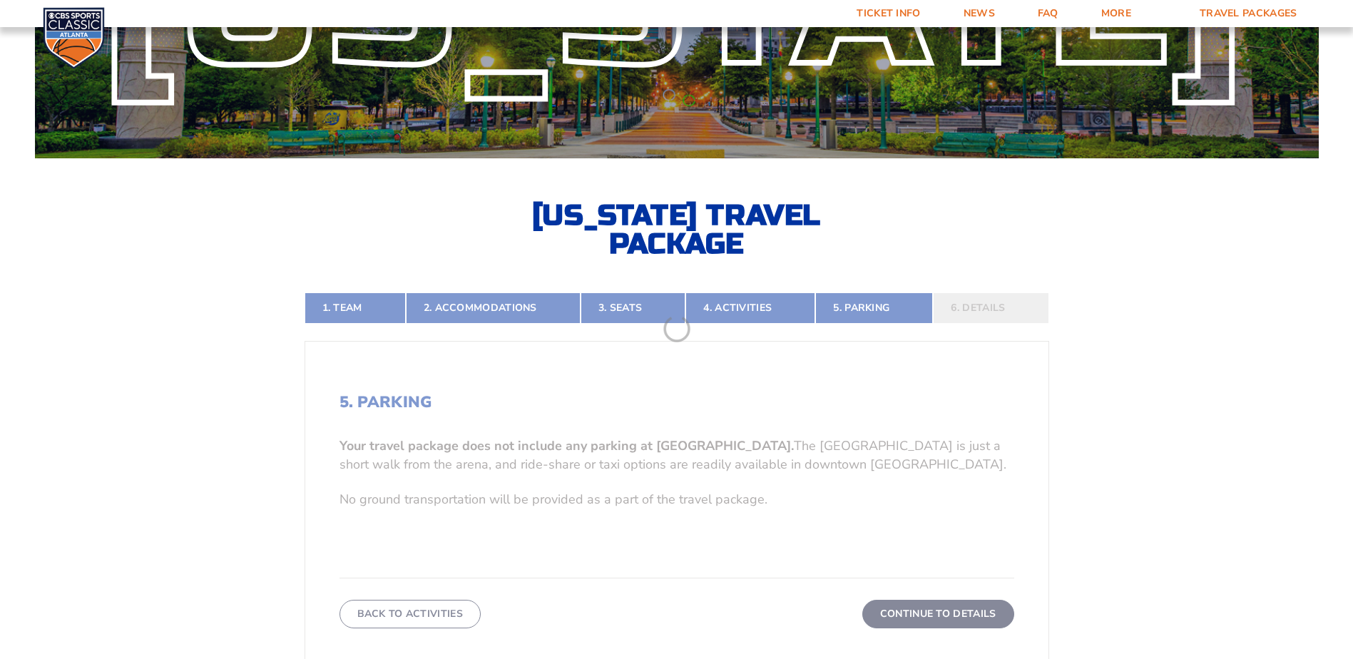
scroll to position [214, 0]
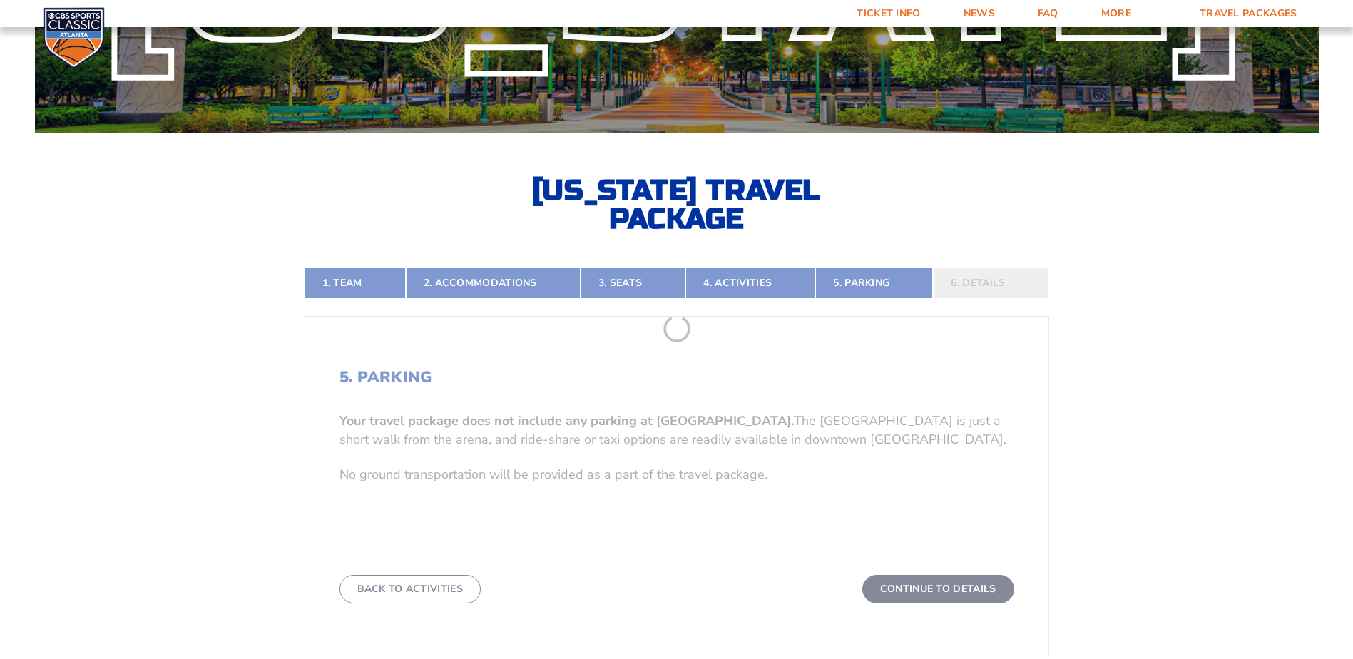
click at [884, 471] on form "Kentucky Kentucky Travel Package Ohio State Ohio State Travel Package North Car…" at bounding box center [676, 391] width 1353 height 1210
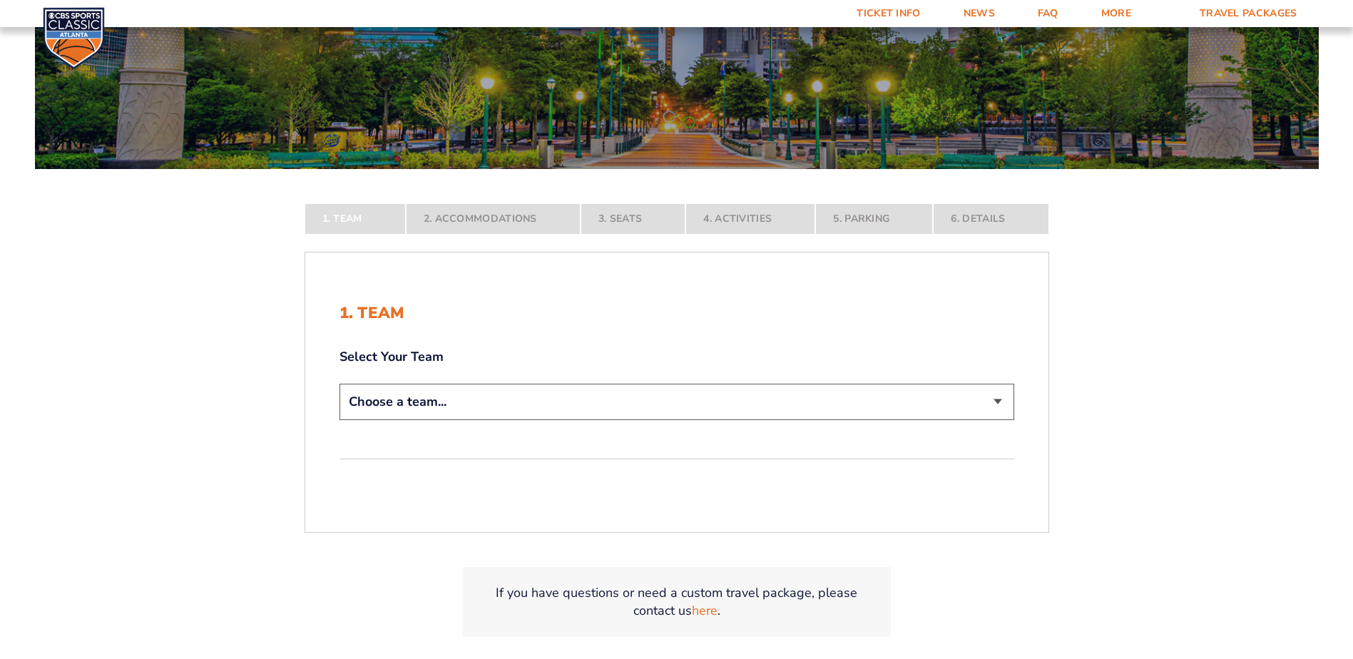
scroll to position [214, 0]
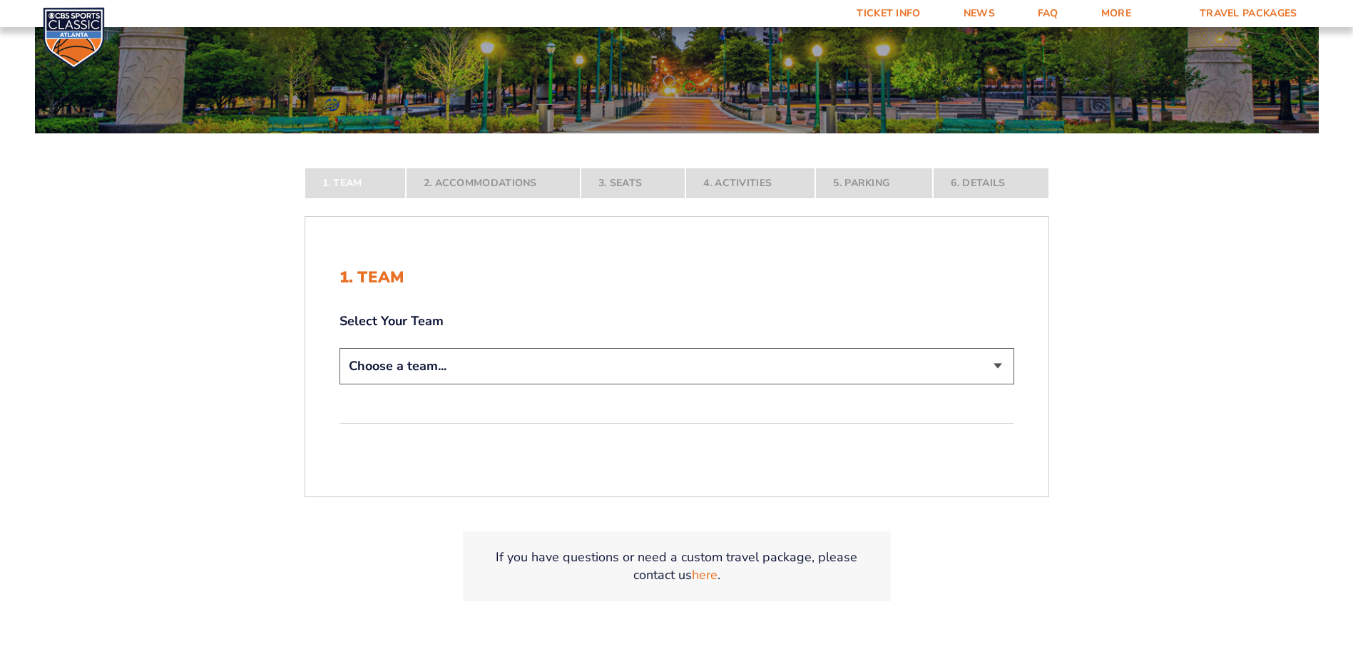
click at [541, 368] on select "Choose a team... [US_STATE] Wildcats [US_STATE] State Buckeyes [US_STATE] Tar H…" at bounding box center [676, 366] width 675 height 36
select select "12956"
click at [339, 384] on select "Choose a team... Kentucky Wildcats Ohio State Buckeyes North Carolina Tar Heels…" at bounding box center [676, 366] width 675 height 36
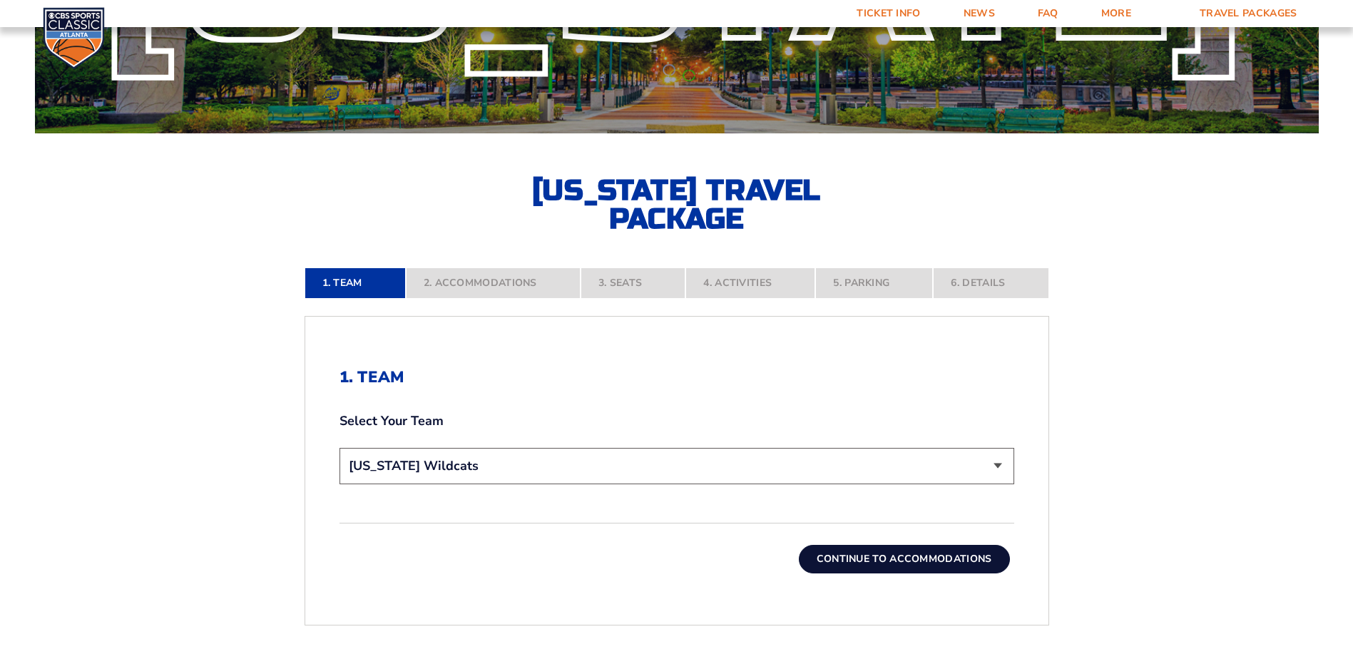
click at [913, 559] on button "Continue To Accommodations" at bounding box center [904, 559] width 211 height 29
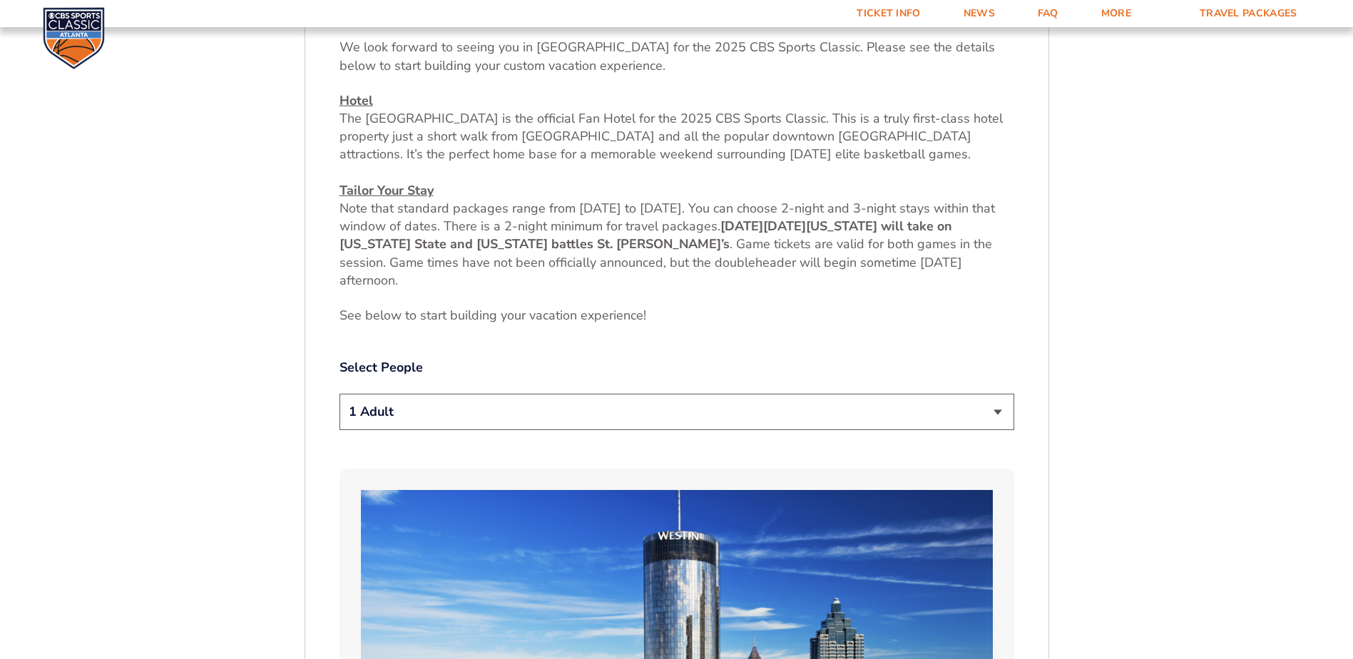
scroll to position [597, 0]
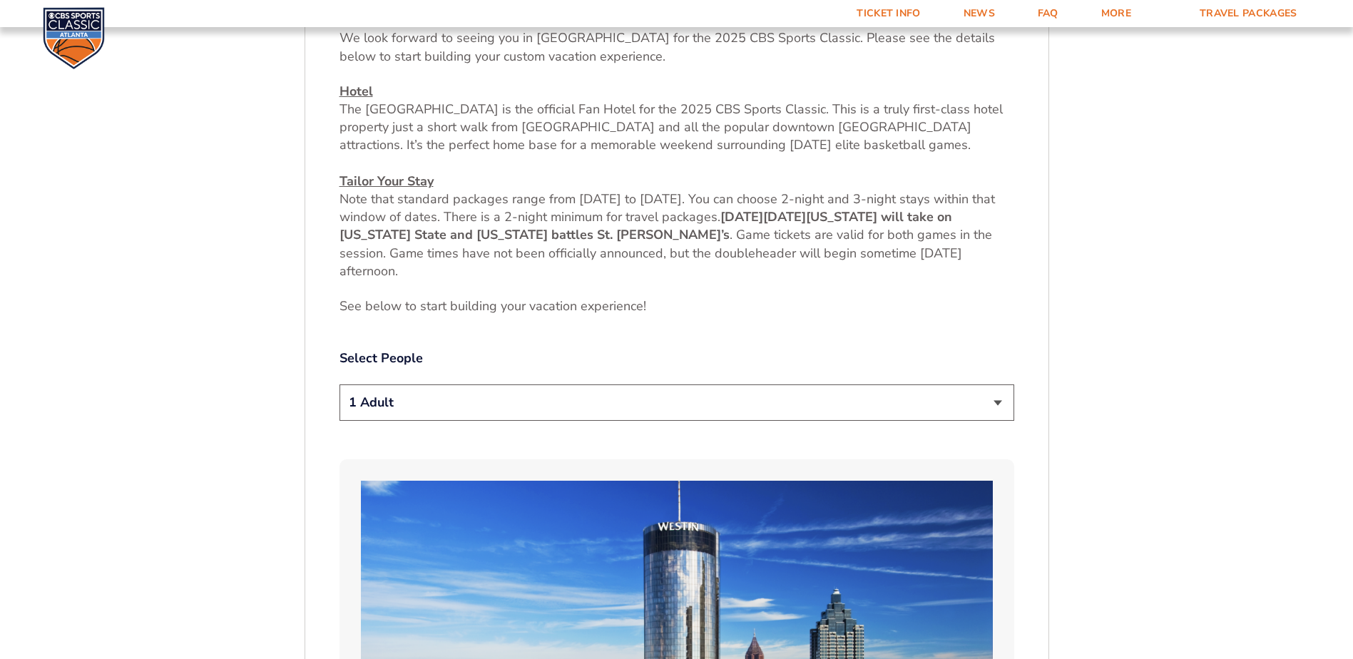
click at [654, 405] on select "1 Adult 2 Adults 3 Adults 4 Adults 2 Adults + 1 Child 2 Adults + 2 Children 2 A…" at bounding box center [676, 402] width 675 height 36
select select "2 Adults"
click at [339, 384] on select "1 Adult 2 Adults 3 Adults 4 Adults 2 Adults + 1 Child 2 Adults + 2 Children 2 A…" at bounding box center [676, 402] width 675 height 36
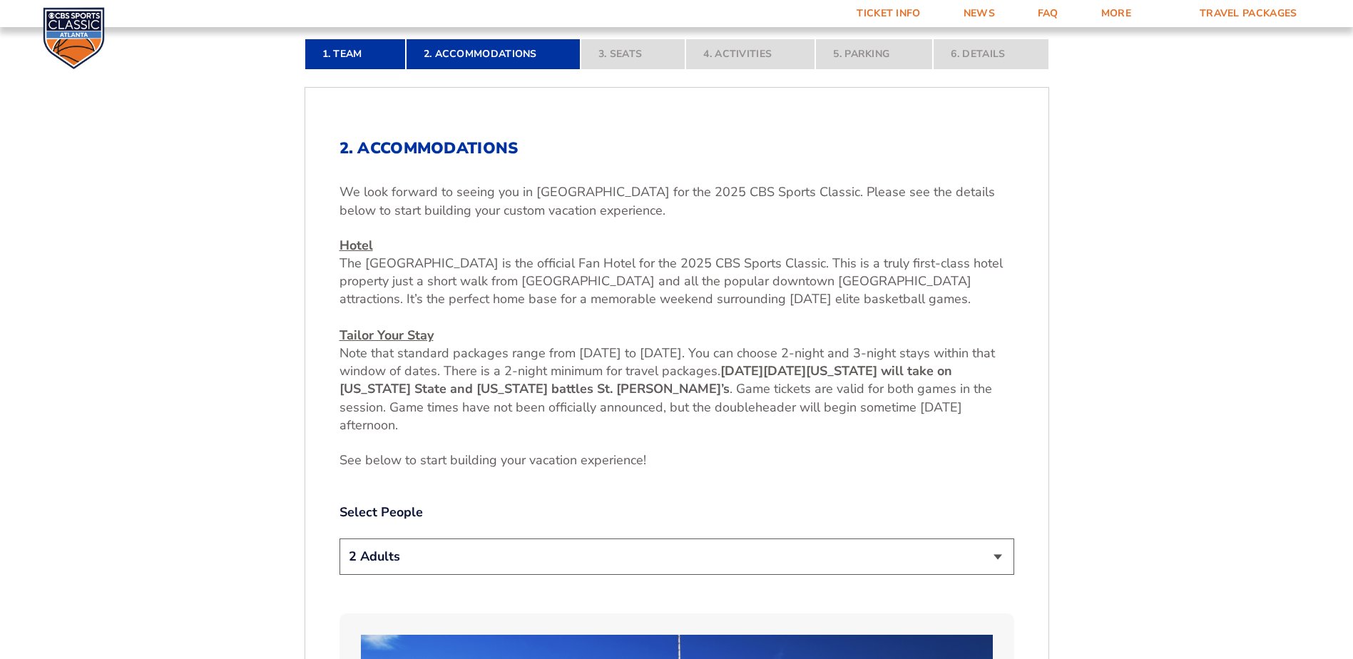
scroll to position [499, 0]
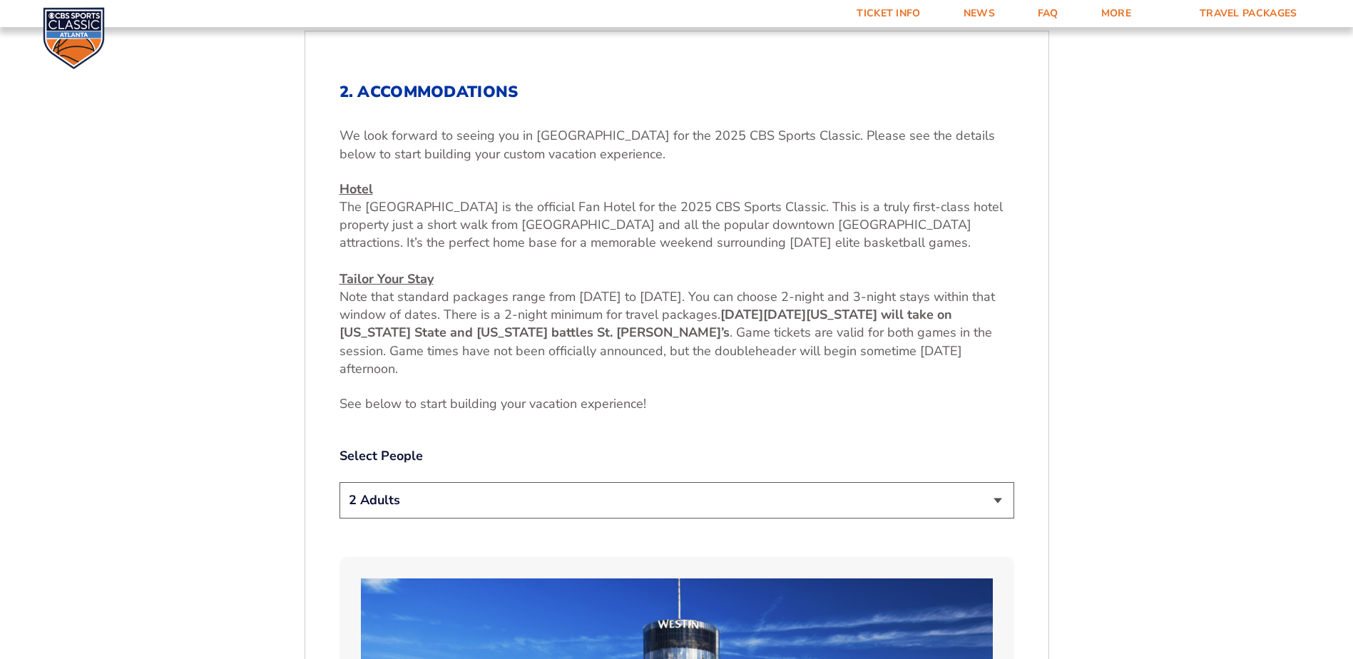
click at [769, 511] on select "1 Adult 2 Adults 3 Adults 4 Adults 2 Adults + 1 Child 2 Adults + 2 Children 2 A…" at bounding box center [676, 500] width 675 height 36
click at [339, 482] on select "1 Adult 2 Adults 3 Adults 4 Adults 2 Adults + 1 Child 2 Adults + 2 Children 2 A…" at bounding box center [676, 500] width 675 height 36
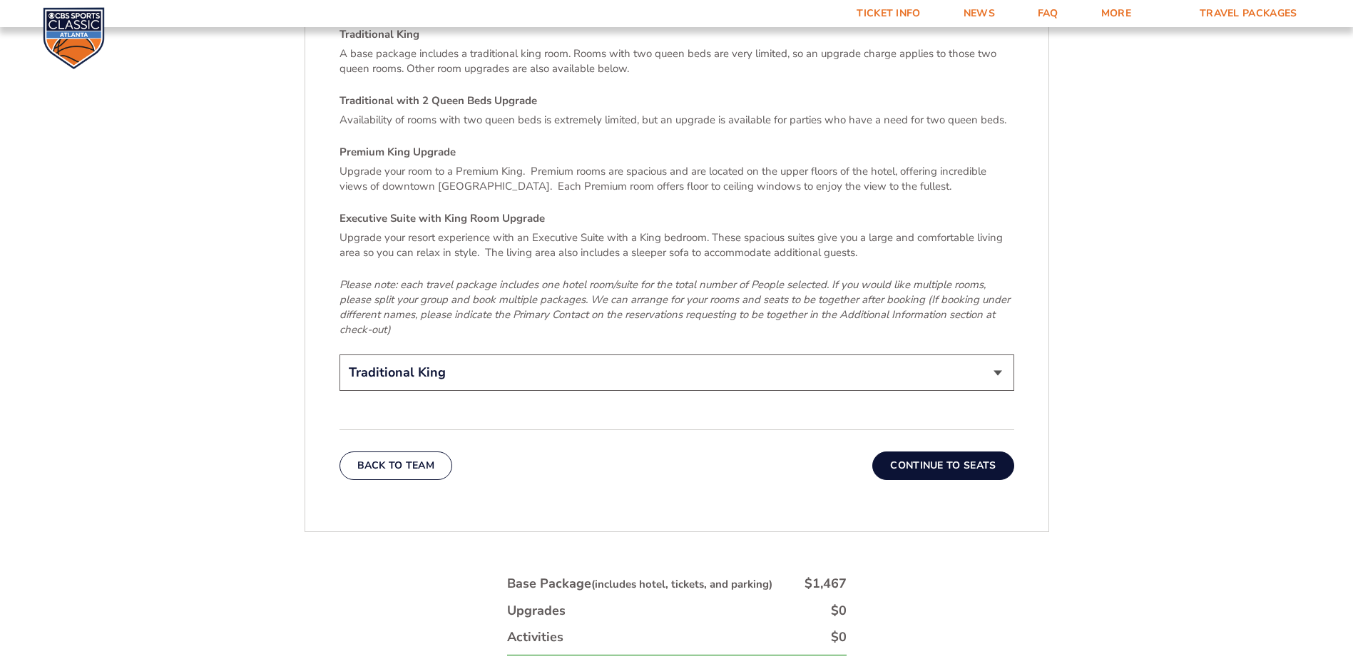
scroll to position [2282, 0]
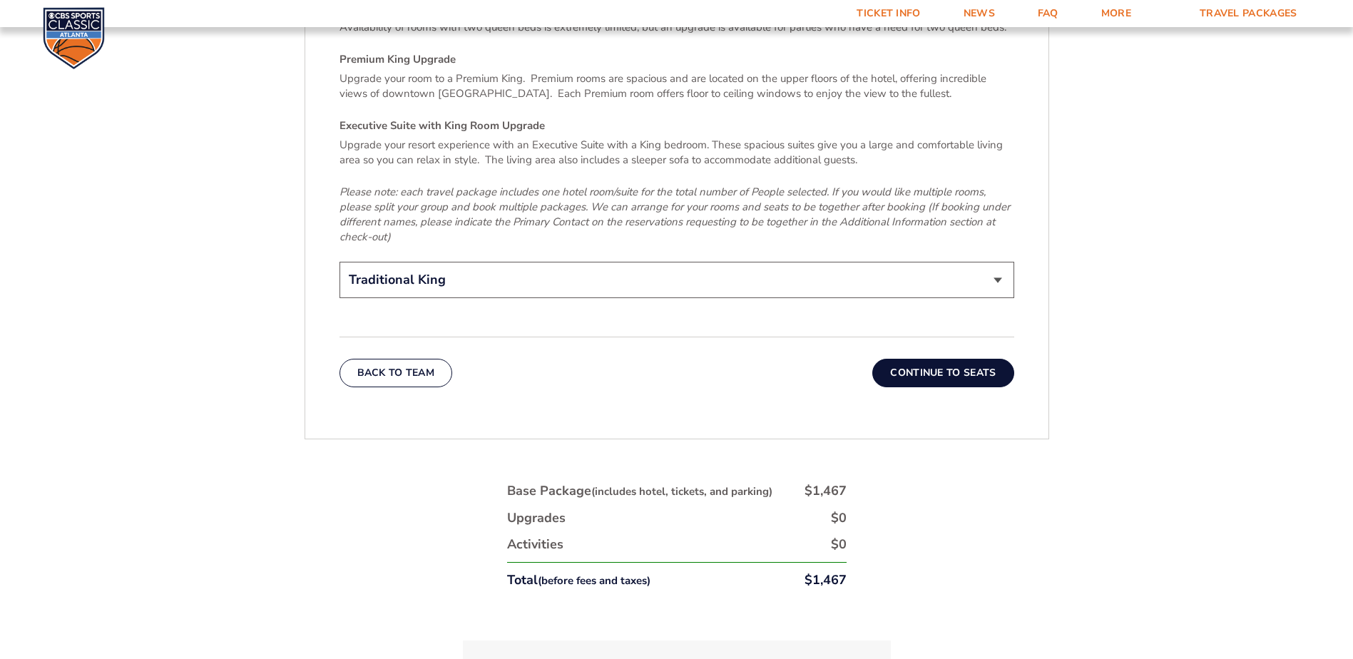
click at [966, 361] on button "Continue To Seats" at bounding box center [942, 373] width 141 height 29
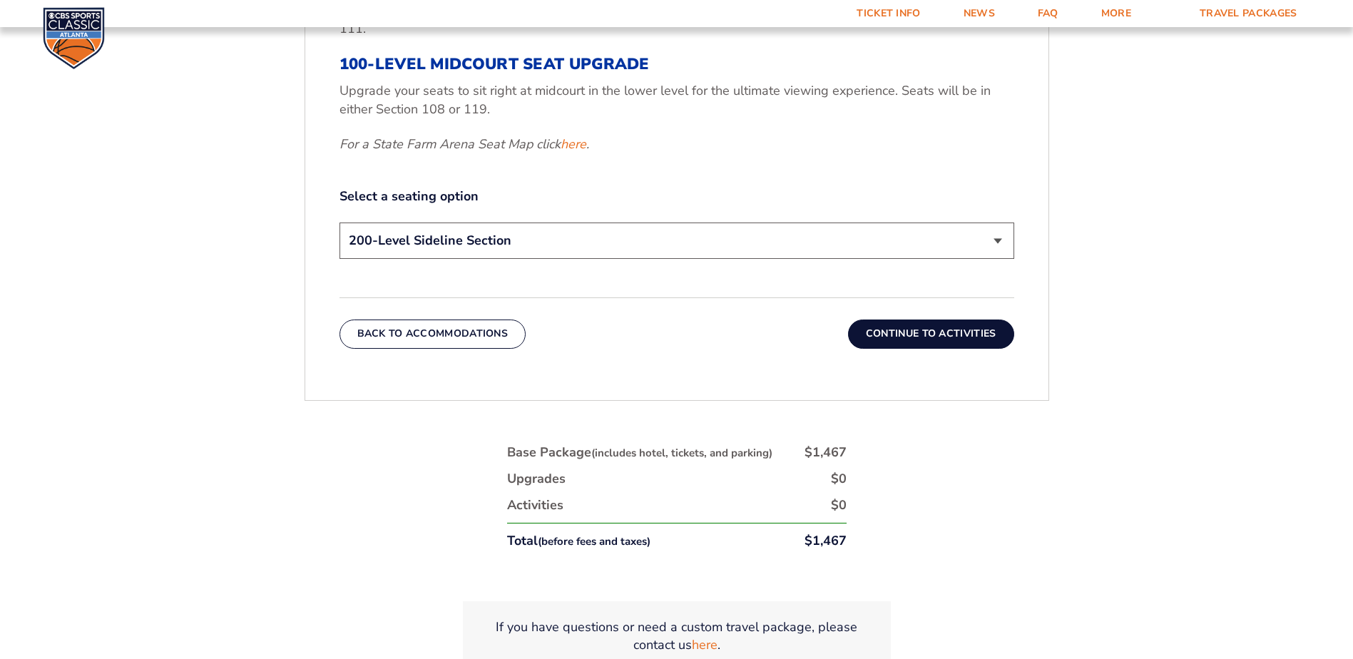
scroll to position [740, 0]
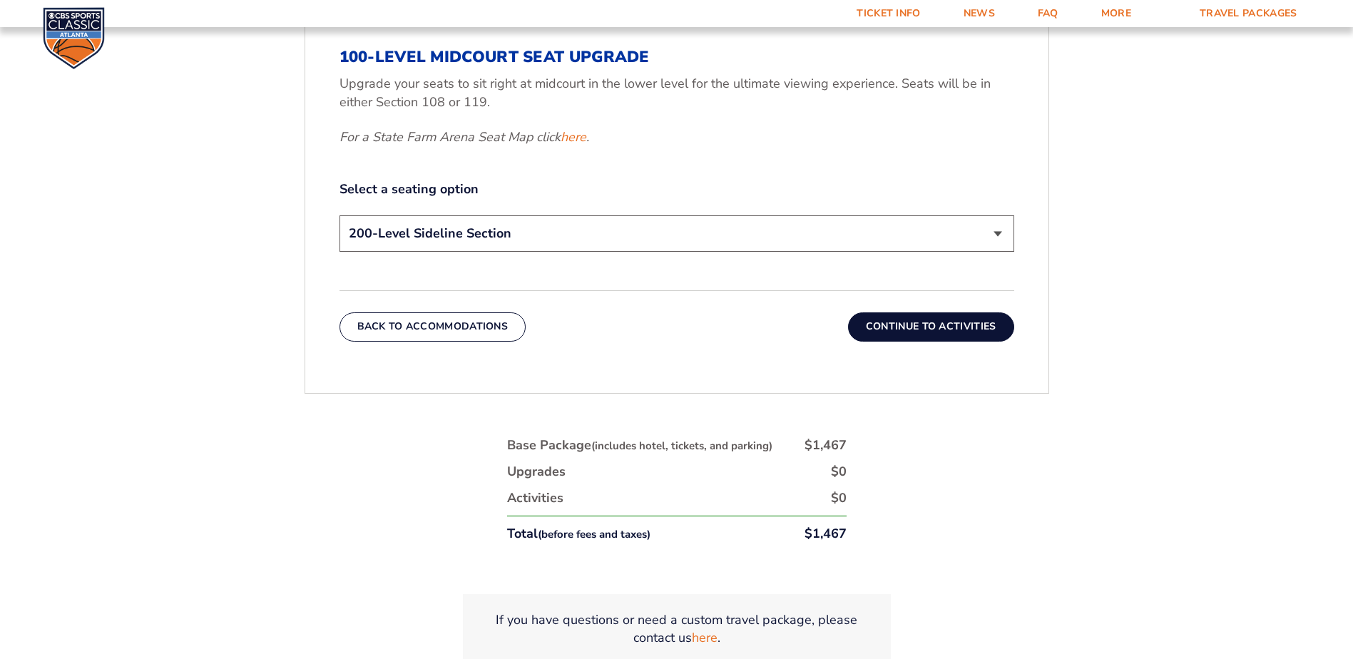
click at [837, 238] on select "200-Level Sideline Section 100-Level Corner Seat Upgrade (+$120 per person) 100…" at bounding box center [676, 233] width 675 height 36
select select "100-Level Midcourt Seat Upgrade"
click at [339, 215] on select "200-Level Sideline Section 100-Level Corner Seat Upgrade (+$120 per person) 100…" at bounding box center [676, 233] width 675 height 36
click at [897, 325] on button "Continue To Activities" at bounding box center [931, 326] width 166 height 29
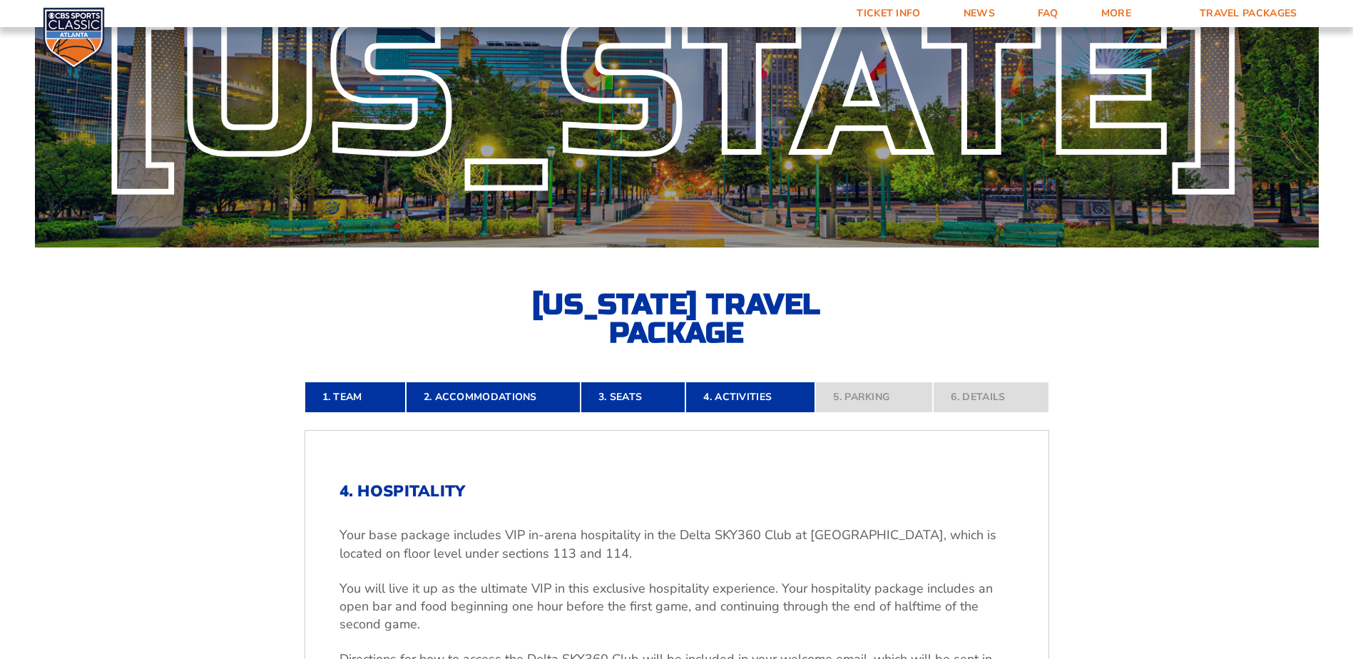
scroll to position [98, 0]
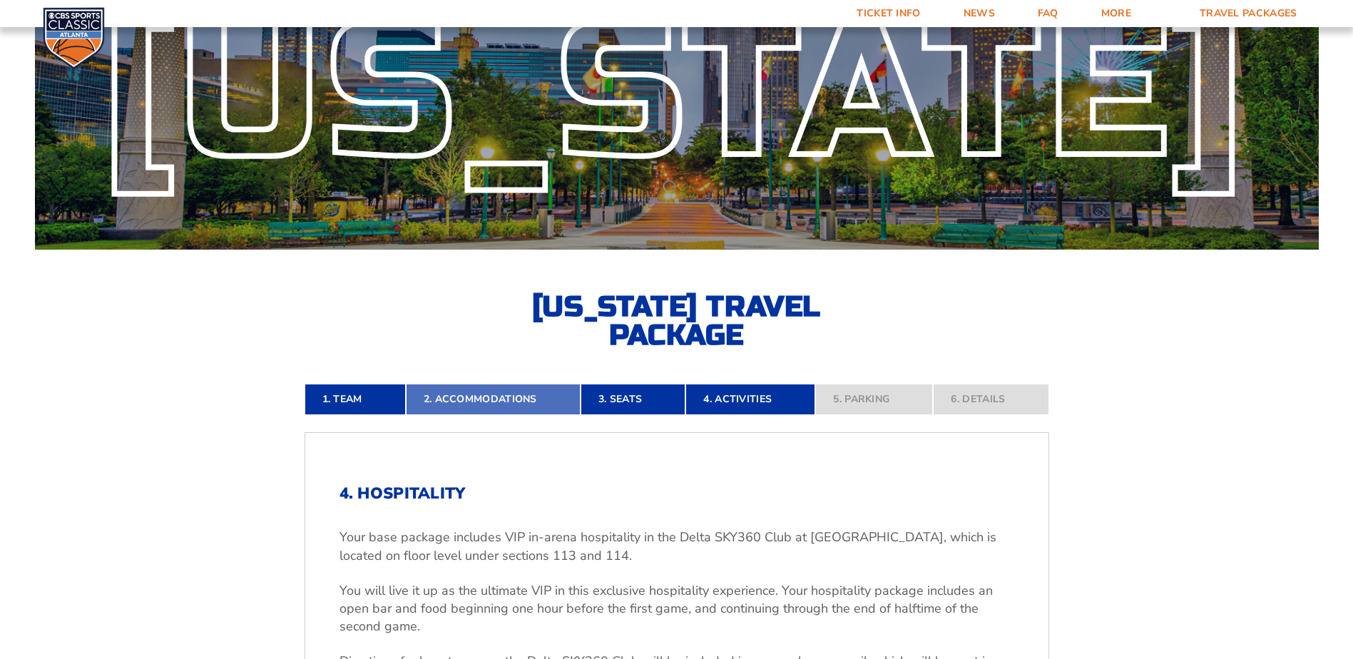
click at [456, 404] on link "2. Accommodations" at bounding box center [493, 399] width 175 height 31
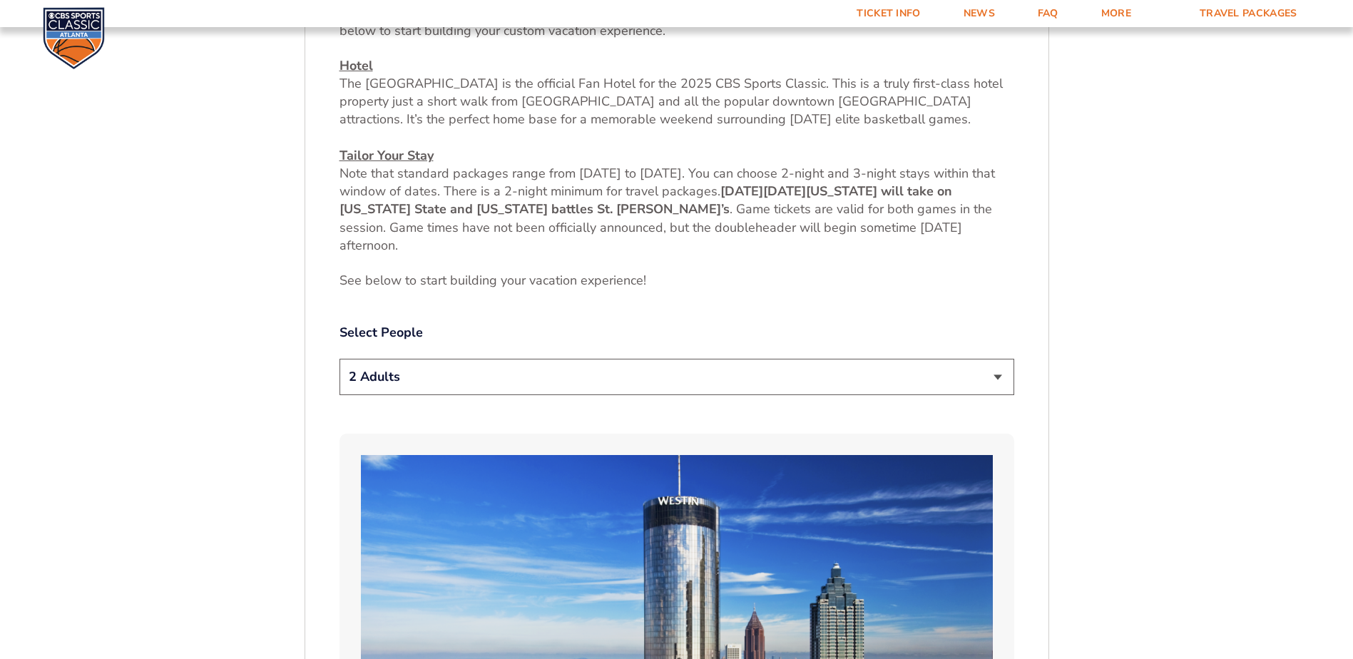
scroll to position [668, 0]
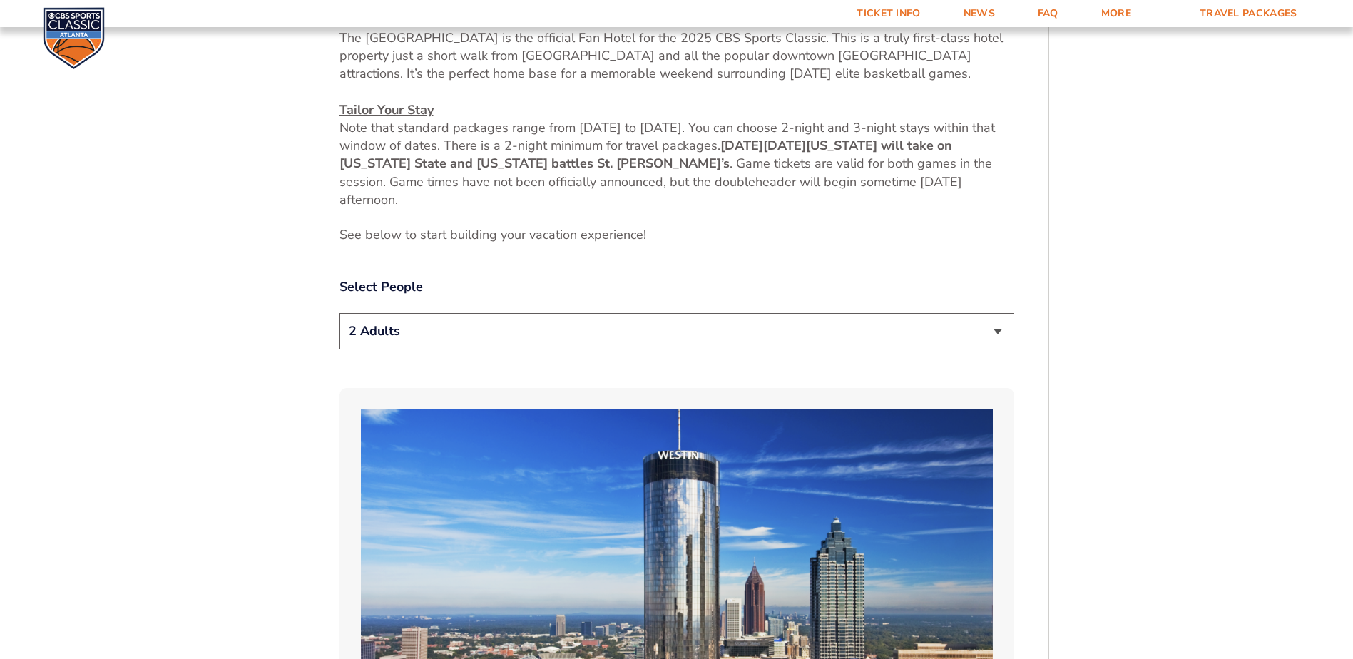
click at [500, 332] on select "1 Adult 2 Adults 3 Adults 4 Adults 2 Adults + 1 Child 2 Adults + 2 Children 2 A…" at bounding box center [676, 331] width 675 height 36
click at [339, 313] on select "1 Adult 2 Adults 3 Adults 4 Adults 2 Adults + 1 Child 2 Adults + 2 Children 2 A…" at bounding box center [676, 331] width 675 height 36
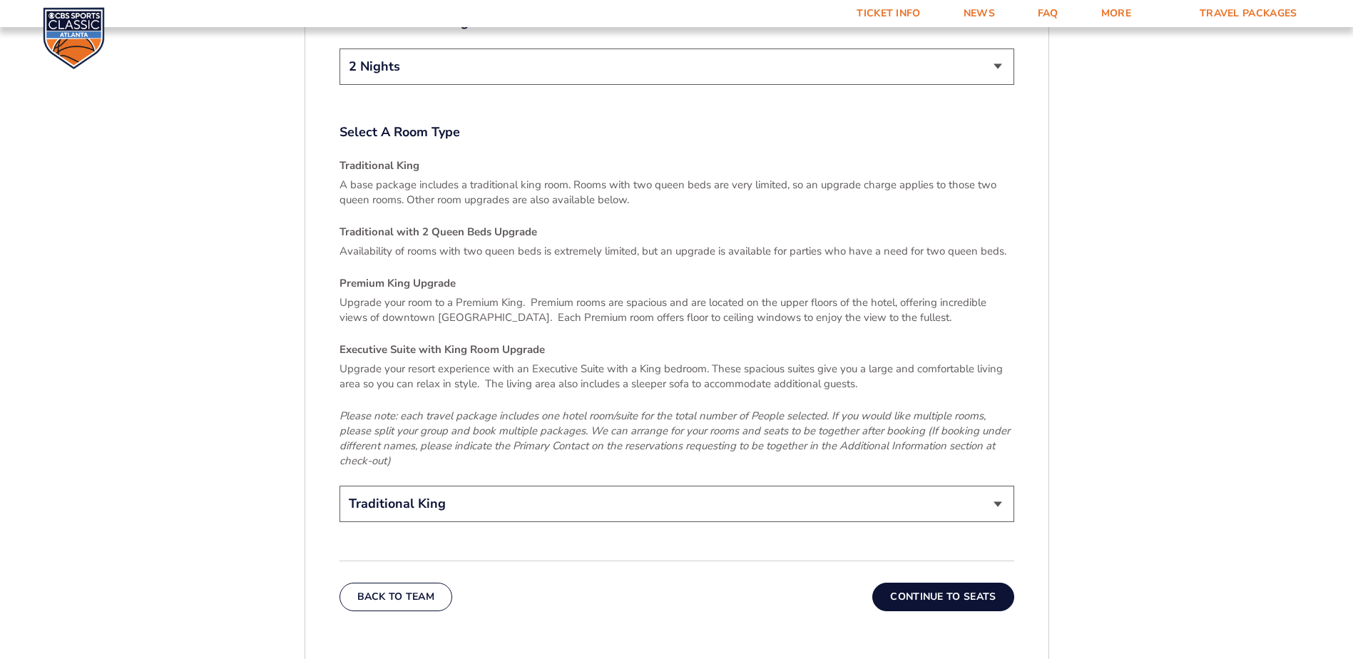
scroll to position [2166, 0]
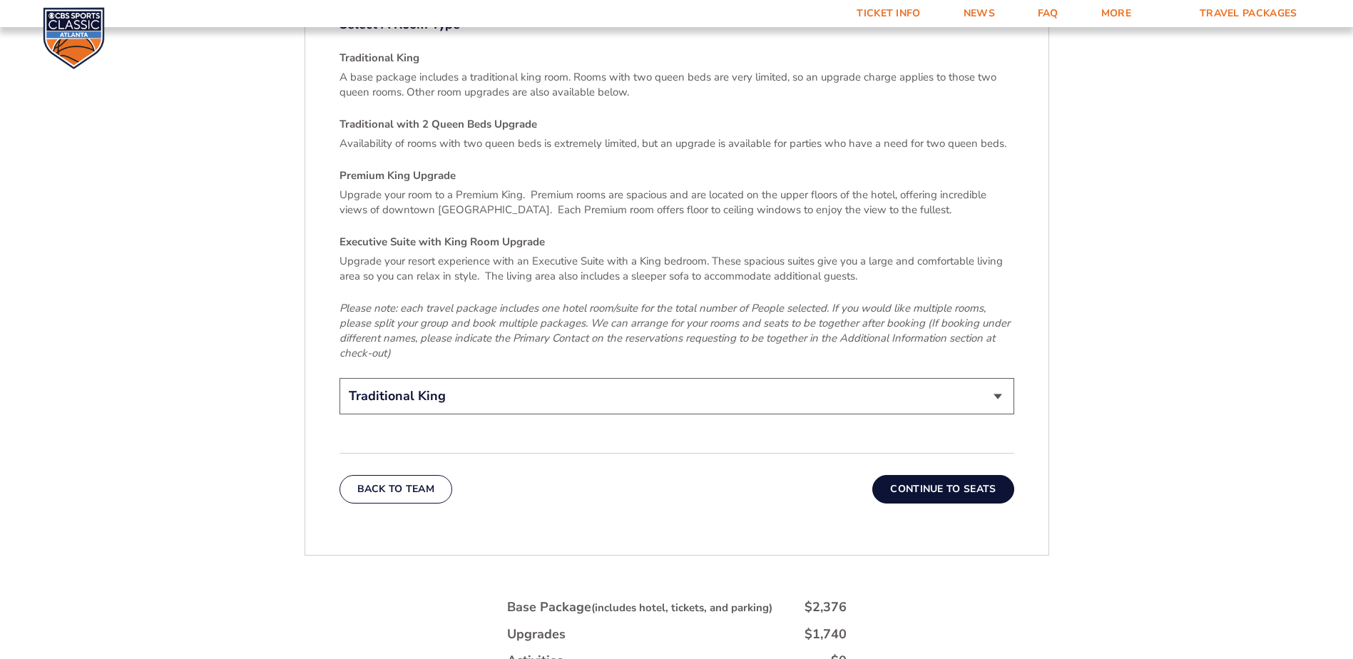
click at [902, 476] on button "Continue To Seats" at bounding box center [942, 489] width 141 height 29
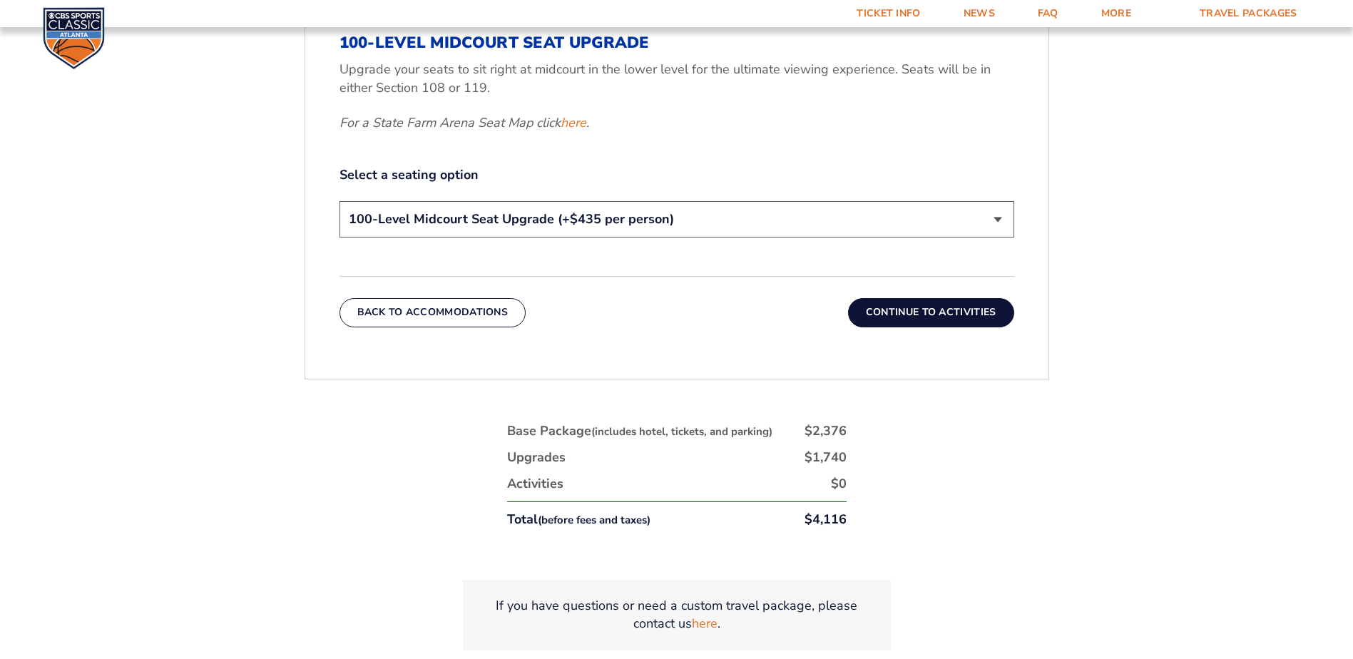
scroll to position [811, 0]
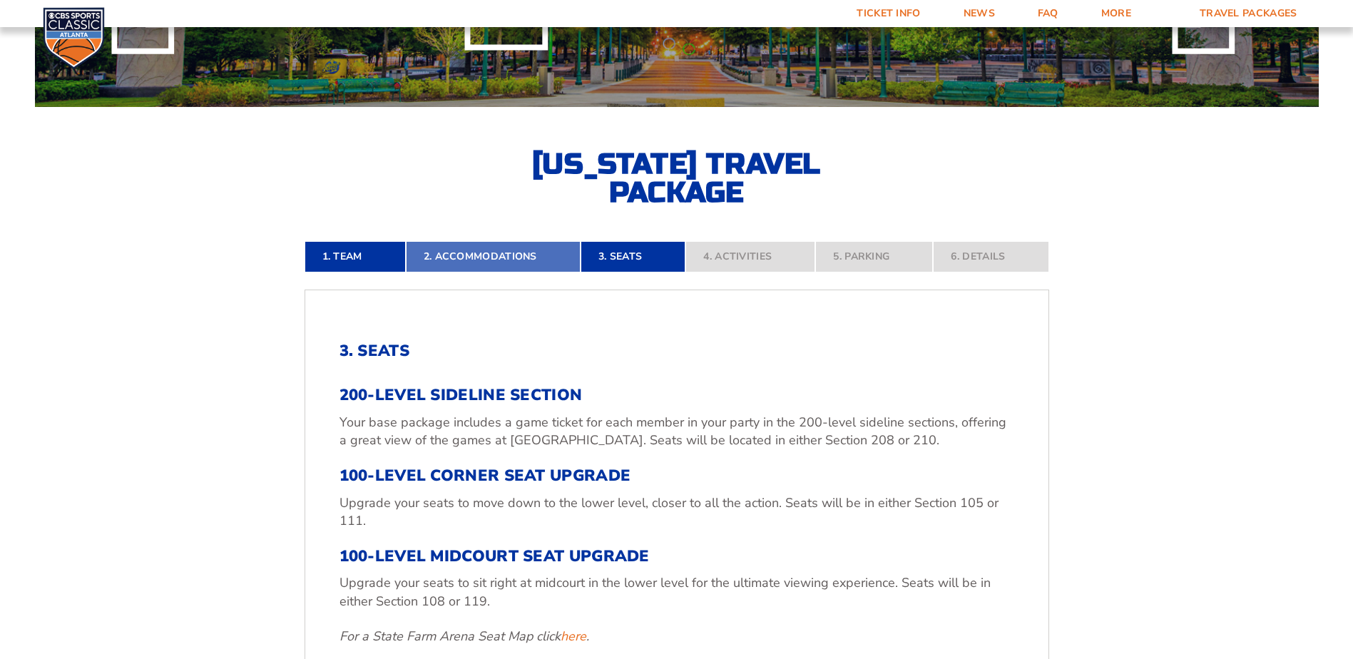
click at [511, 258] on link "2. Accommodations" at bounding box center [493, 256] width 175 height 31
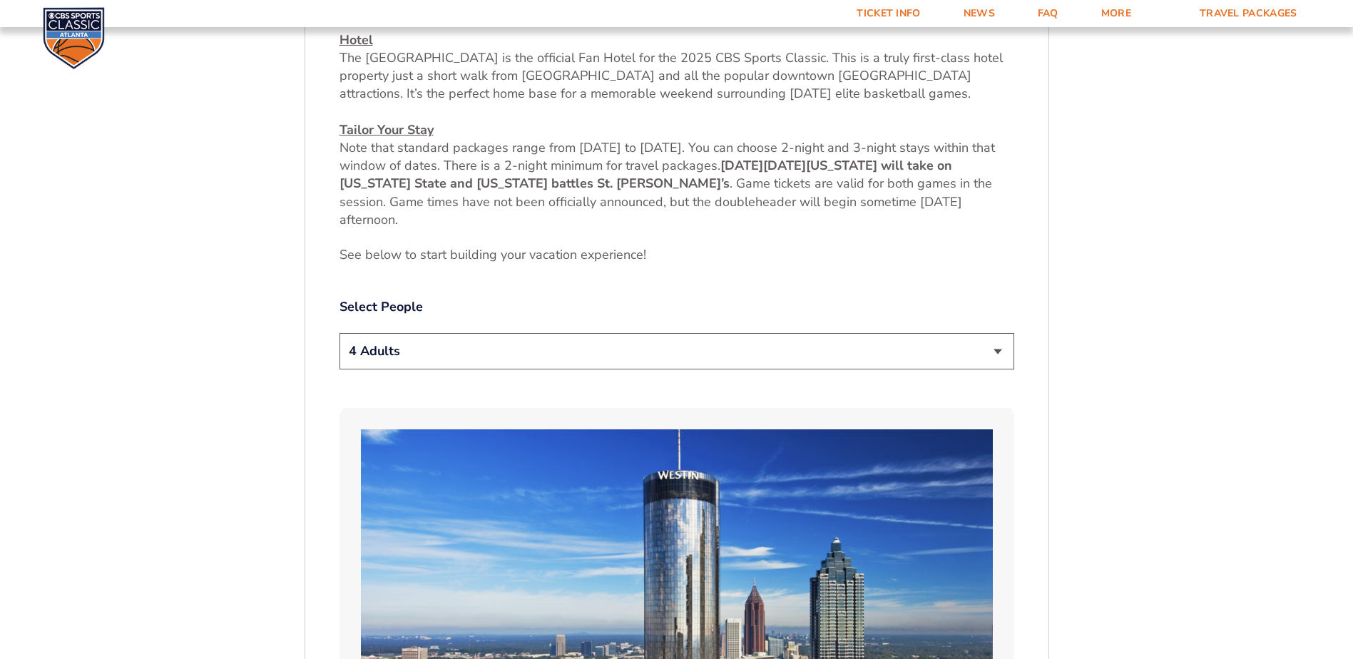
scroll to position [526, 0]
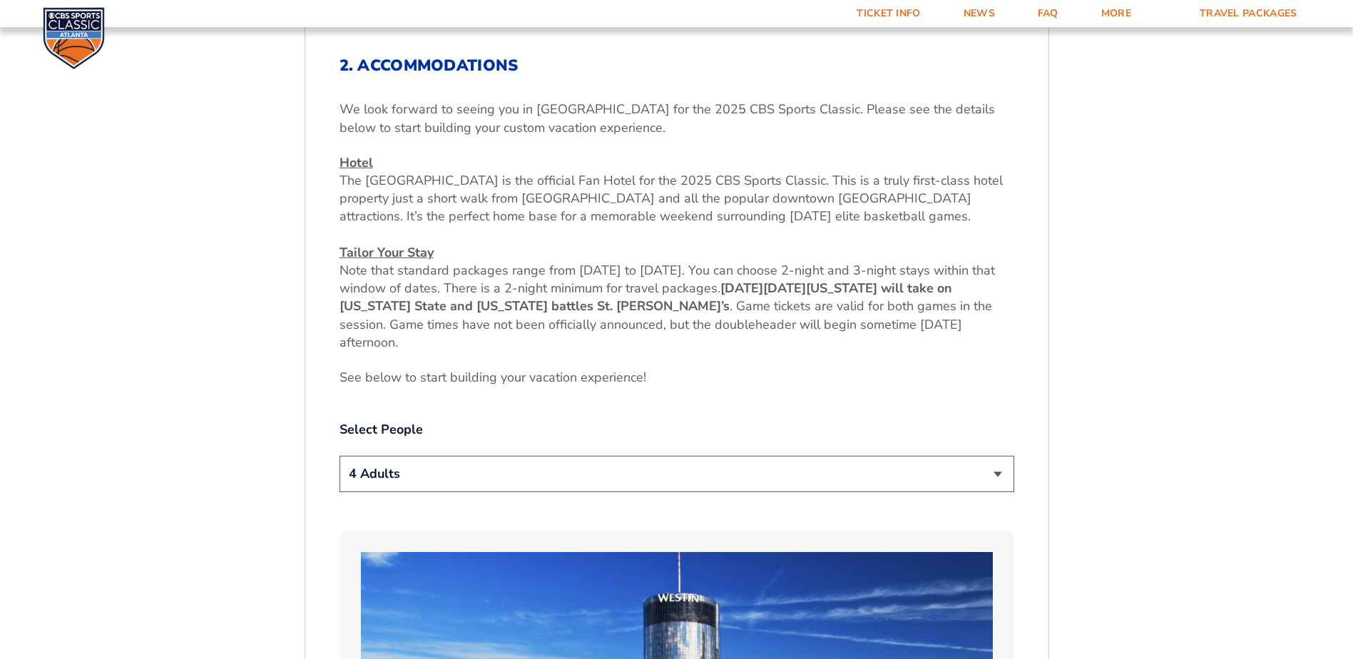
click at [450, 473] on select "1 Adult 2 Adults 3 Adults 4 Adults 2 Adults + 1 Child 2 Adults + 2 Children 2 A…" at bounding box center [676, 474] width 675 height 36
select select "2 Adults"
click at [339, 456] on select "1 Adult 2 Adults 3 Adults 4 Adults 2 Adults + 1 Child 2 Adults + 2 Children 2 A…" at bounding box center [676, 474] width 675 height 36
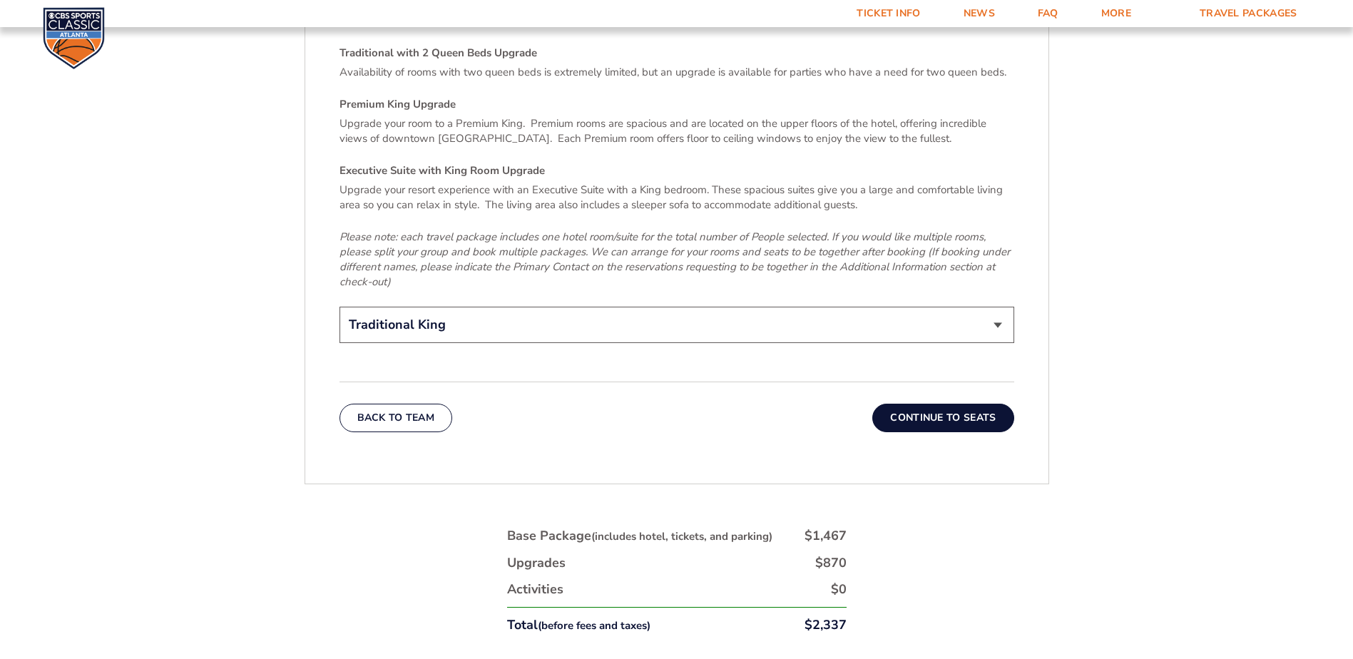
click at [929, 404] on button "Continue To Seats" at bounding box center [942, 418] width 141 height 29
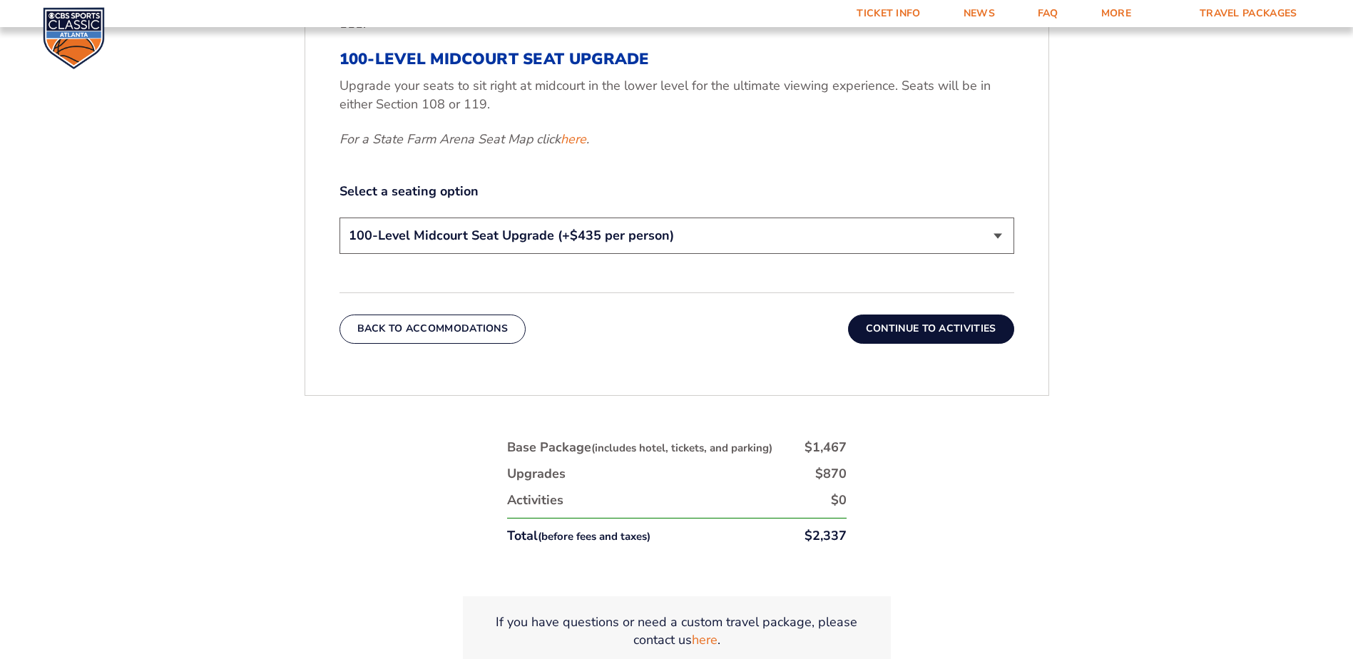
scroll to position [740, 0]
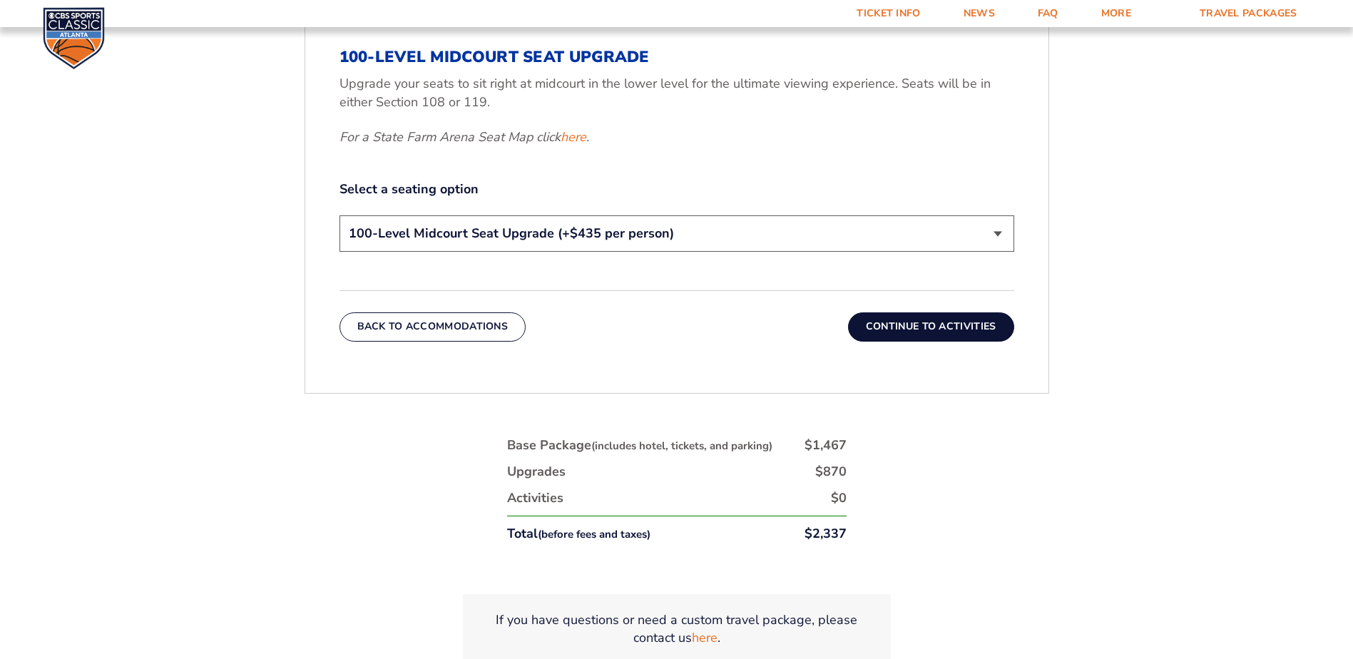
click at [934, 327] on button "Continue To Activities" at bounding box center [931, 326] width 166 height 29
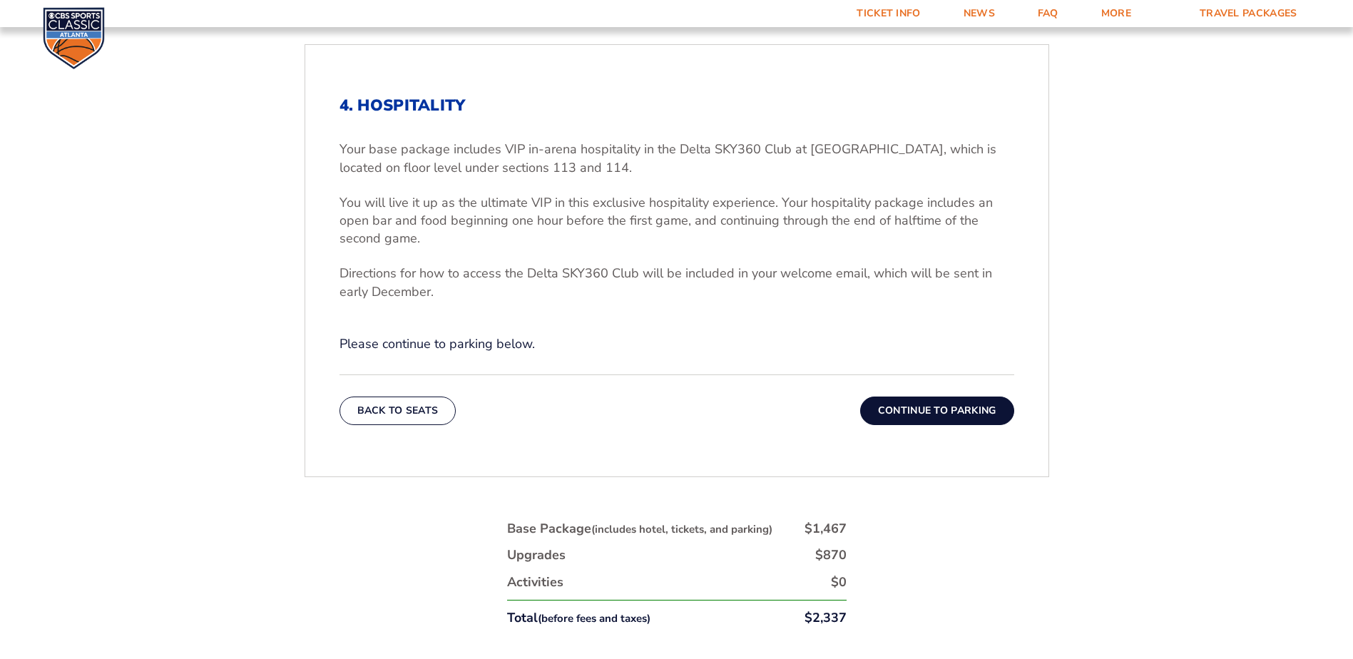
scroll to position [526, 0]
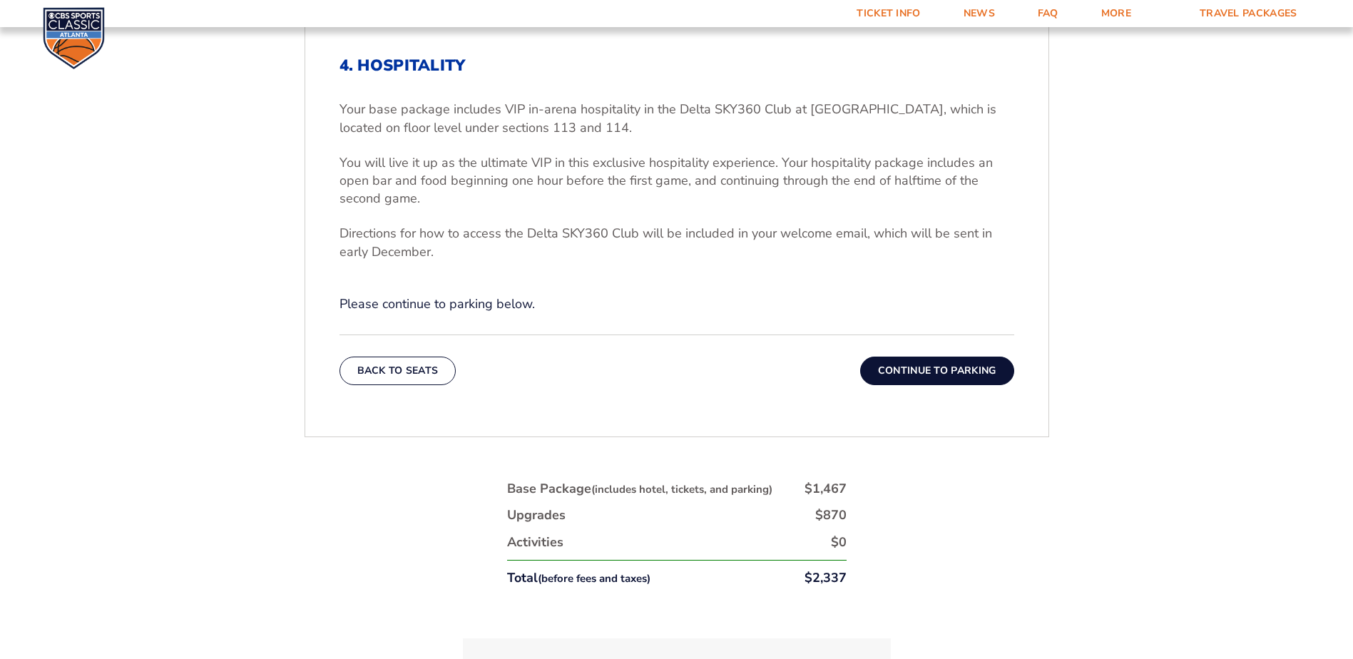
click at [942, 374] on button "Continue To Parking" at bounding box center [937, 371] width 154 height 29
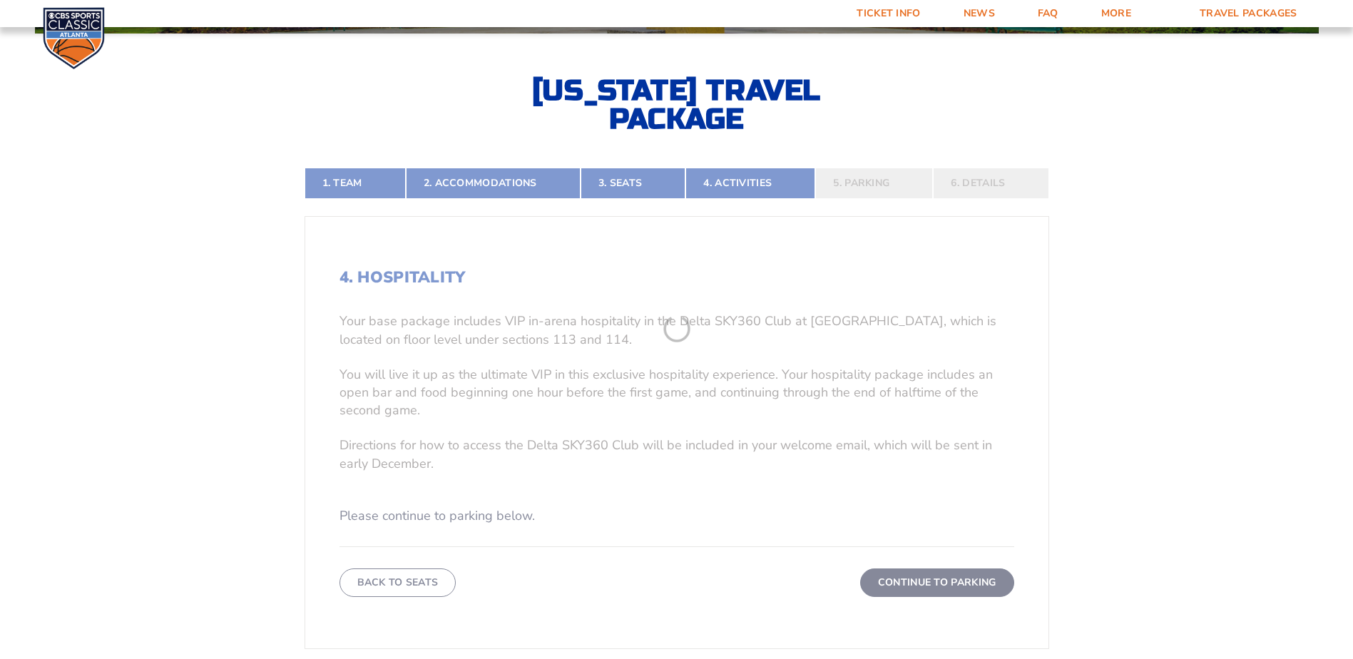
scroll to position [312, 0]
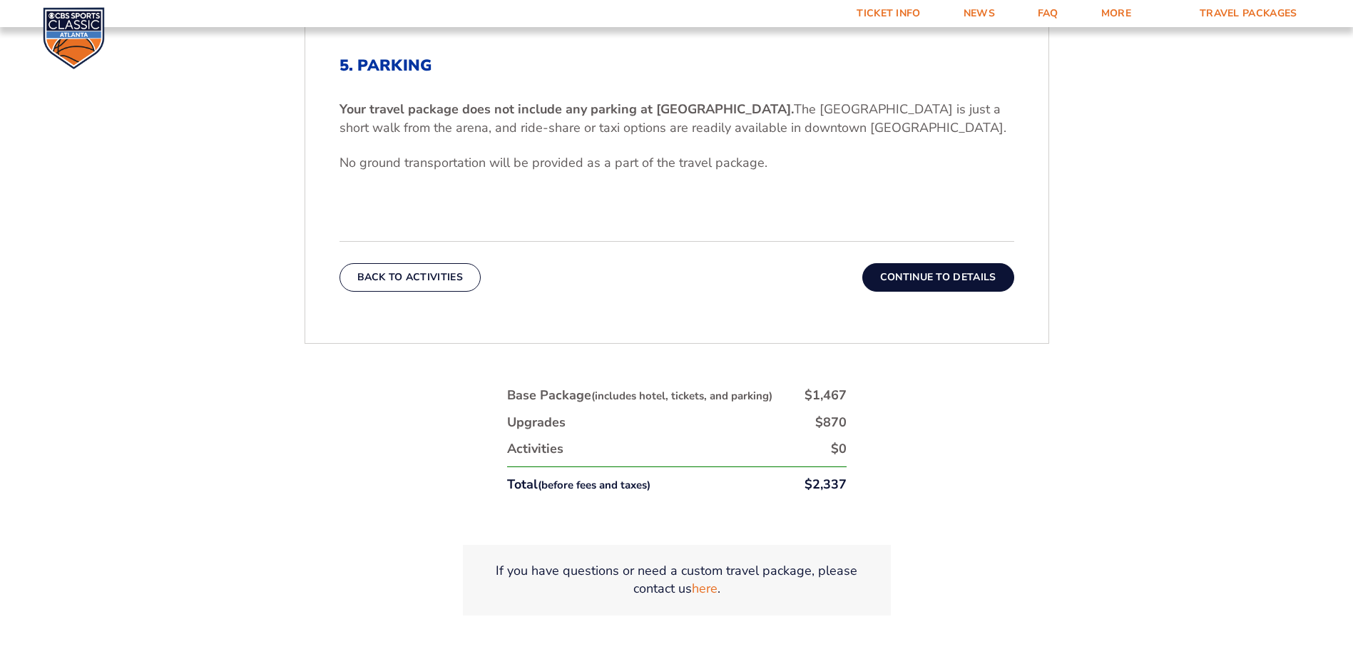
click at [941, 280] on button "Continue To Details" at bounding box center [938, 277] width 152 height 29
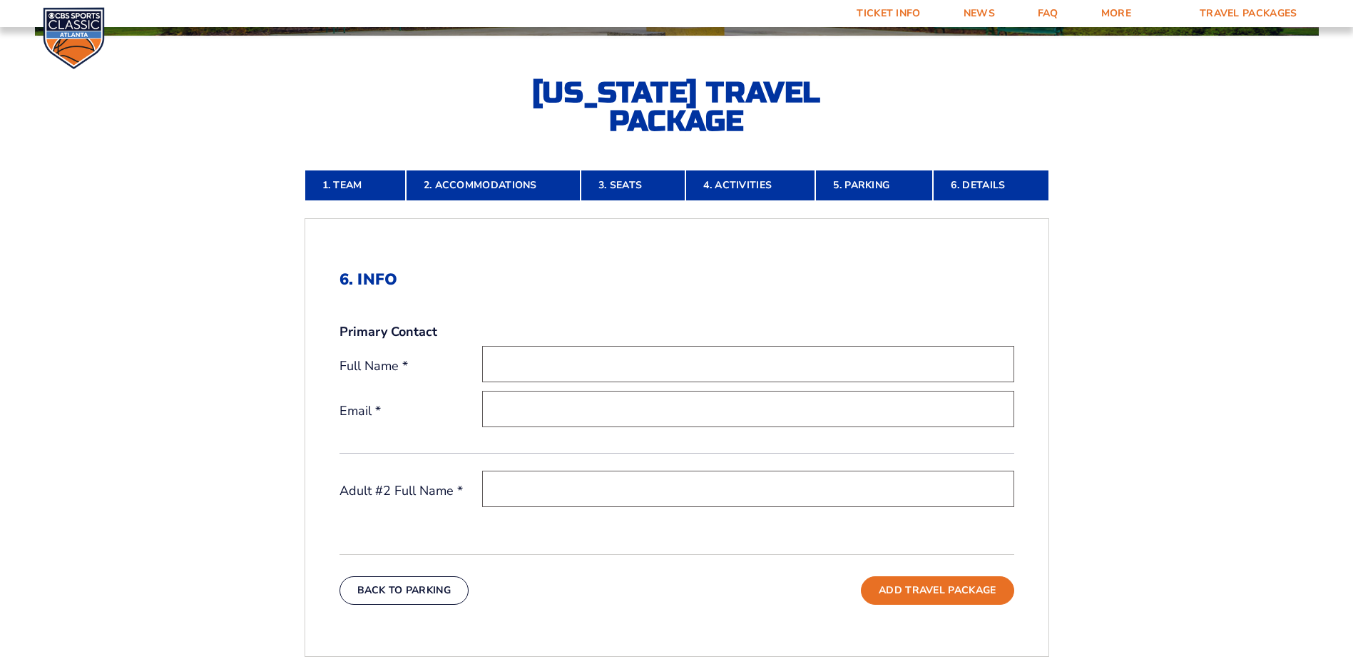
click at [579, 361] on input "text" at bounding box center [748, 364] width 532 height 36
type input "Russell Burkhead"
type input "[EMAIL_ADDRESS][DOMAIN_NAME]"
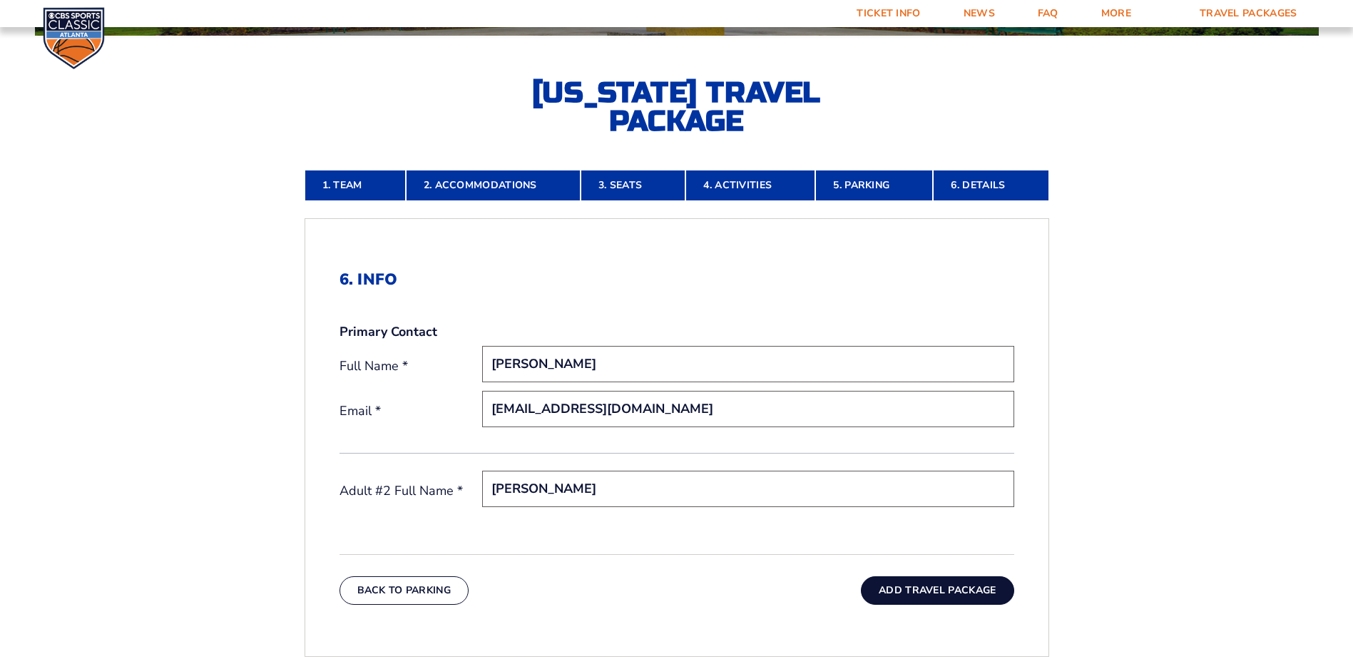
type input "Lisa Burkhead"
click at [923, 597] on button "Add Travel Package" at bounding box center [937, 590] width 153 height 29
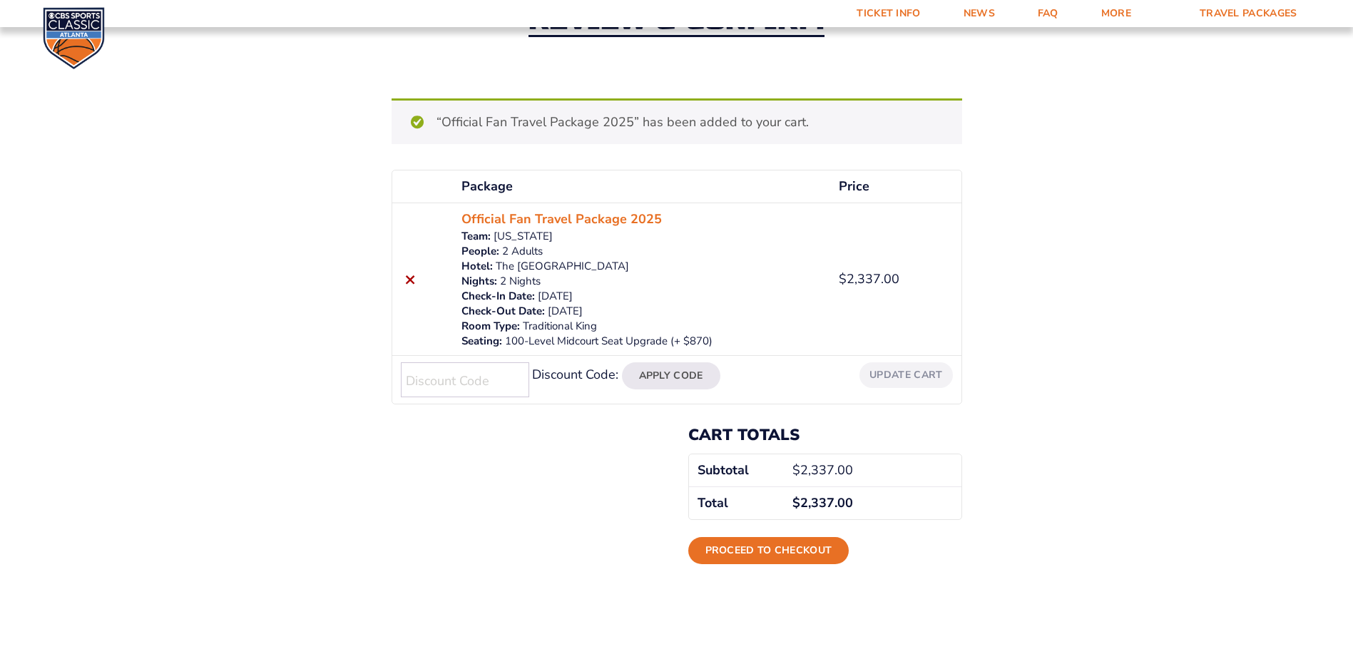
scroll to position [143, 0]
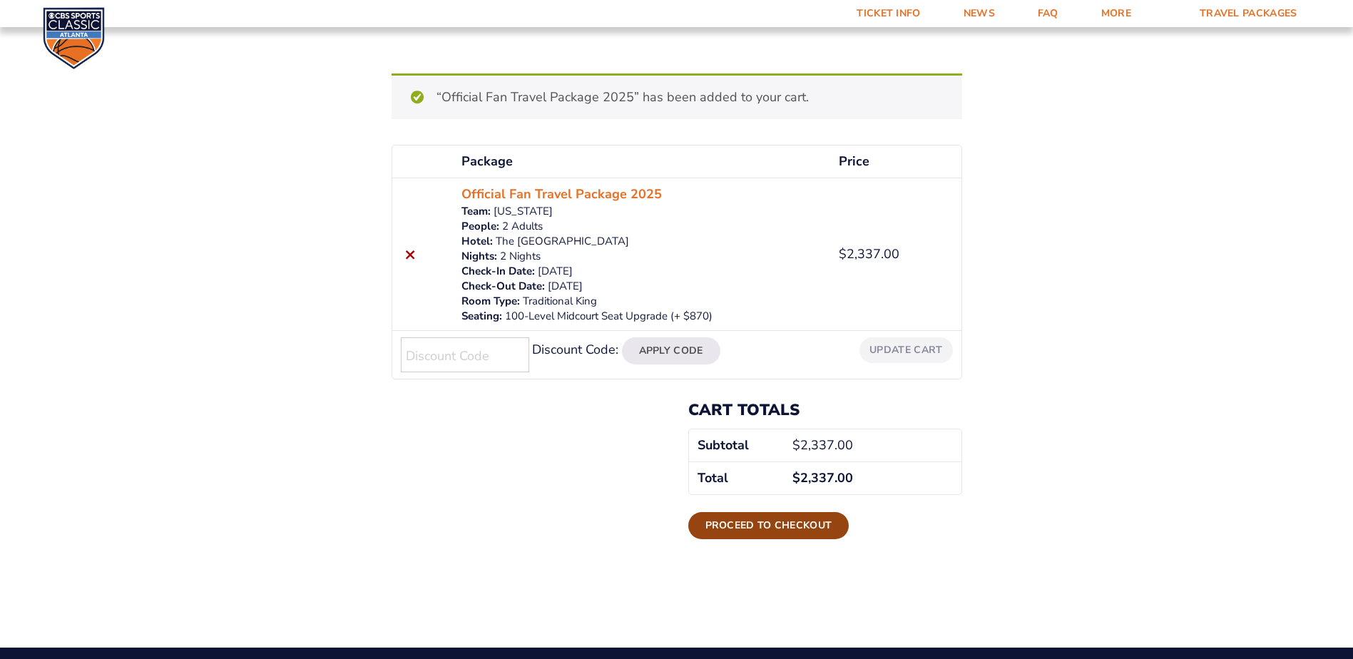
click at [758, 521] on link "Proceed to checkout" at bounding box center [768, 525] width 161 height 27
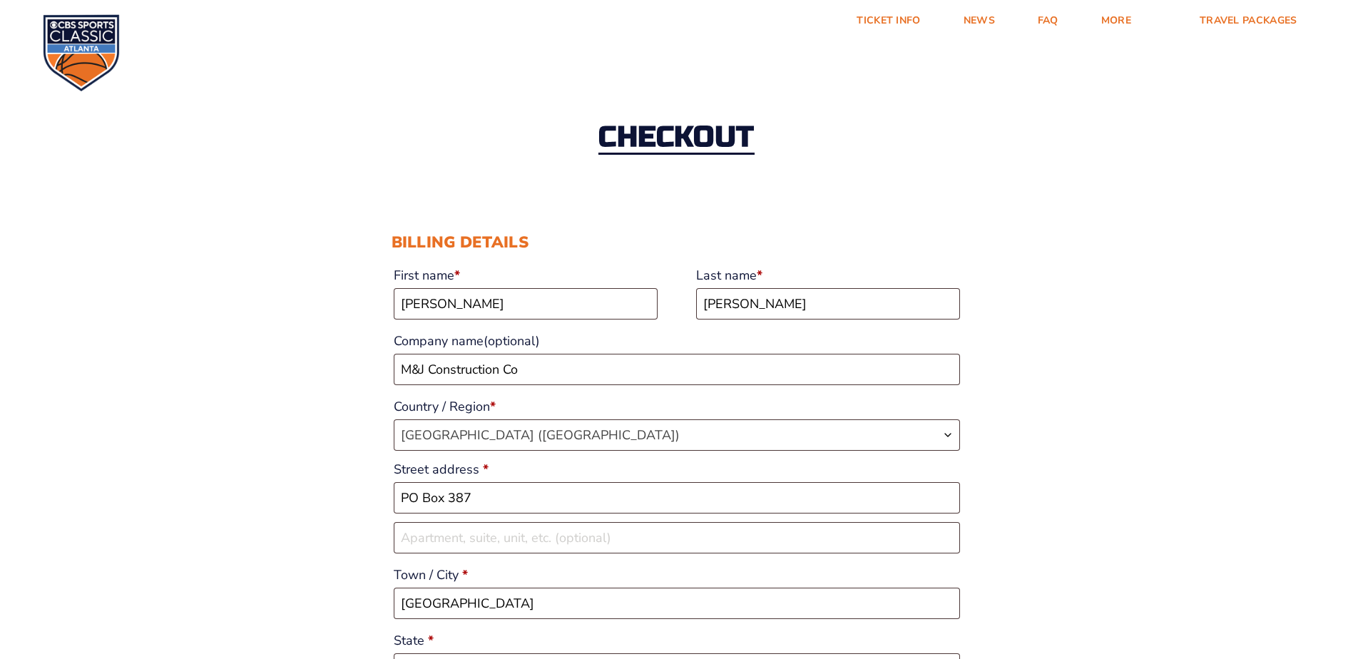
select select "KY"
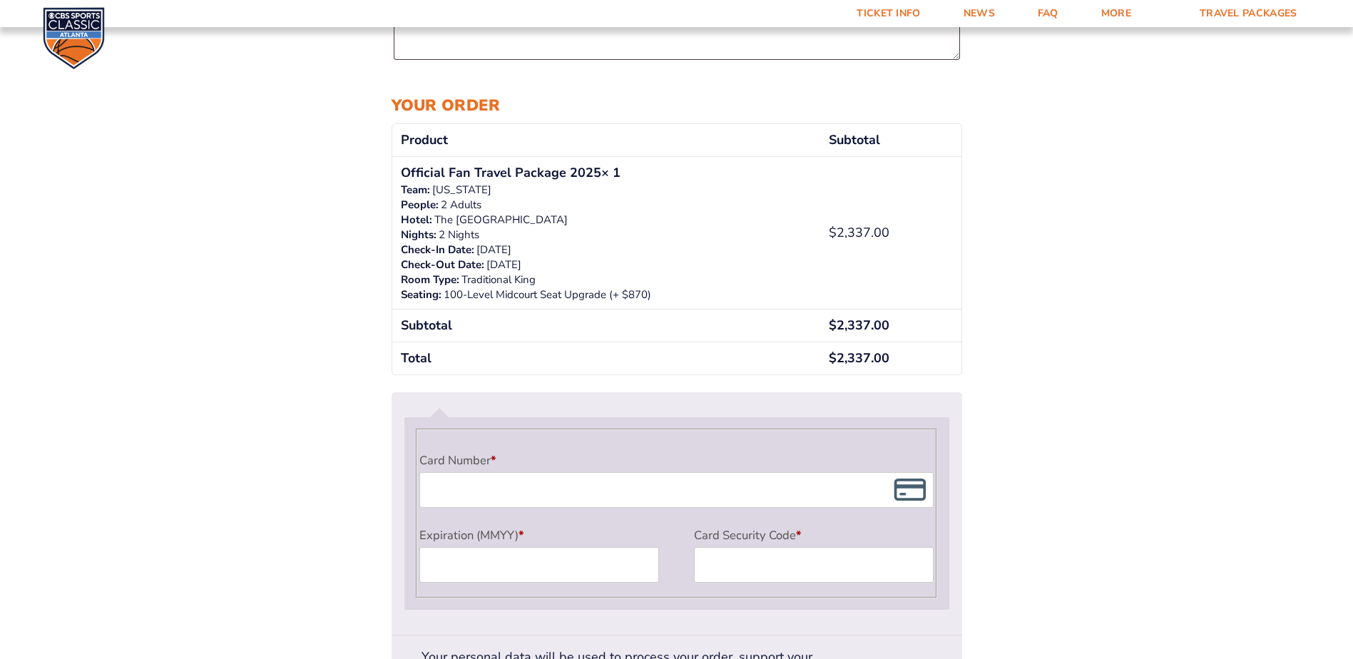
scroll to position [999, 0]
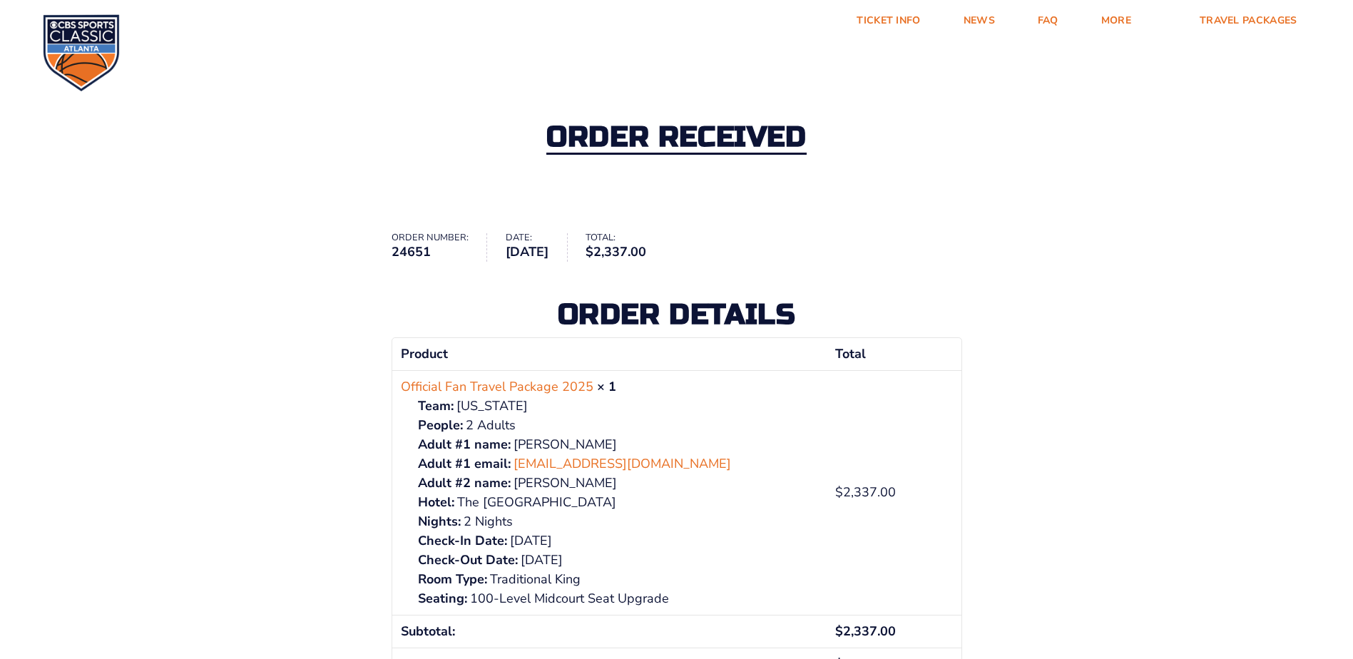
click at [96, 35] on img at bounding box center [81, 52] width 77 height 77
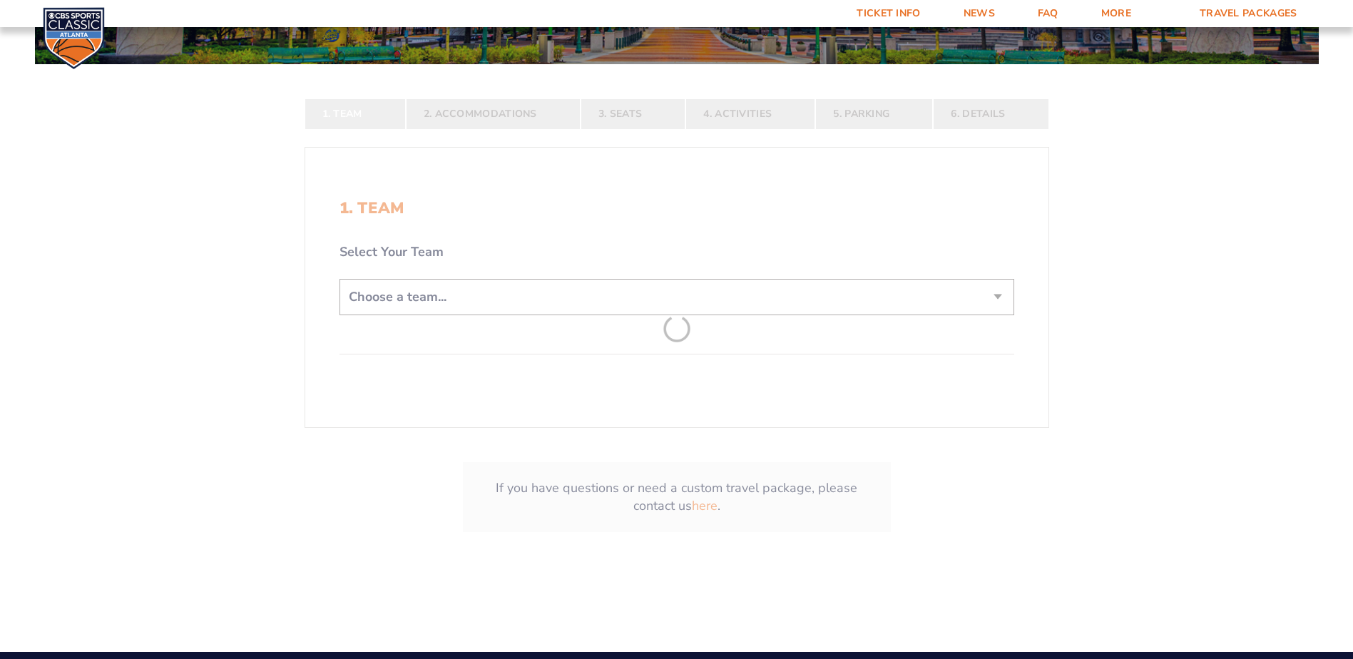
scroll to position [285, 0]
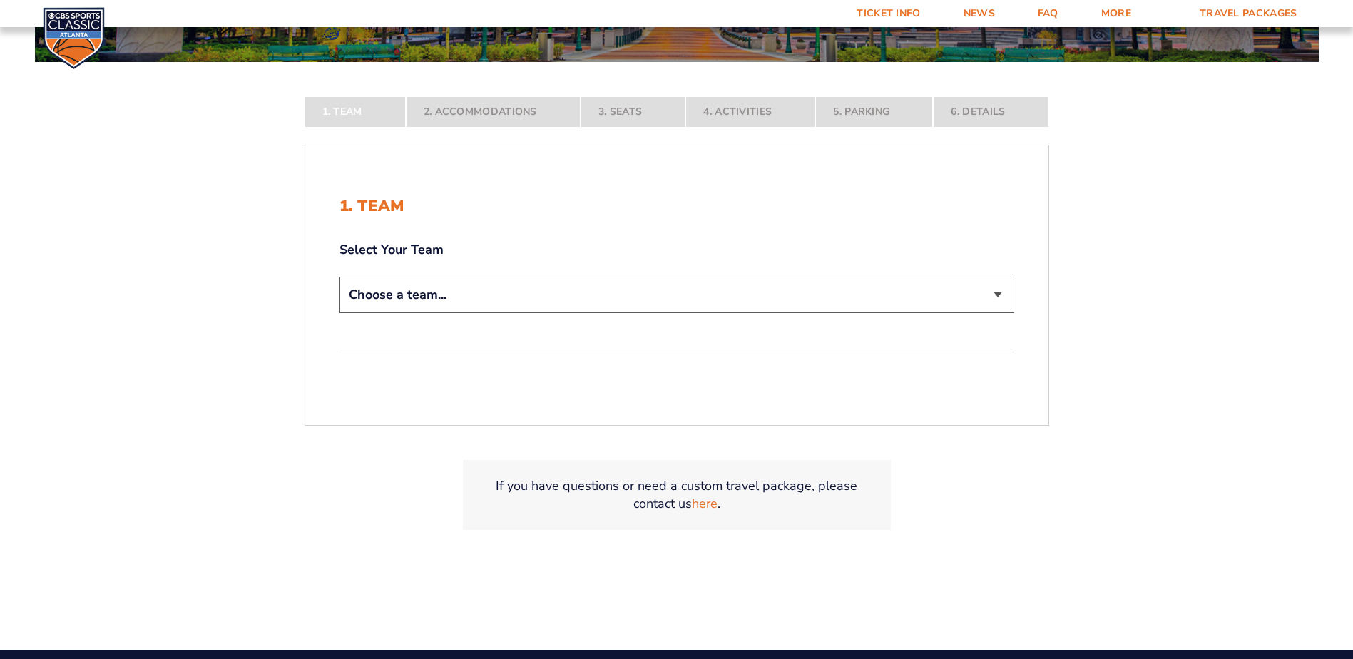
click at [533, 300] on select "Choose a team... [US_STATE] Wildcats [US_STATE] State Buckeyes [US_STATE] Tar H…" at bounding box center [676, 295] width 675 height 36
select select "12956"
click at [339, 313] on select "Choose a team... [US_STATE] Wildcats [US_STATE] State Buckeyes [US_STATE] Tar H…" at bounding box center [676, 295] width 675 height 36
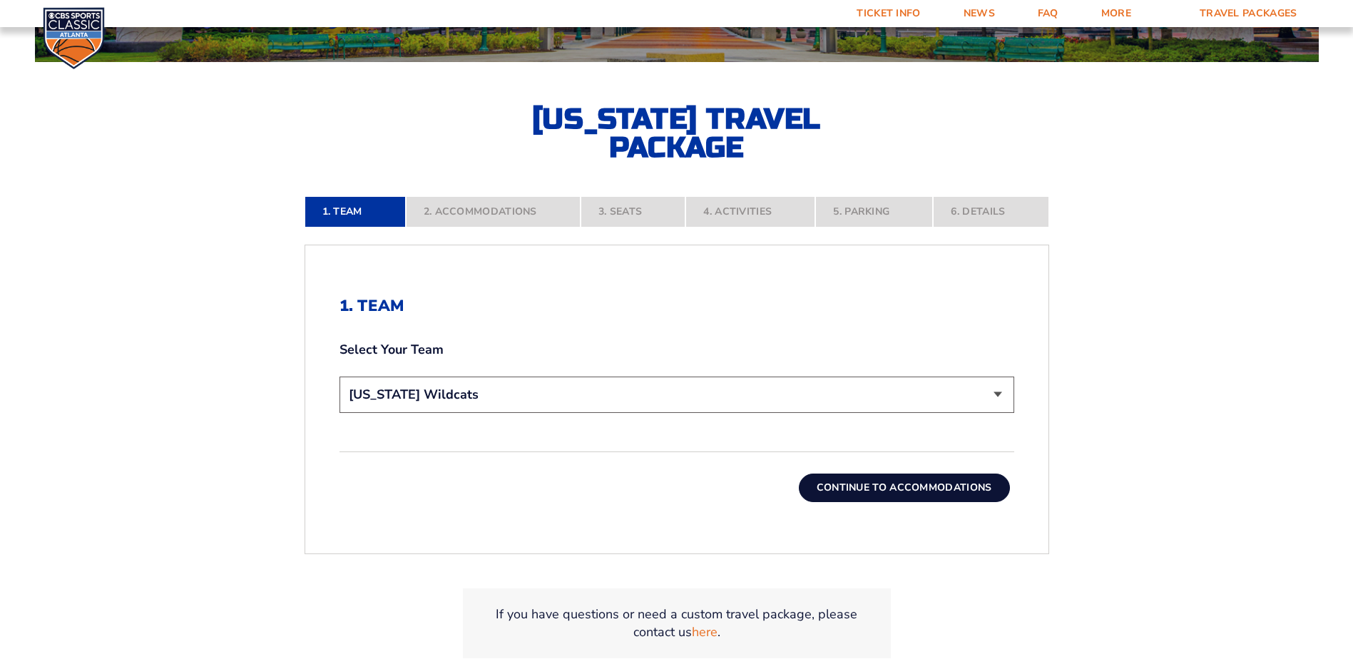
click at [895, 491] on form "Kentucky Kentucky Travel Package Ohio State Ohio State Travel Package North Car…" at bounding box center [676, 221] width 1353 height 1012
click at [883, 486] on button "Continue To Accommodations" at bounding box center [904, 488] width 211 height 29
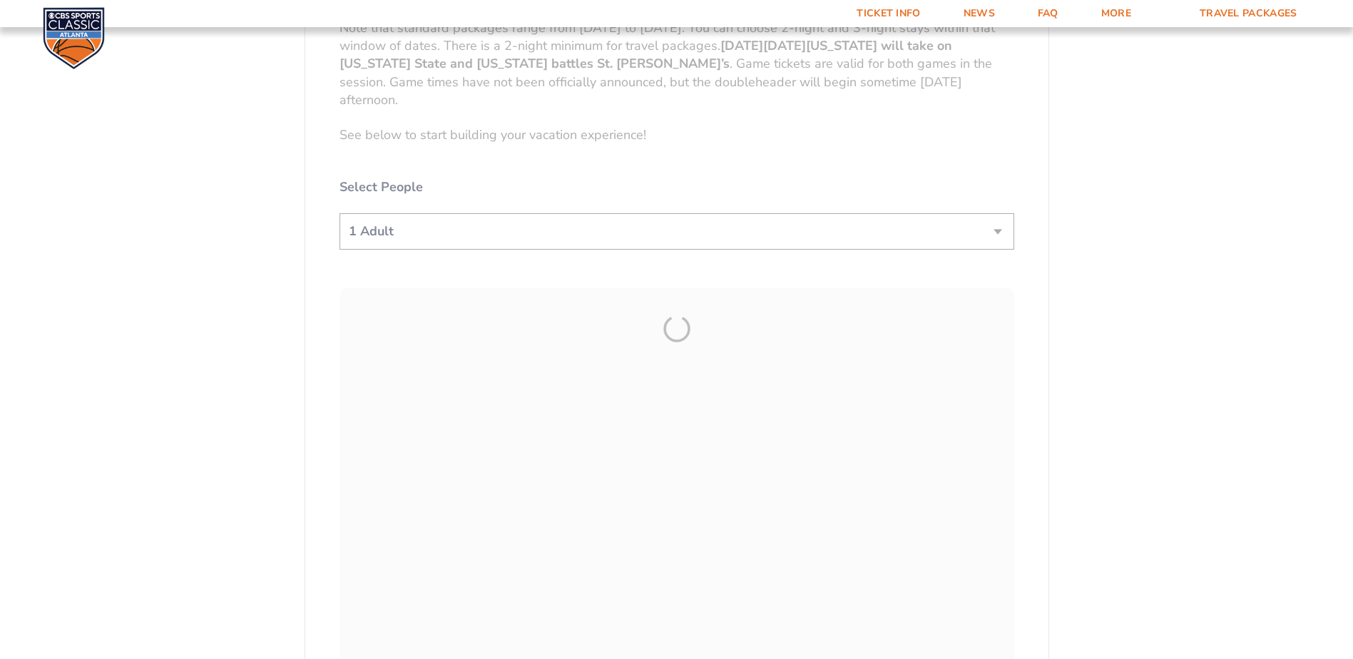
scroll to position [811, 0]
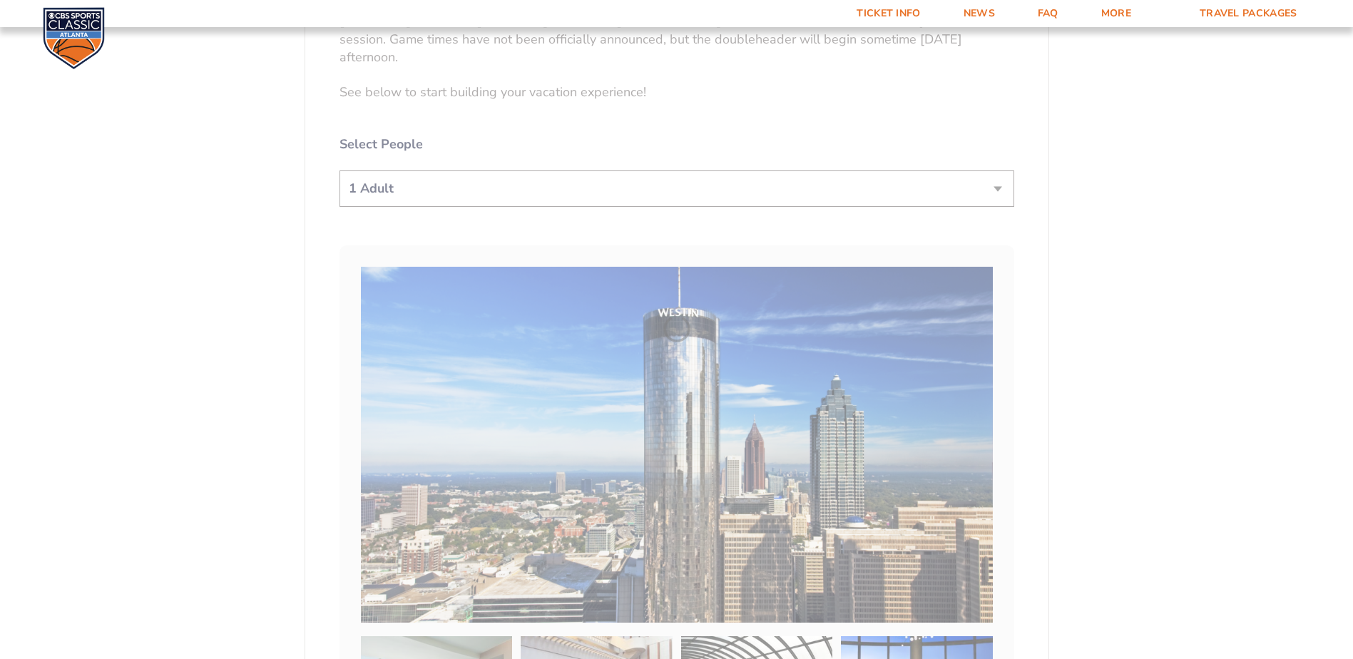
click at [686, 195] on form "Kentucky Kentucky Travel Package Ohio State Ohio State Travel Package North Car…" at bounding box center [676, 636] width 1353 height 2895
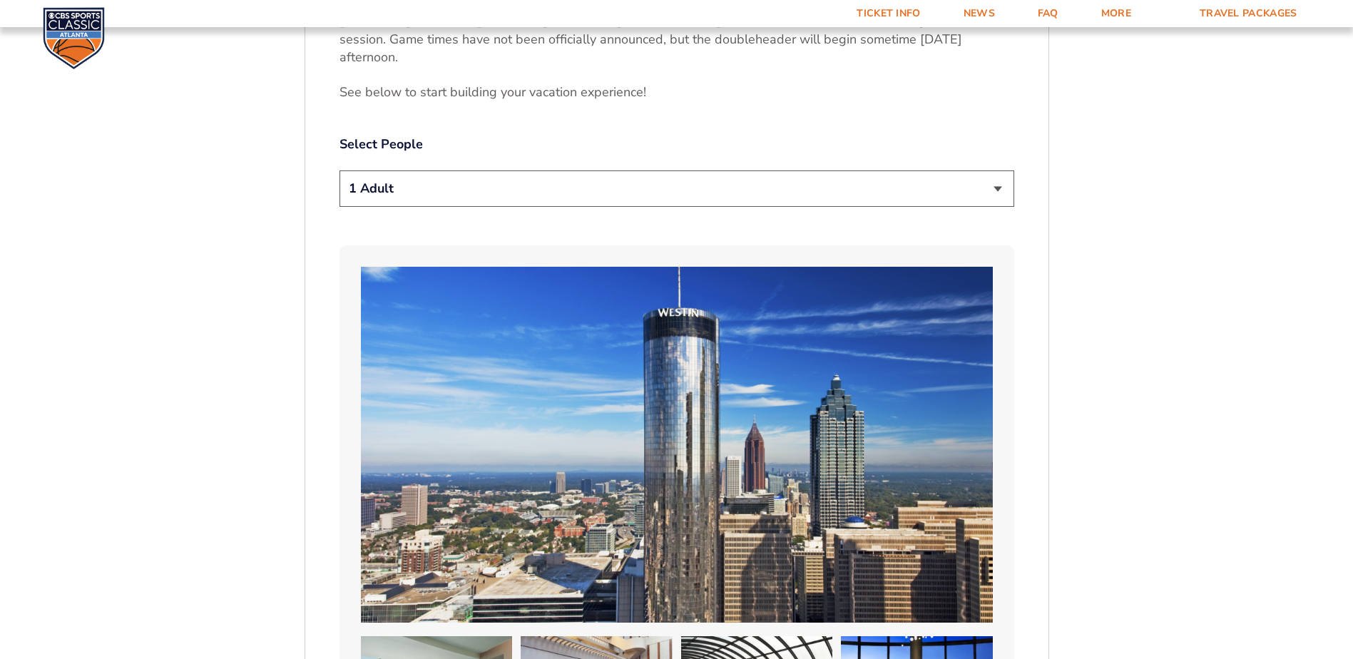
click at [686, 197] on select "1 Adult 2 Adults 3 Adults 4 Adults 2 Adults + 1 Child 2 Adults + 2 Children 2 A…" at bounding box center [676, 188] width 675 height 36
select select "2 Adults"
click at [339, 170] on select "1 Adult 2 Adults 3 Adults 4 Adults 2 Adults + 1 Child 2 Adults + 2 Children 2 A…" at bounding box center [676, 188] width 675 height 36
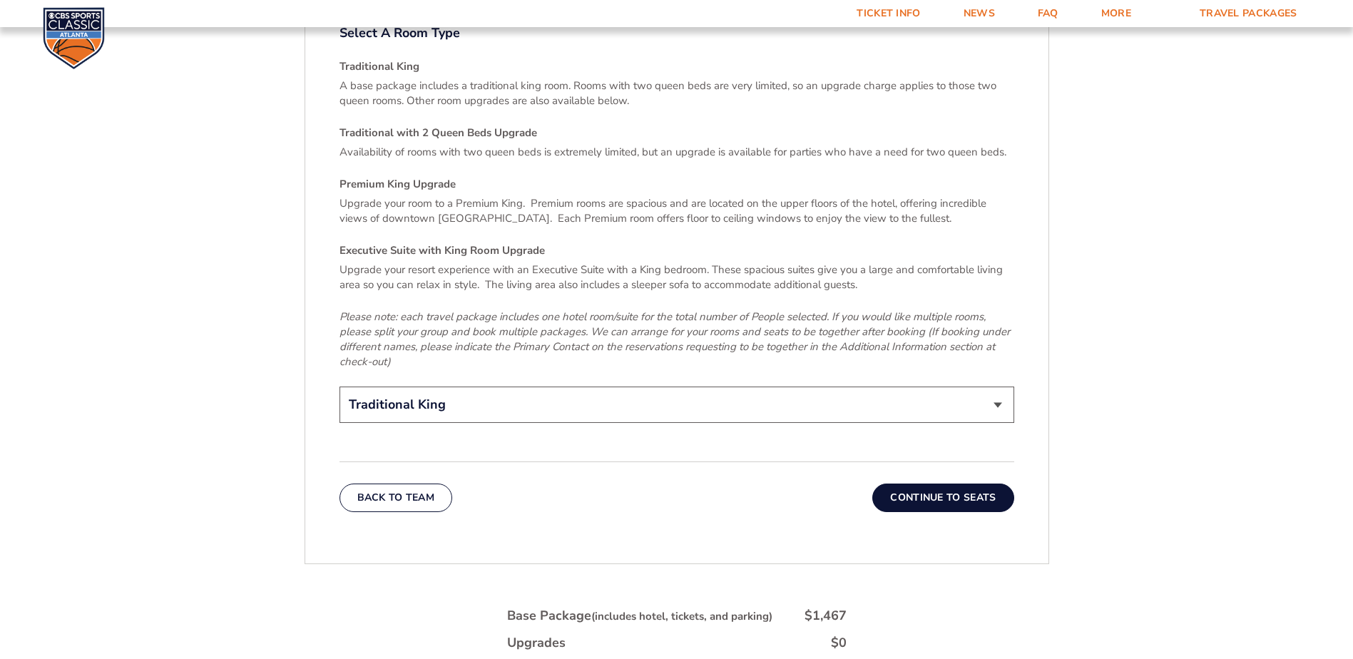
scroll to position [2237, 0]
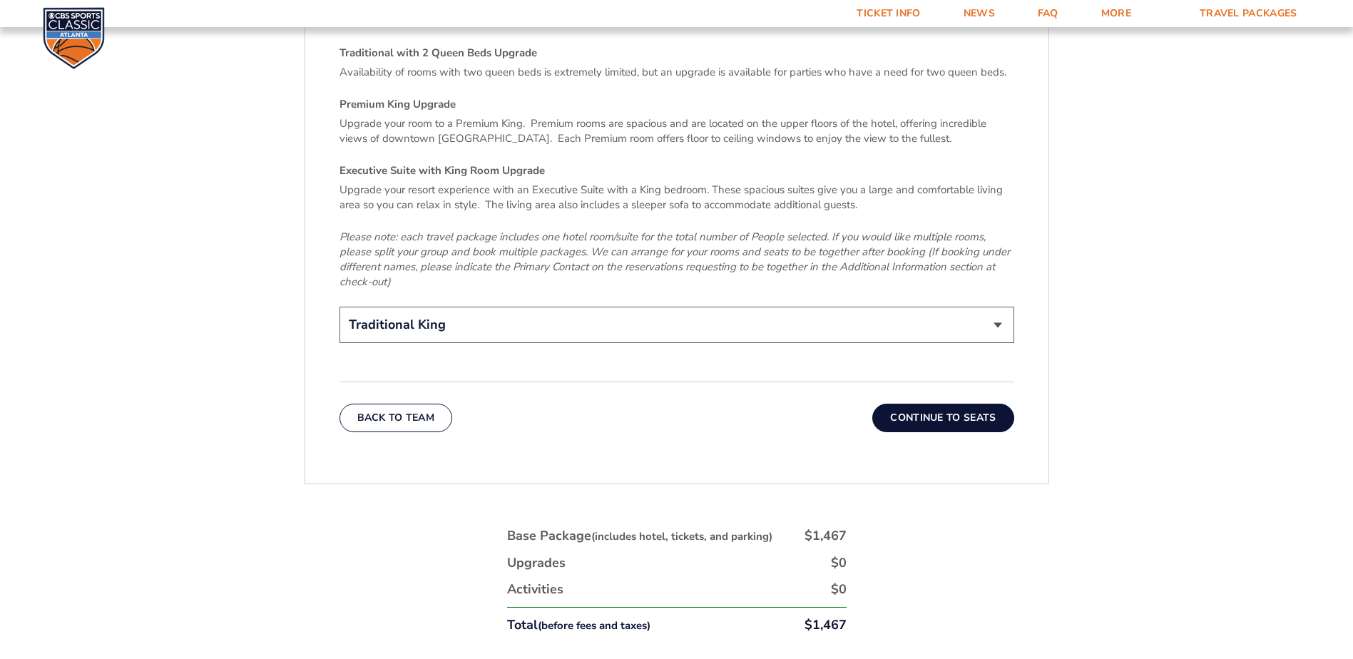
click at [949, 408] on button "Continue To Seats" at bounding box center [942, 418] width 141 height 29
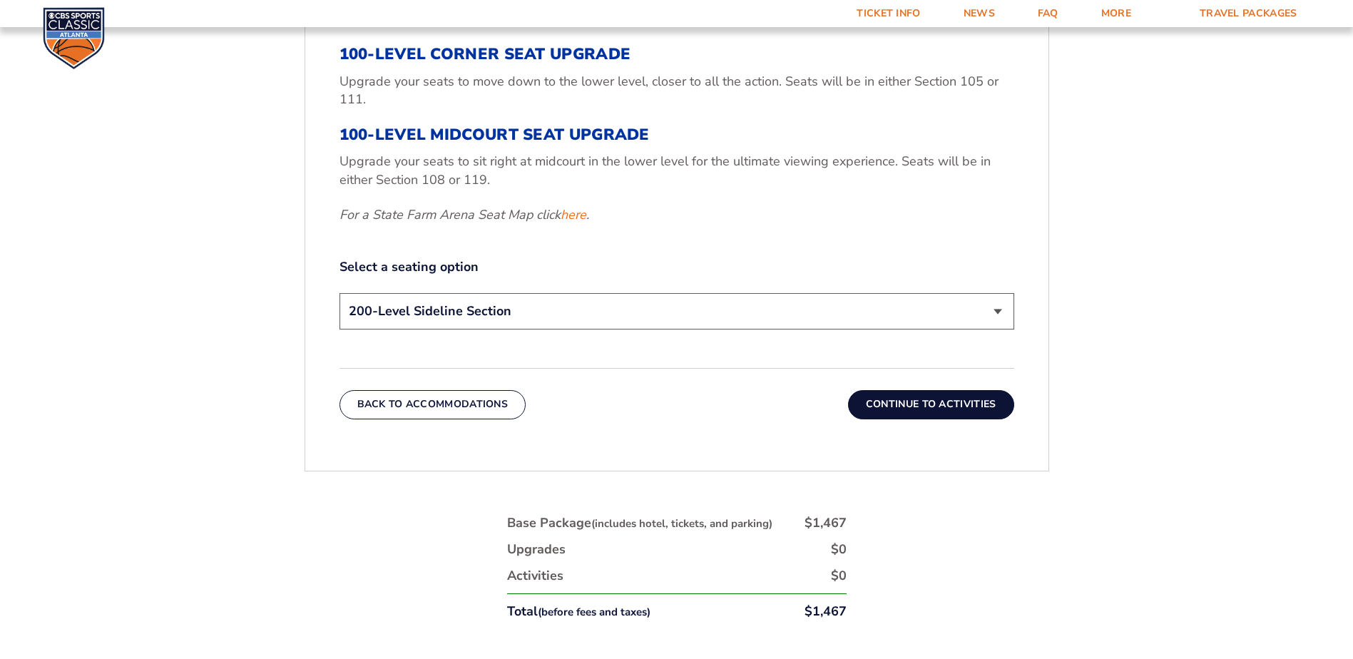
scroll to position [668, 0]
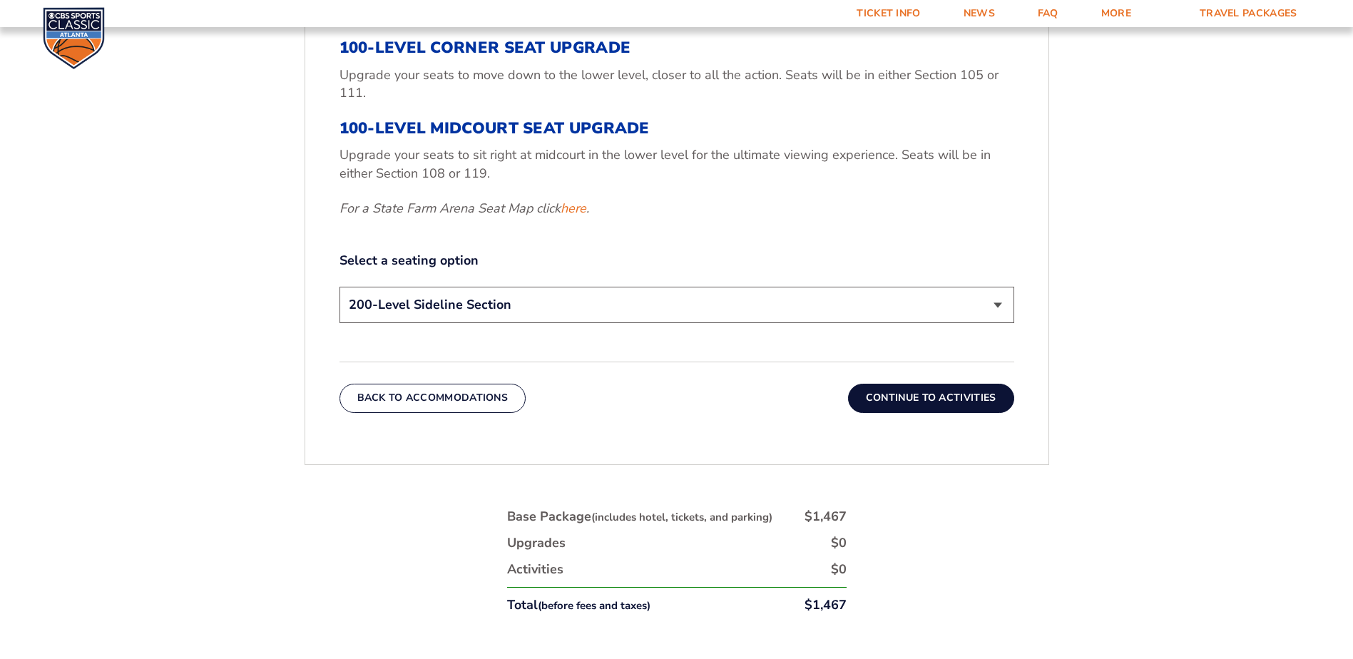
click at [684, 317] on select "200-Level Sideline Section 100-Level Corner Seat Upgrade (+$120 per person) 100…" at bounding box center [676, 305] width 675 height 36
select select "100-Level Midcourt Seat Upgrade"
click at [339, 287] on select "200-Level Sideline Section 100-Level Corner Seat Upgrade (+$120 per person) 100…" at bounding box center [676, 305] width 675 height 36
click at [916, 402] on button "Continue To Activities" at bounding box center [931, 398] width 166 height 29
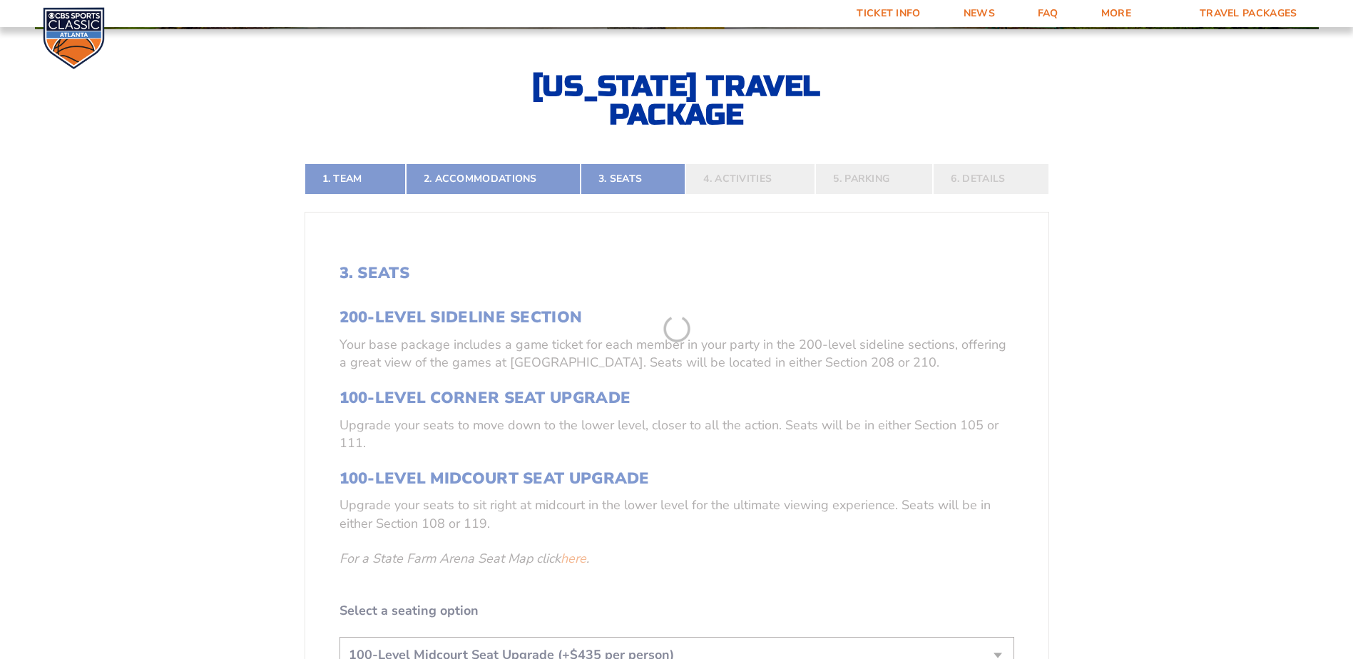
scroll to position [312, 0]
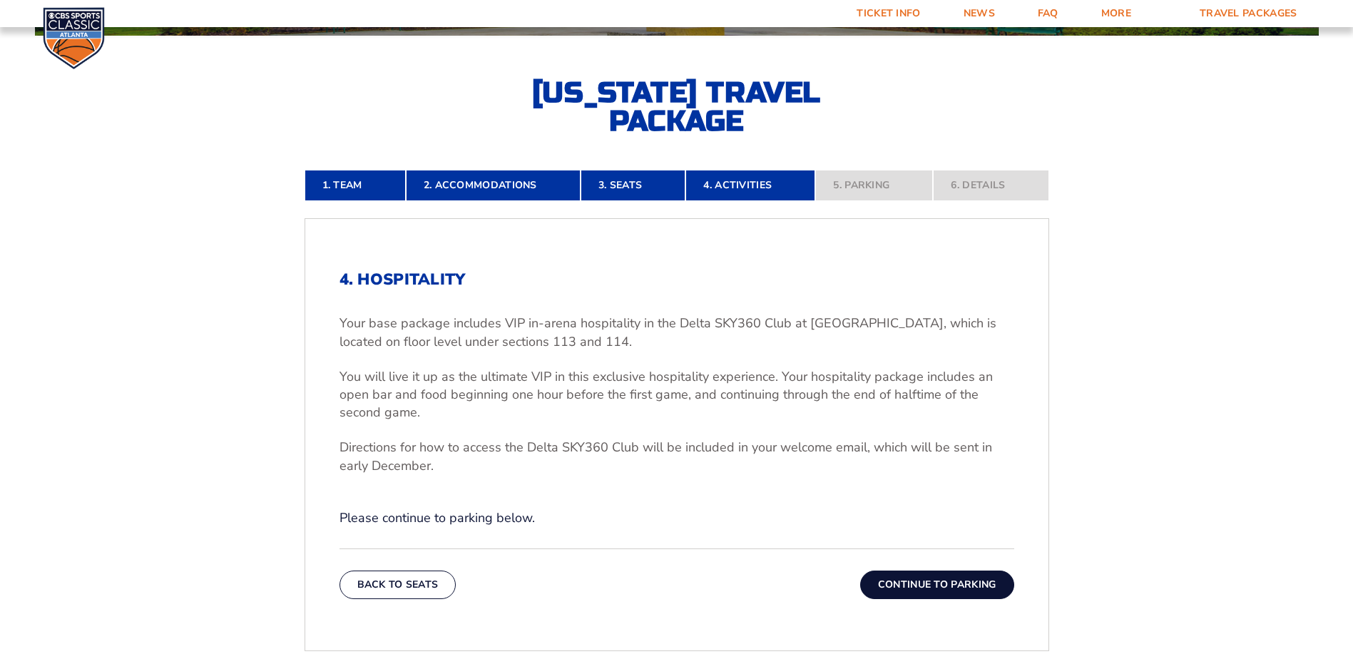
click at [978, 582] on button "Continue To Parking" at bounding box center [937, 585] width 154 height 29
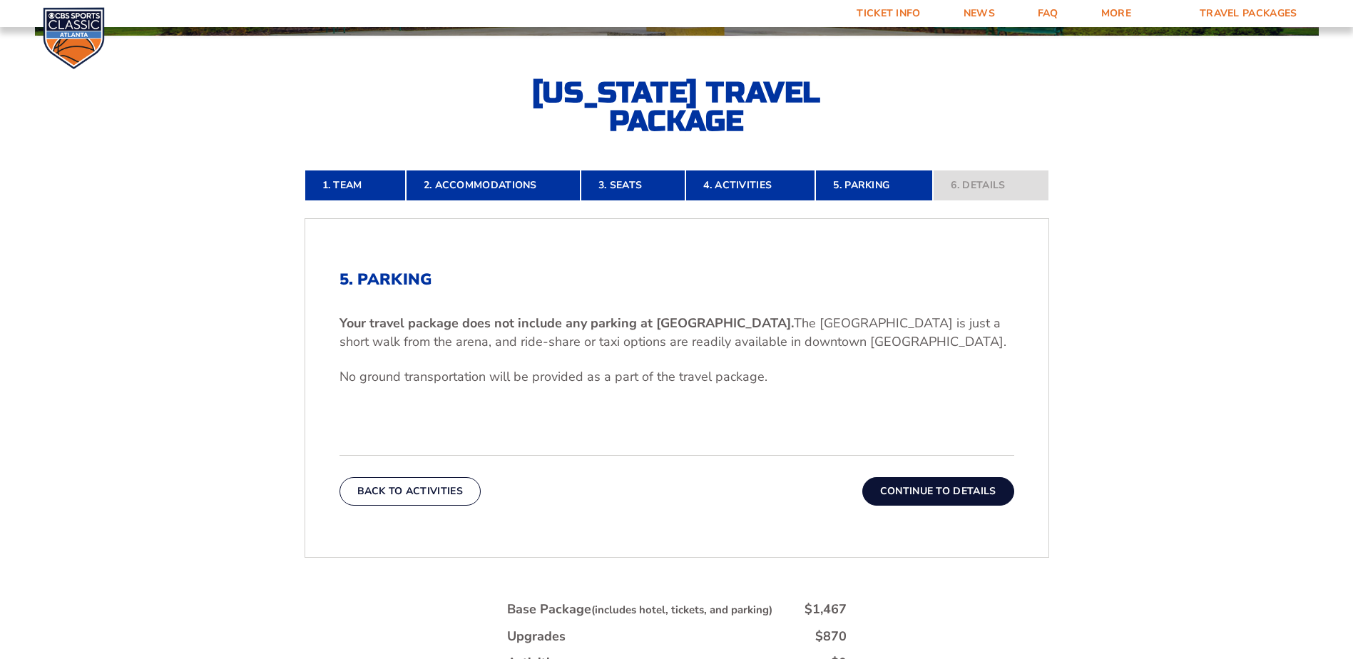
click at [951, 493] on button "Continue To Details" at bounding box center [938, 491] width 152 height 29
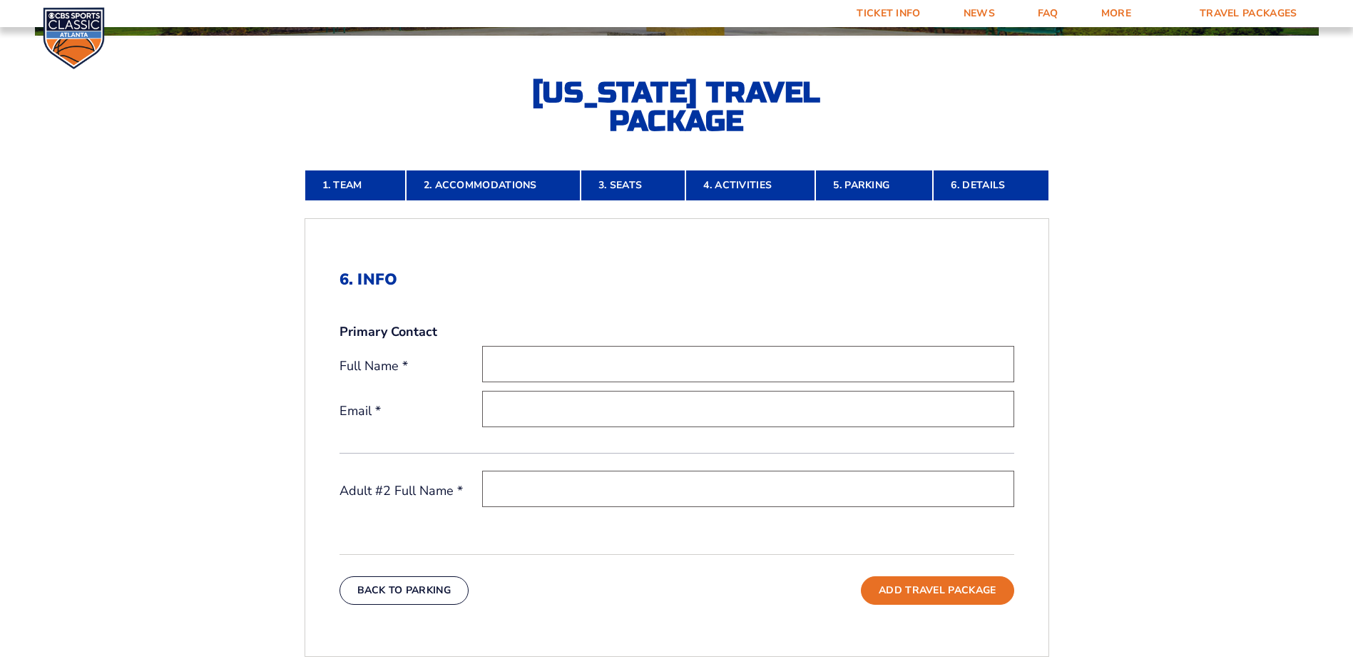
click at [682, 359] on input "text" at bounding box center [748, 364] width 532 height 36
type input "[PERSON_NAME]"
click button "Continue To Accommodations" at bounding box center [0, 0] width 0 height 0
type input "[EMAIL_ADDRESS][DOMAIN_NAME]"
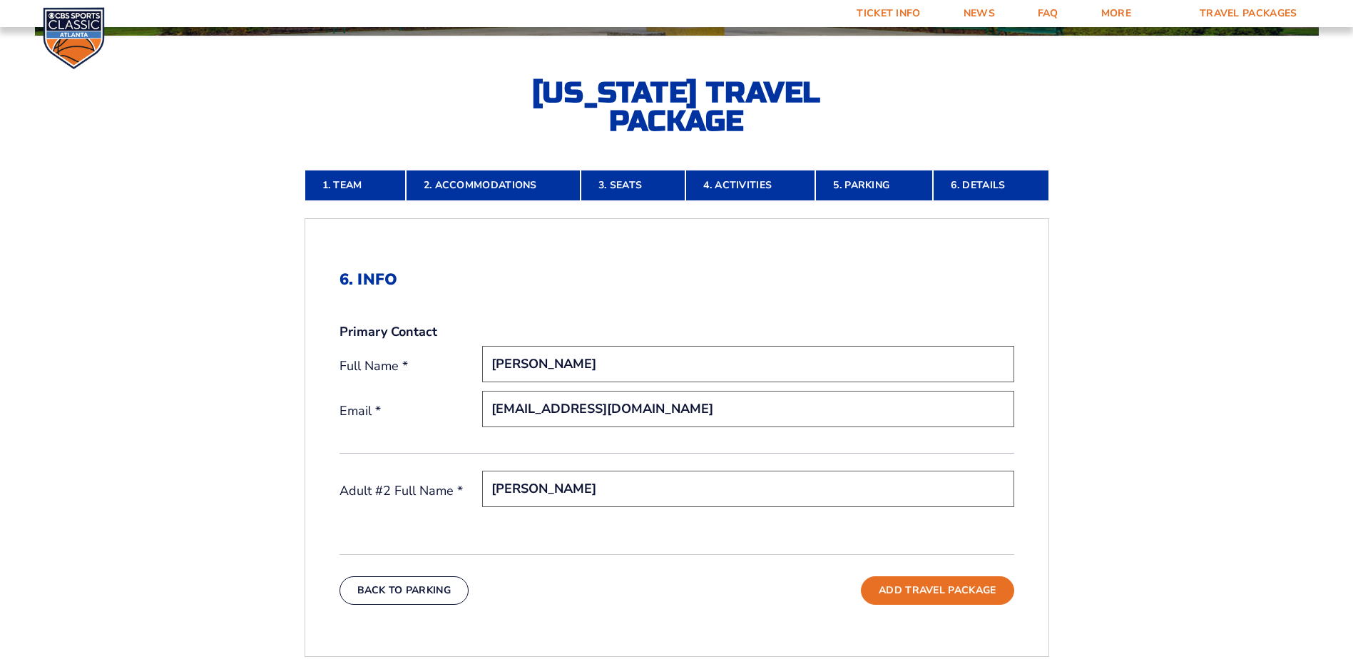
type input "[PERSON_NAME]"
click button "Continue To Accommodations" at bounding box center [0, 0] width 0 height 0
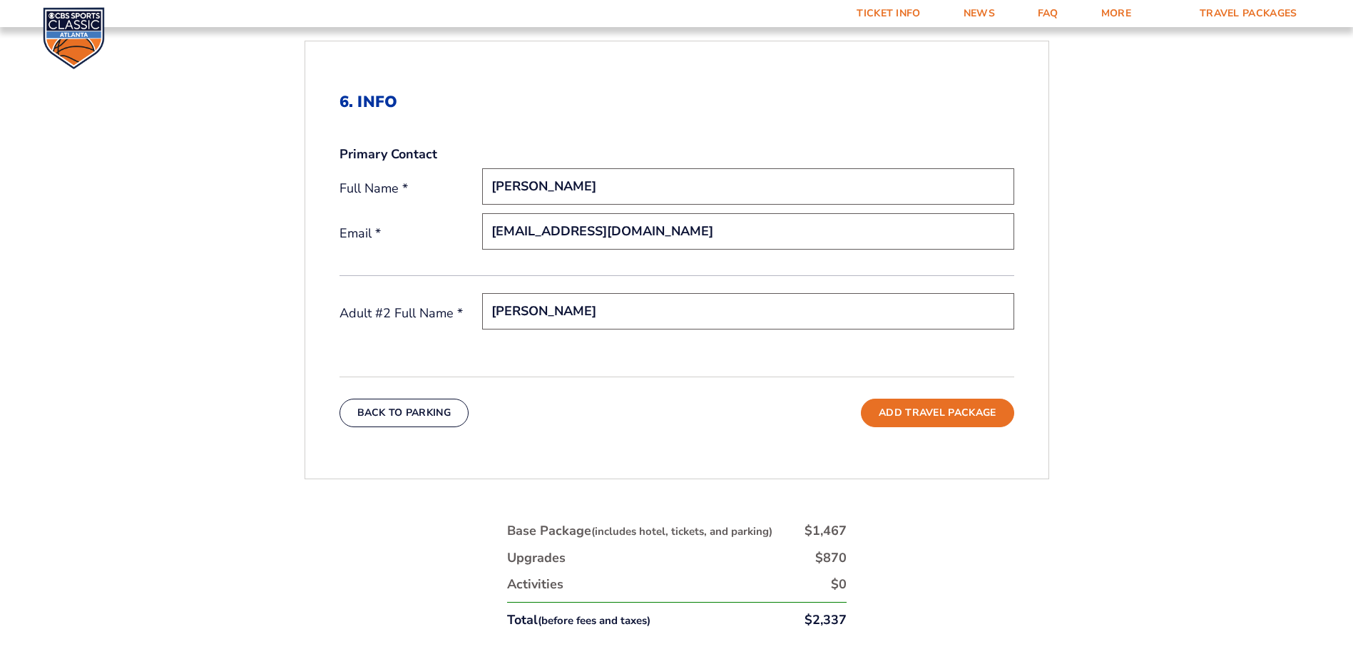
scroll to position [526, 0]
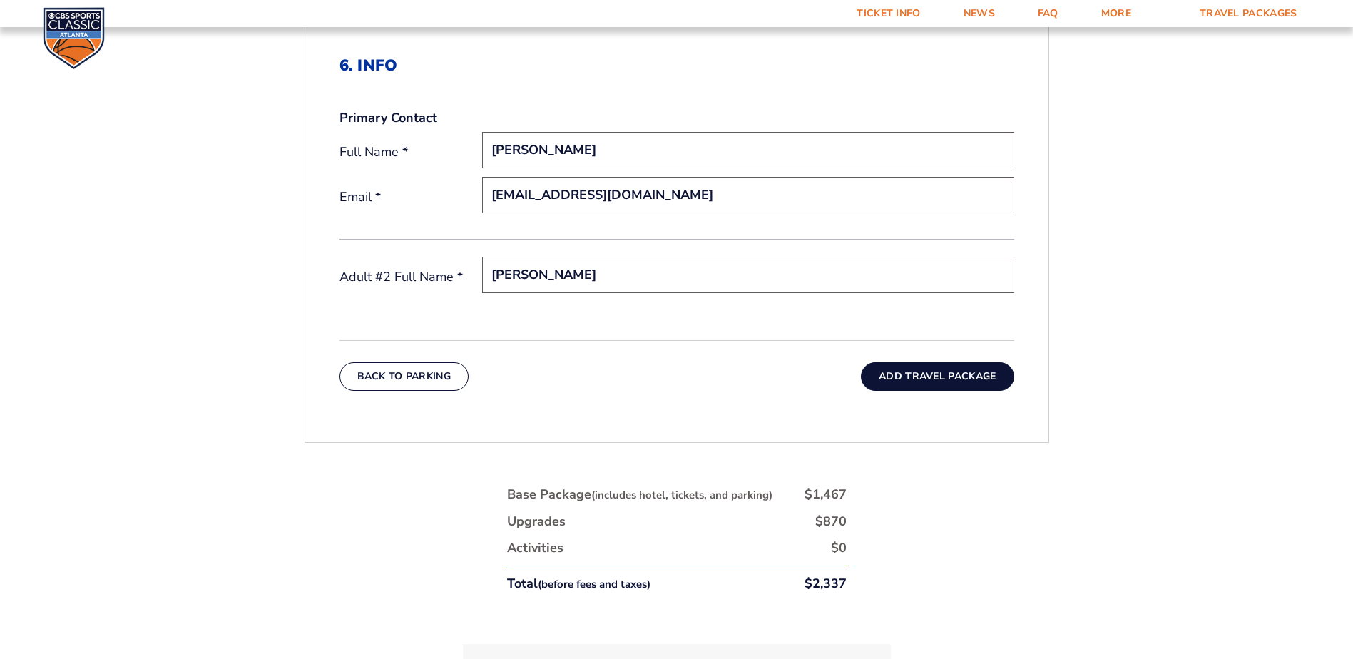
click at [889, 368] on button "Add Travel Package" at bounding box center [937, 376] width 153 height 29
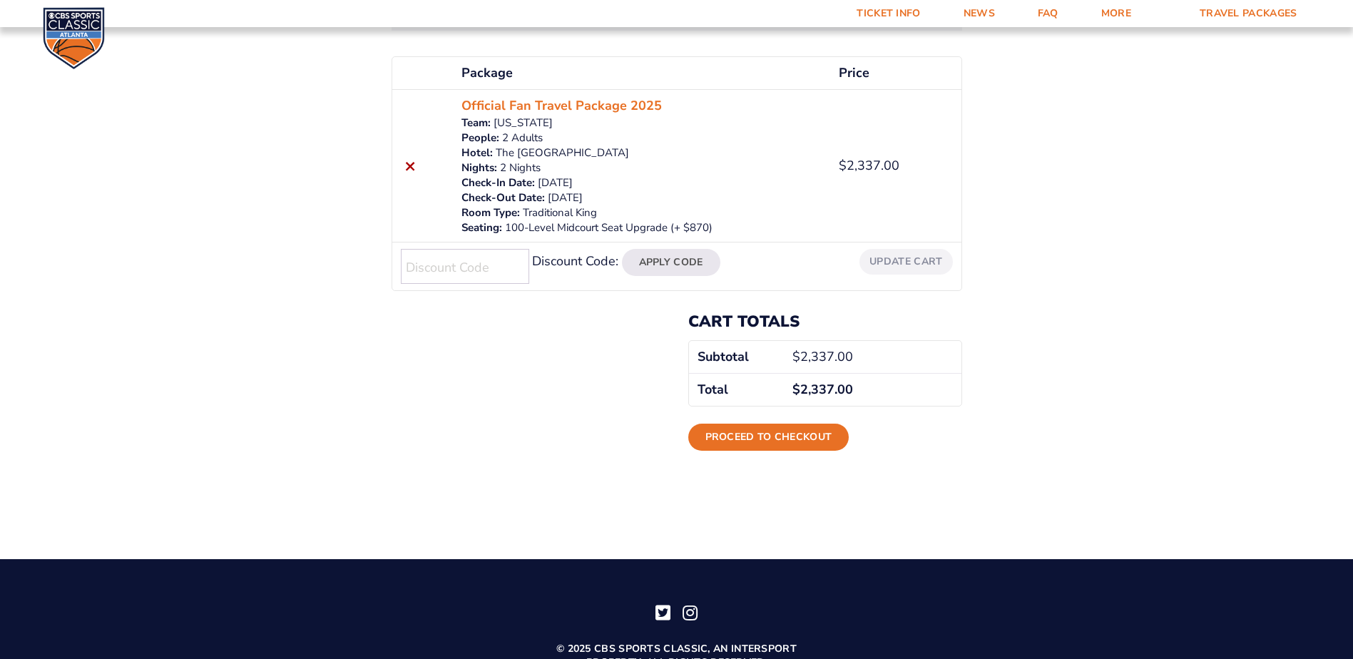
scroll to position [285, 0]
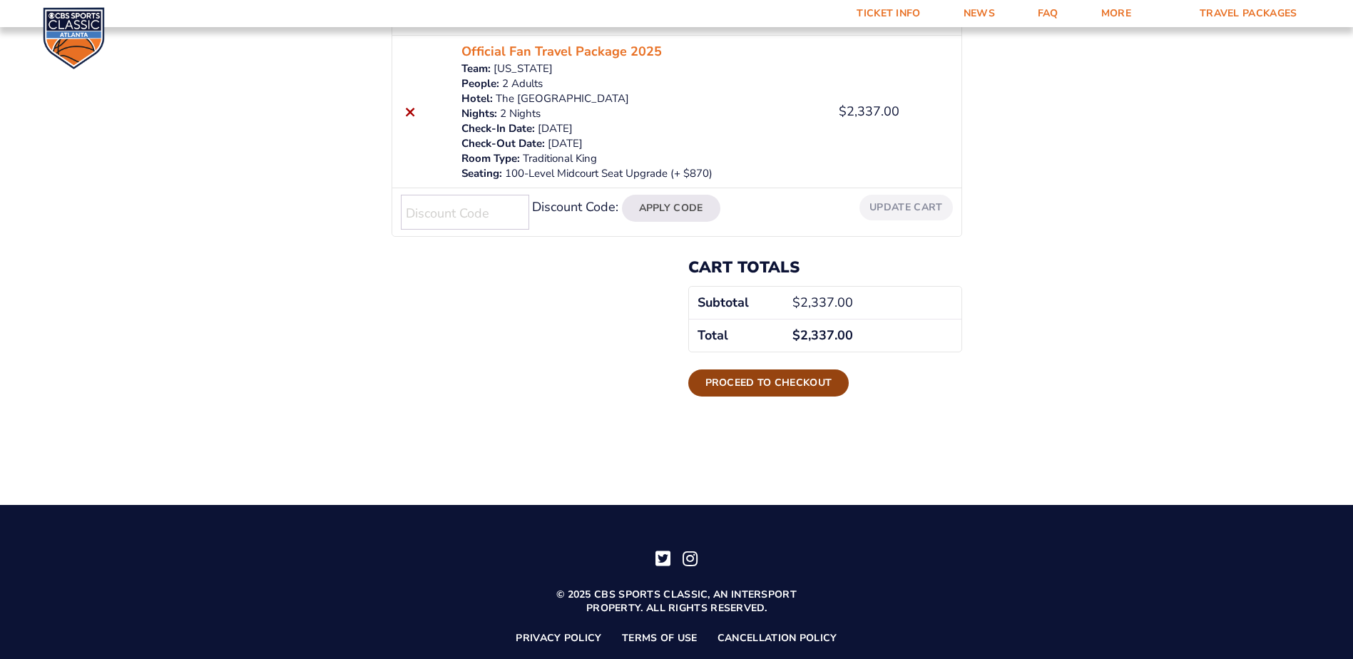
click at [766, 385] on link "Proceed to checkout" at bounding box center [768, 382] width 161 height 27
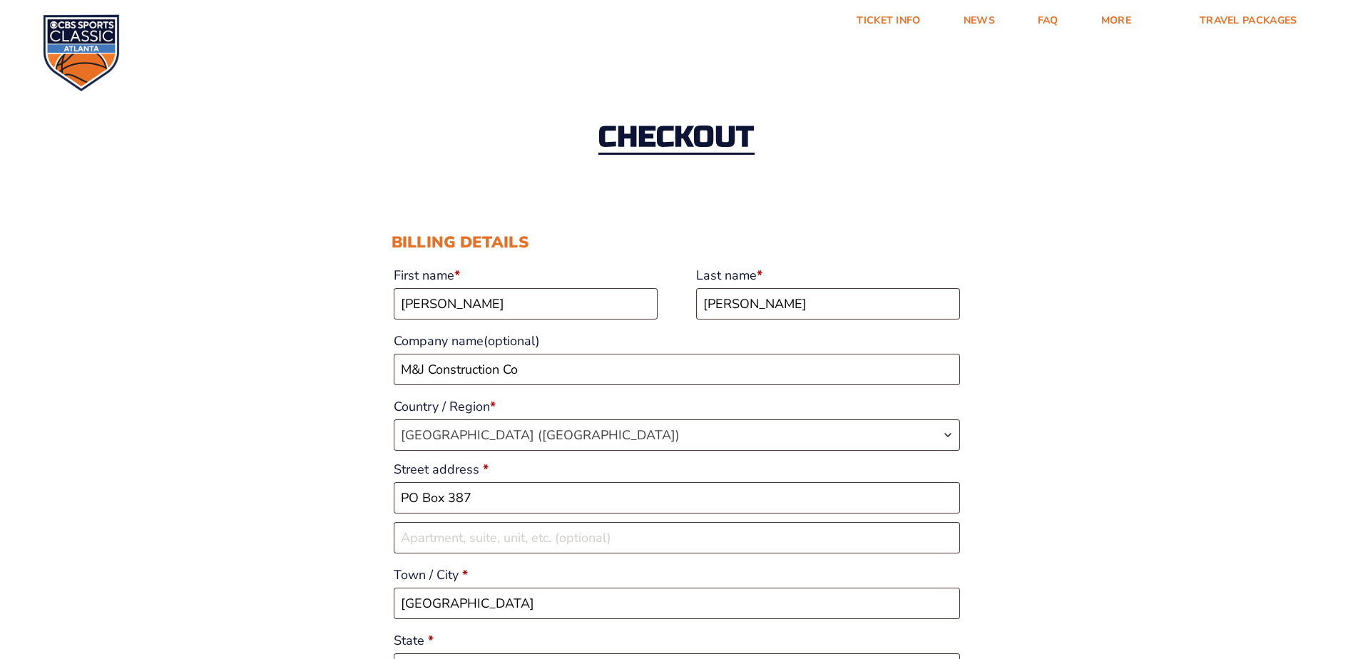
select select "KY"
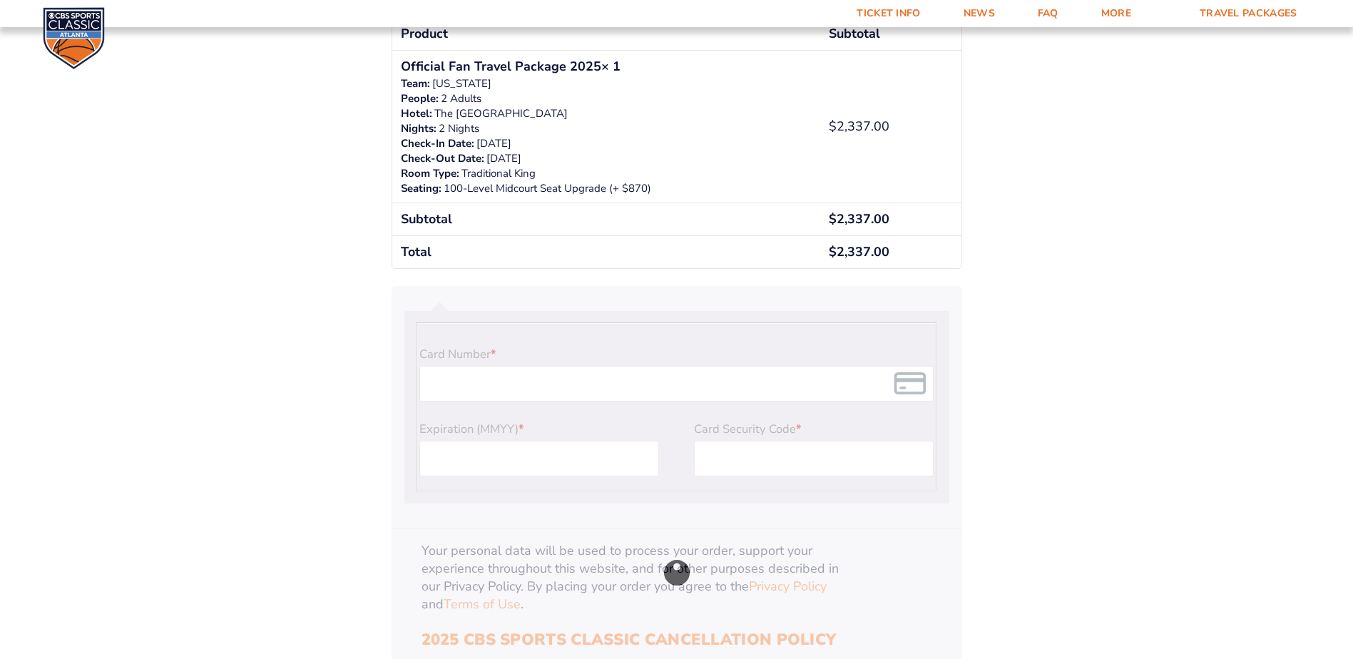
scroll to position [1141, 0]
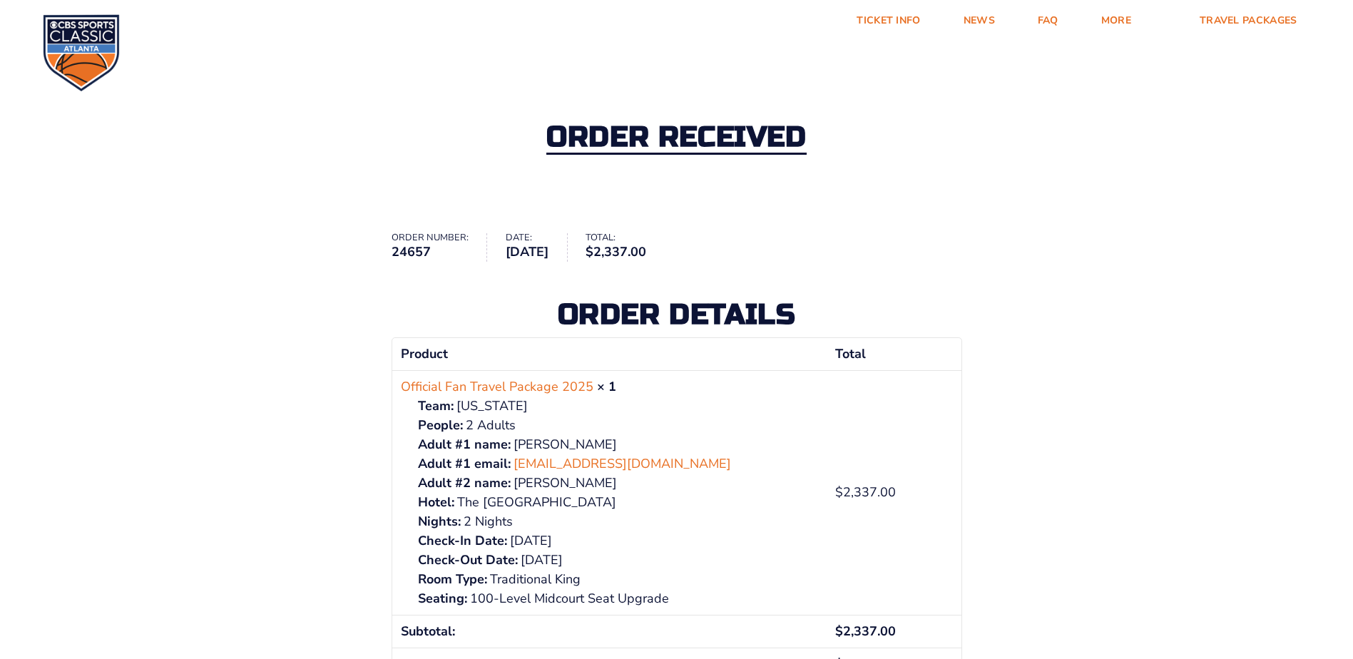
click at [75, 44] on img at bounding box center [81, 52] width 77 height 77
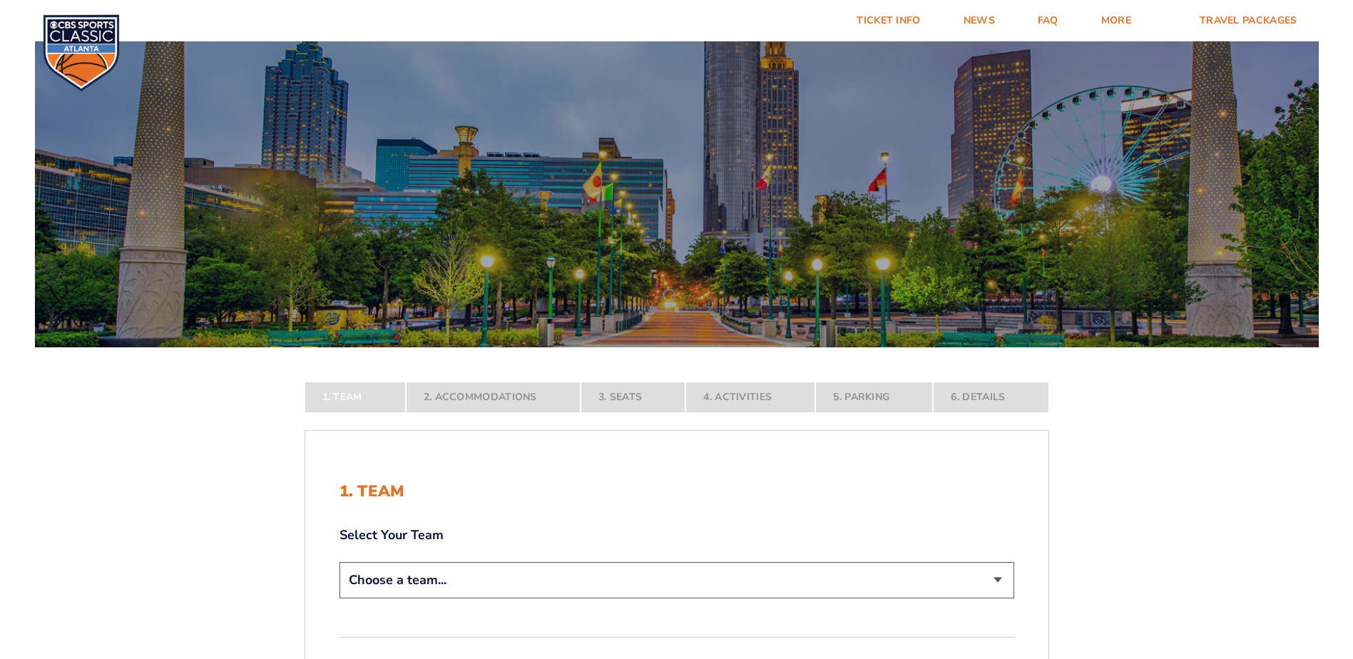
scroll to position [71, 0]
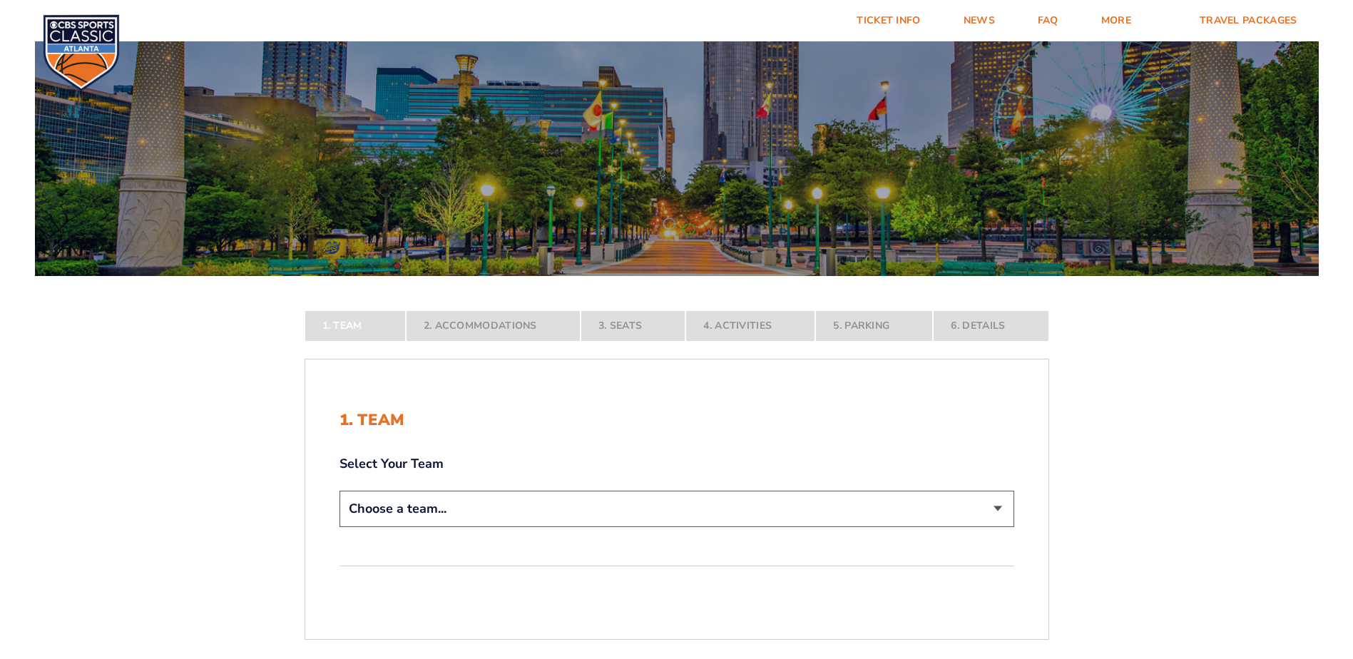
click at [466, 509] on select "Choose a team... Kentucky Wildcats Ohio State Buckeyes North Carolina Tar Heels…" at bounding box center [676, 509] width 675 height 36
select select "12956"
click at [339, 527] on select "Choose a team... Kentucky Wildcats Ohio State Buckeyes North Carolina Tar Heels…" at bounding box center [676, 509] width 675 height 36
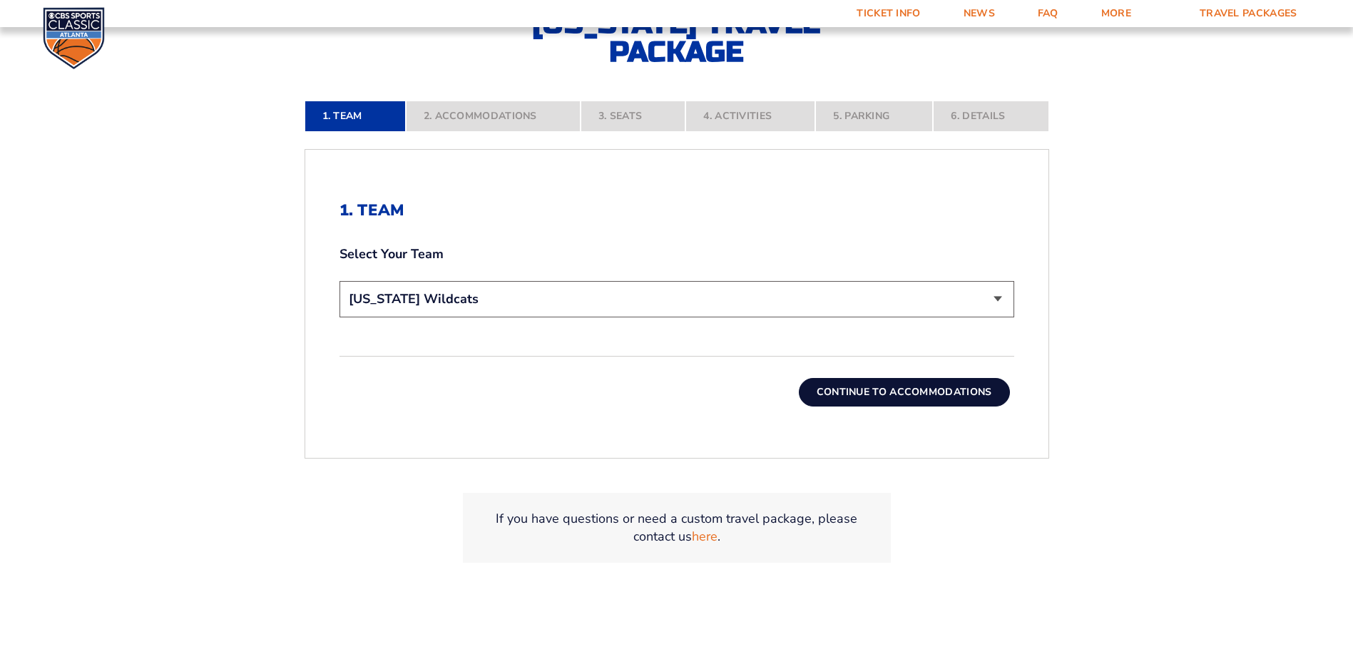
scroll to position [428, 0]
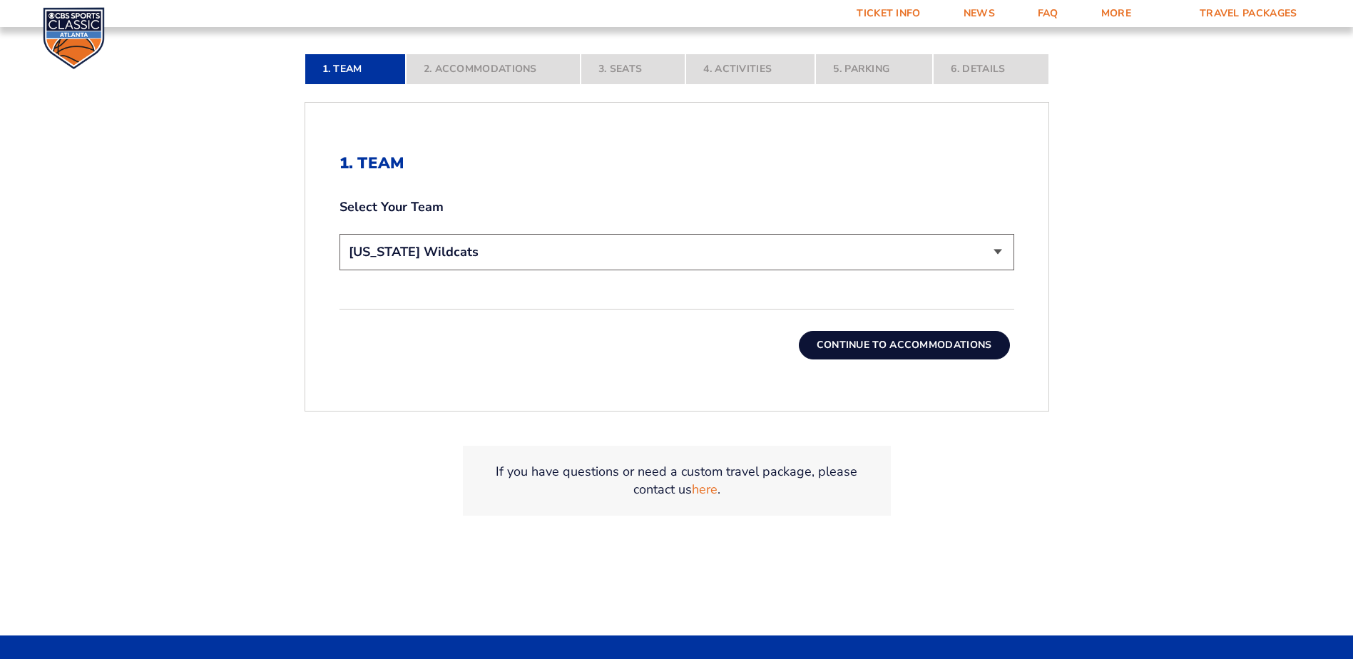
click at [886, 344] on button "Continue To Accommodations" at bounding box center [904, 345] width 211 height 29
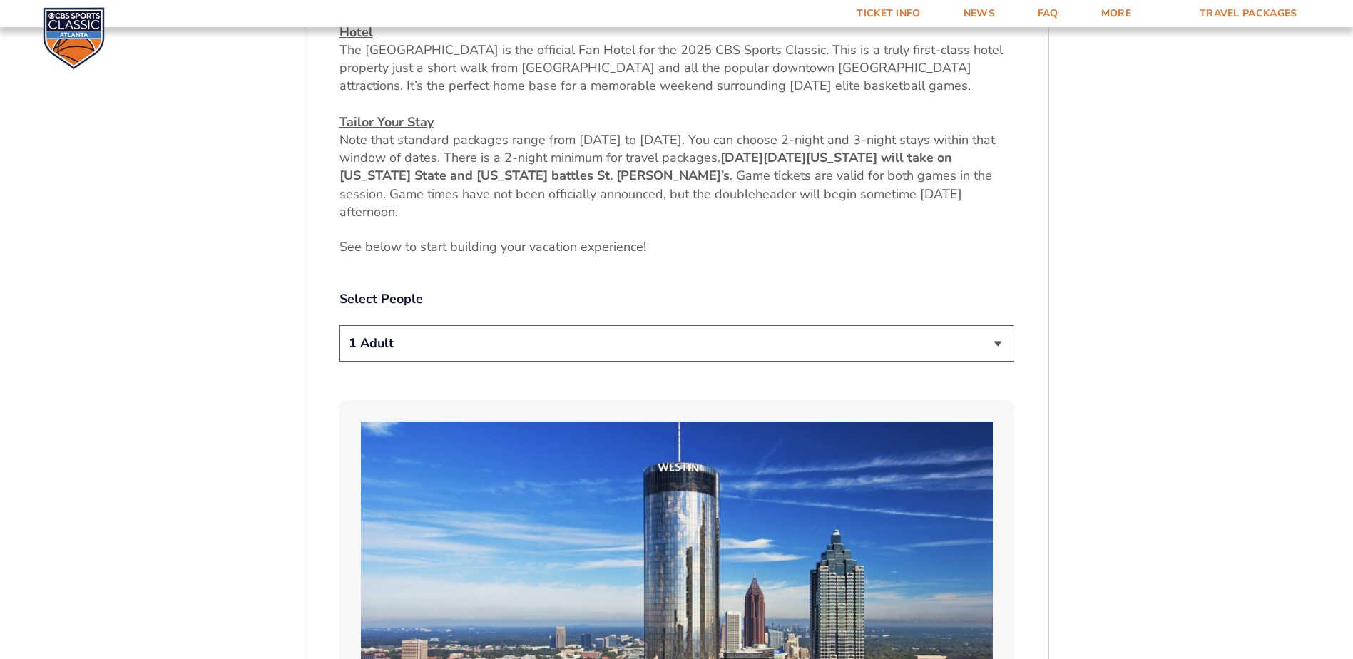
scroll to position [668, 0]
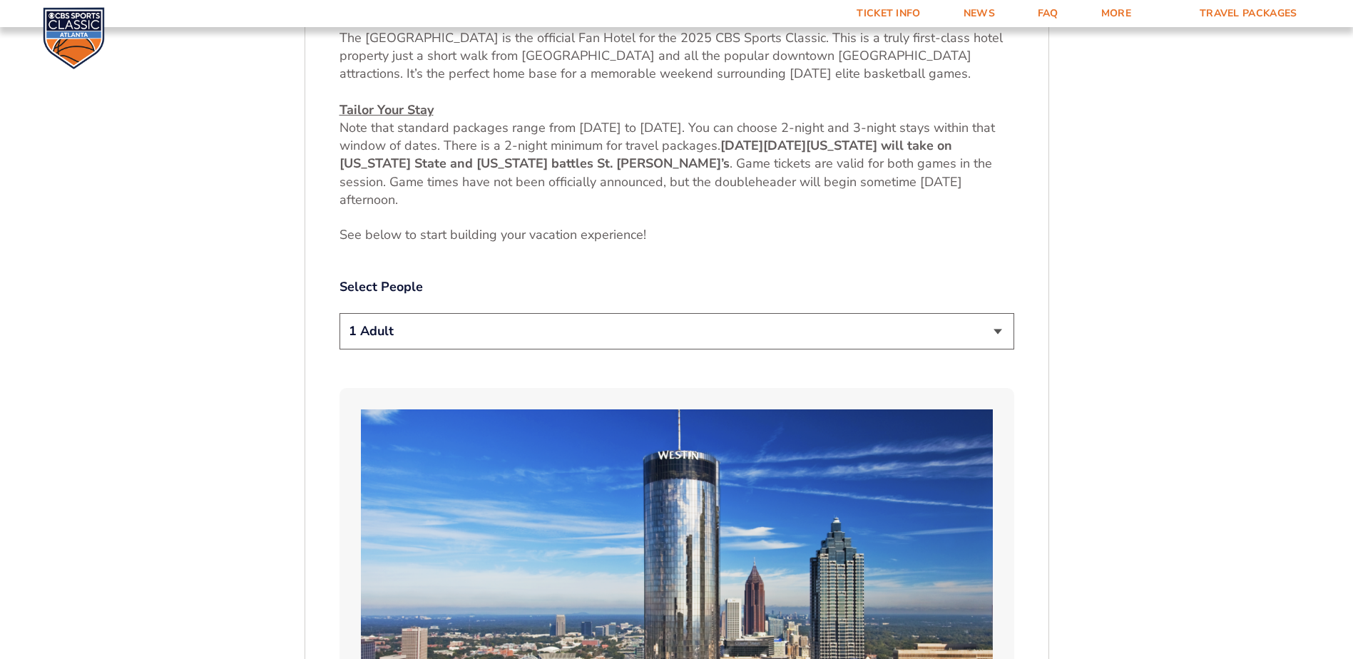
click at [531, 327] on select "1 Adult 2 Adults 3 Adults 4 Adults 2 Adults + 1 Child 2 Adults + 2 Children 2 A…" at bounding box center [676, 331] width 675 height 36
select select "2 Adults"
click at [339, 313] on select "1 Adult 2 Adults 3 Adults 4 Adults 2 Adults + 1 Child 2 Adults + 2 Children 2 A…" at bounding box center [676, 331] width 675 height 36
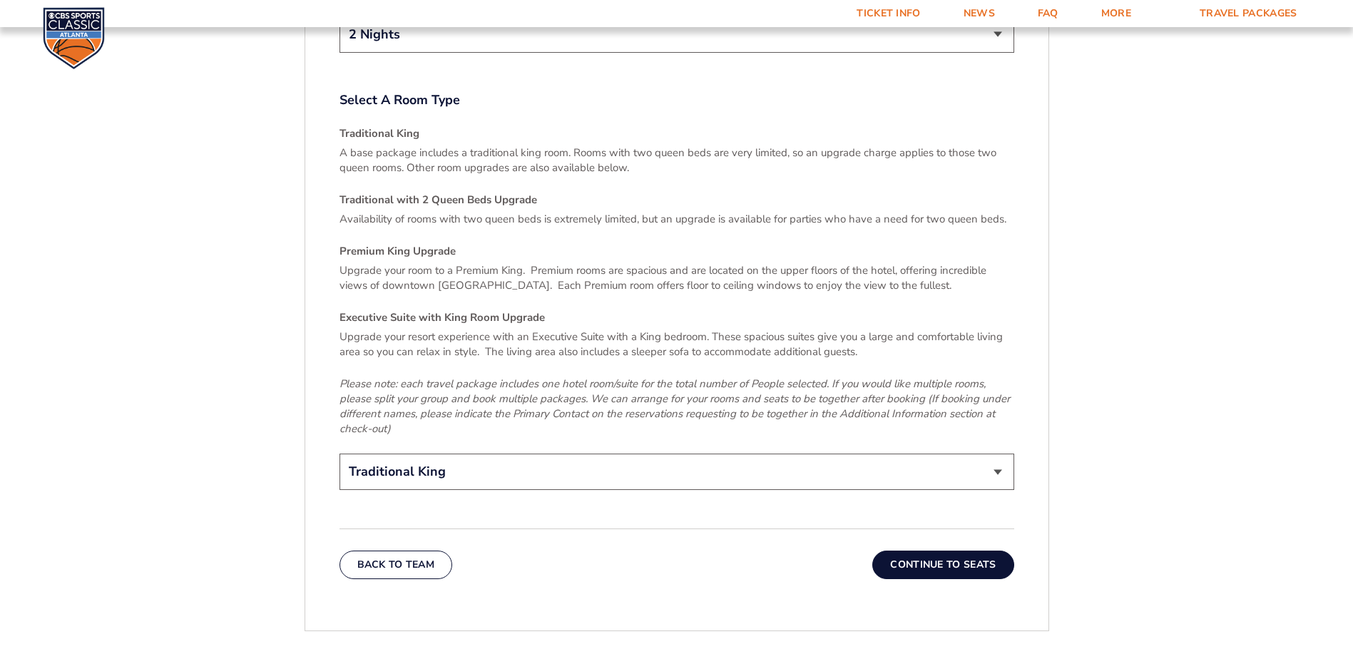
scroll to position [2095, 0]
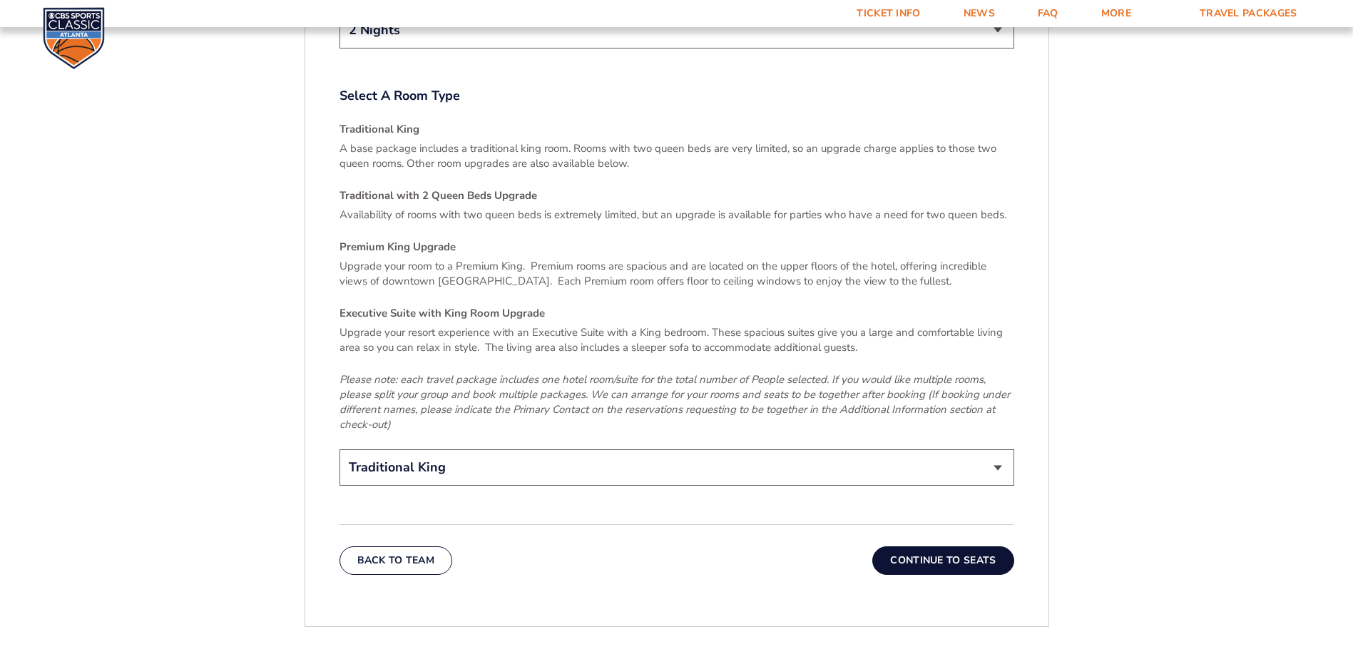
click at [941, 551] on button "Continue To Seats" at bounding box center [942, 560] width 141 height 29
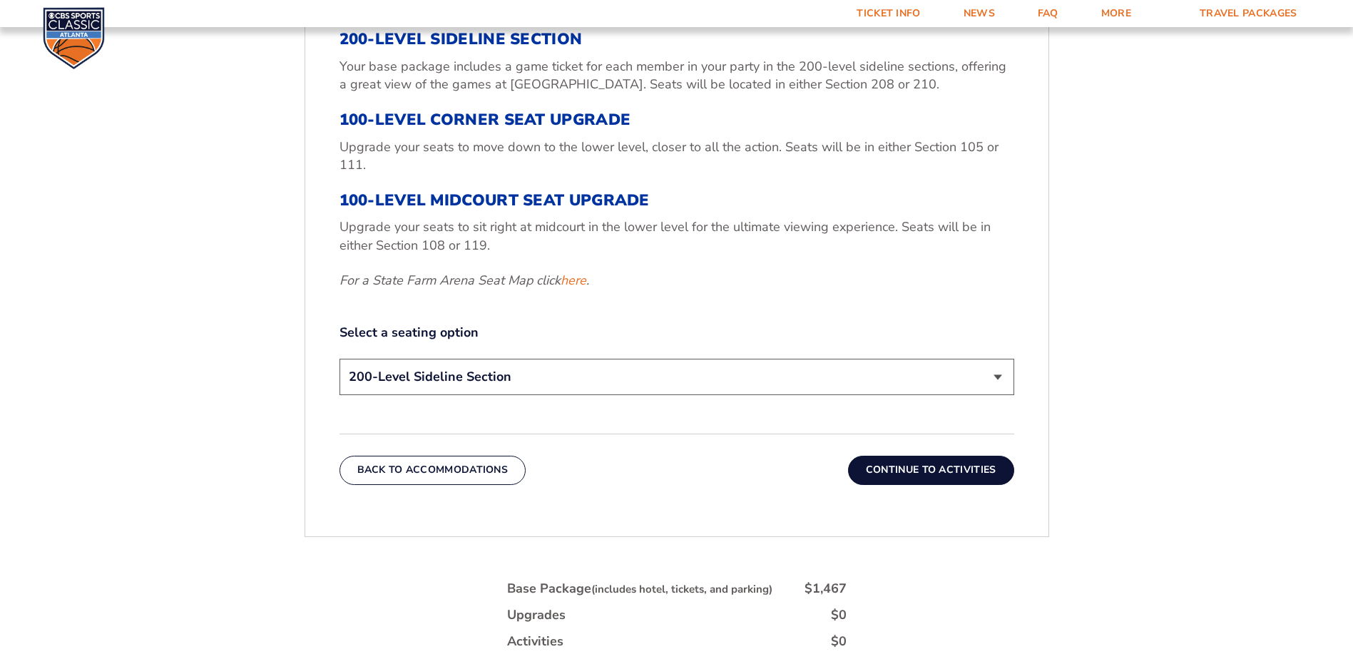
scroll to position [597, 0]
click at [586, 369] on select "200-Level Sideline Section 100-Level Corner Seat Upgrade (+$120 per person) 100…" at bounding box center [676, 376] width 675 height 36
select select "100-Level Midcourt Seat Upgrade"
click at [339, 358] on select "200-Level Sideline Section 100-Level Corner Seat Upgrade (+$120 per person) 100…" at bounding box center [676, 376] width 675 height 36
click at [948, 469] on button "Continue To Activities" at bounding box center [931, 469] width 166 height 29
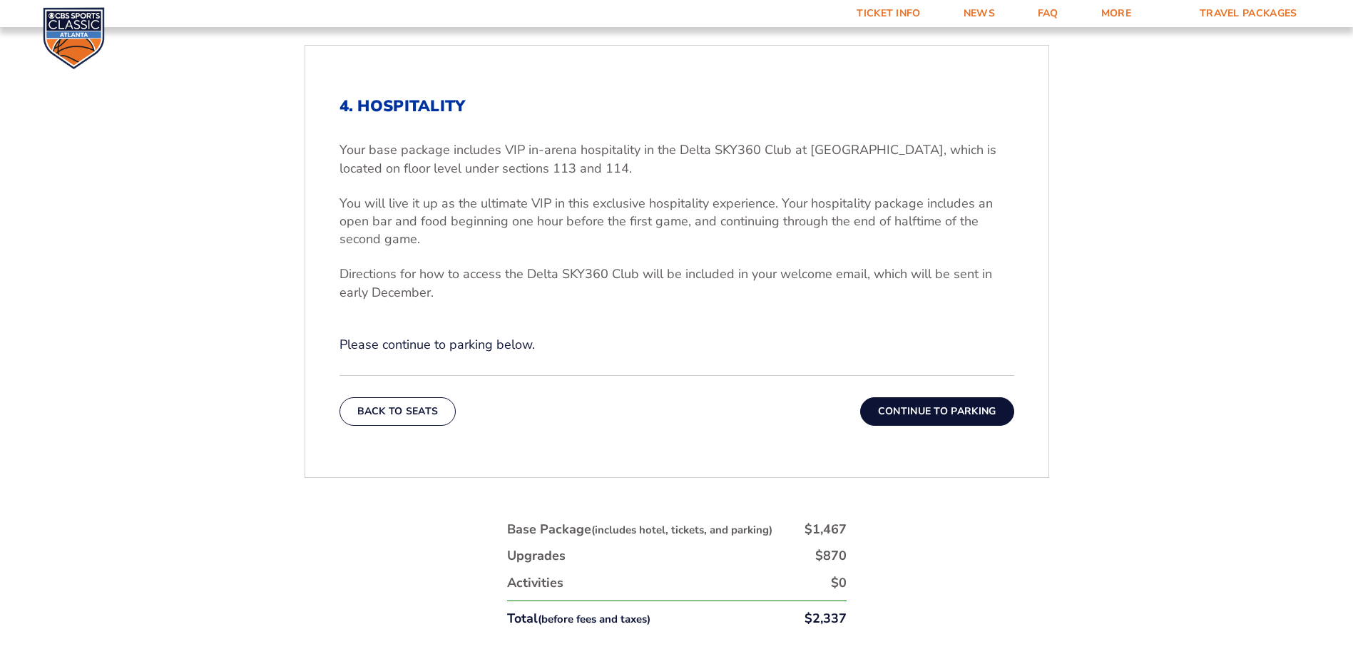
scroll to position [526, 0]
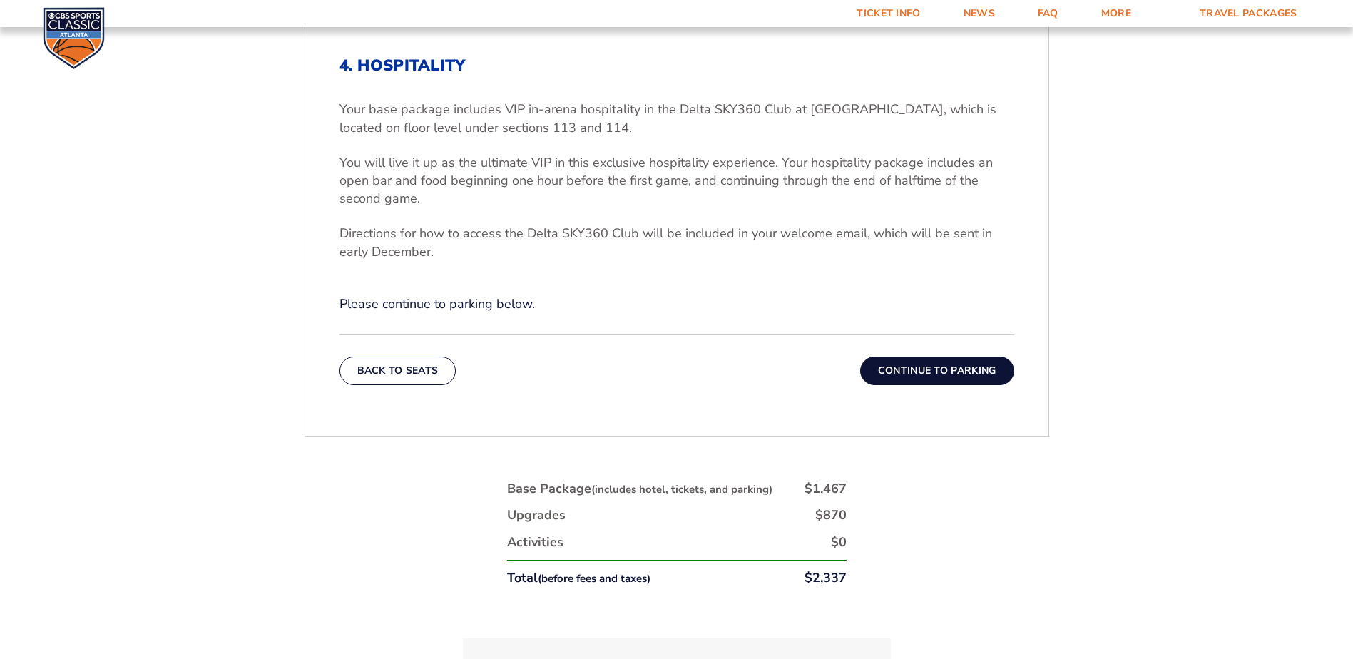
click at [941, 371] on button "Continue To Parking" at bounding box center [937, 371] width 154 height 29
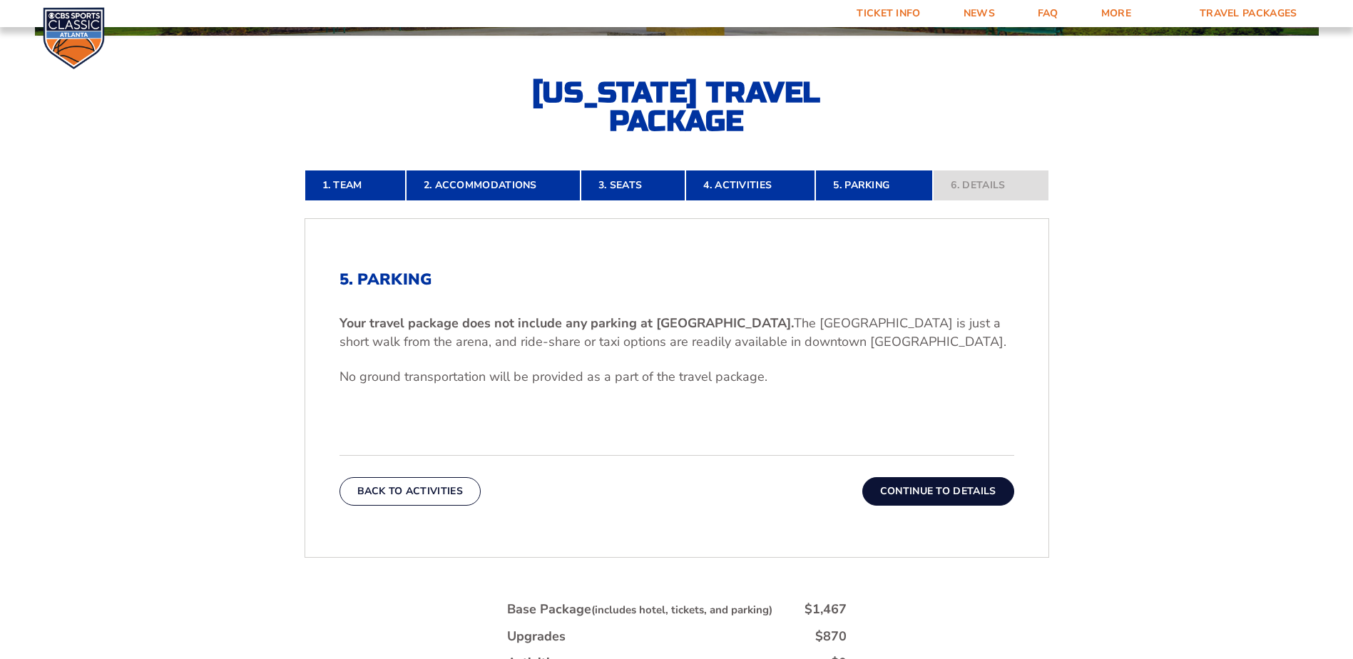
scroll to position [383, 0]
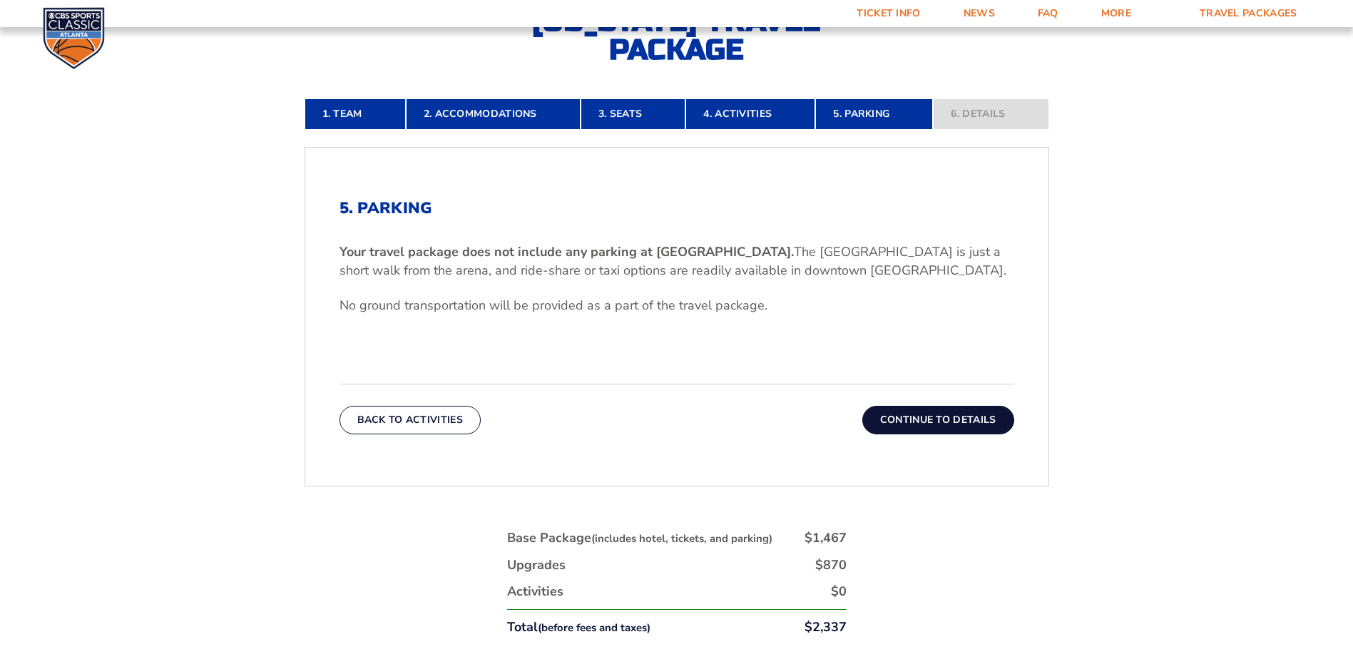
click at [951, 424] on button "Continue To Details" at bounding box center [938, 420] width 152 height 29
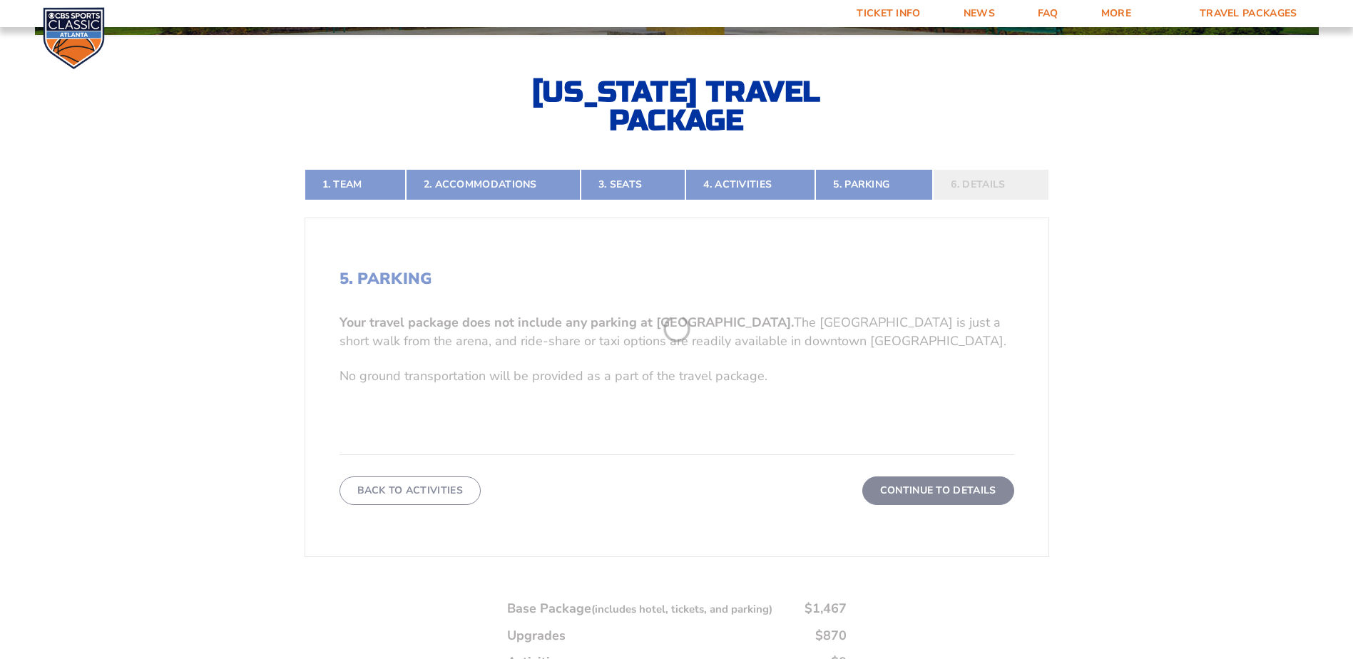
scroll to position [312, 0]
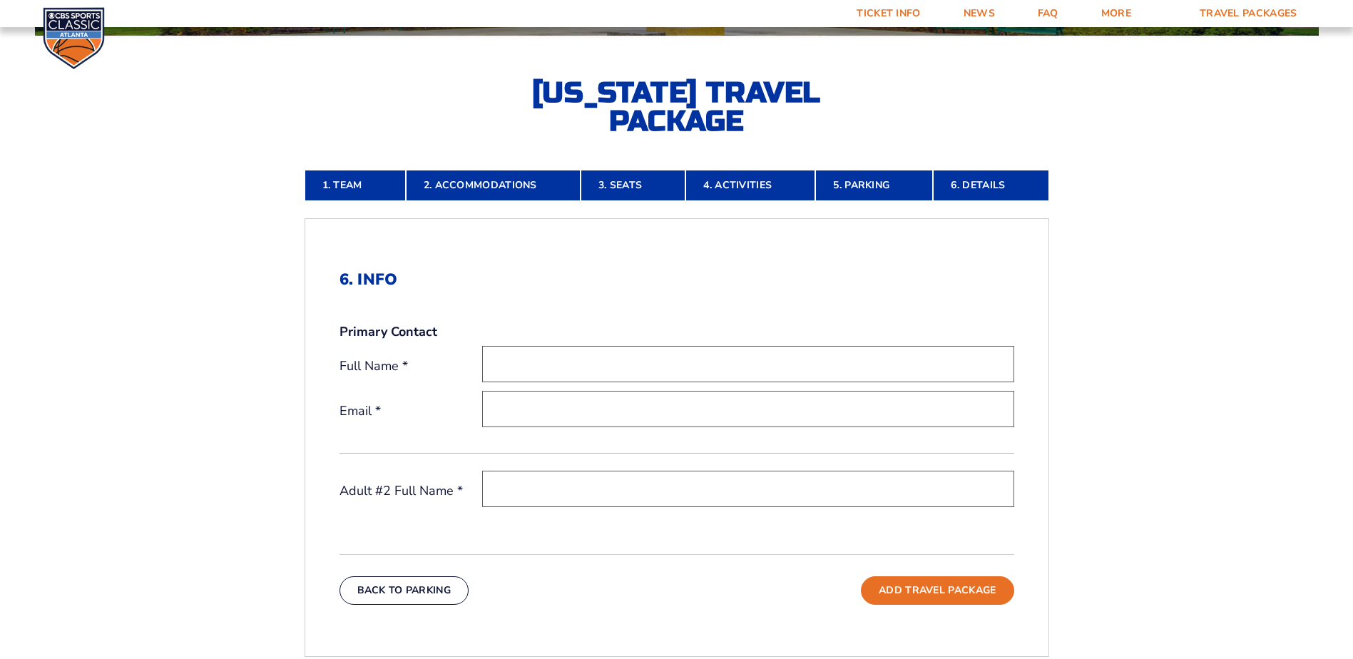
click at [566, 365] on input "text" at bounding box center [748, 364] width 532 height 36
type input "K"
click button "Continue To Accommodations" at bounding box center [0, 0] width 0 height 0
type input "[PERSON_NAME]"
click button "Continue To Accommodations" at bounding box center [0, 0] width 0 height 0
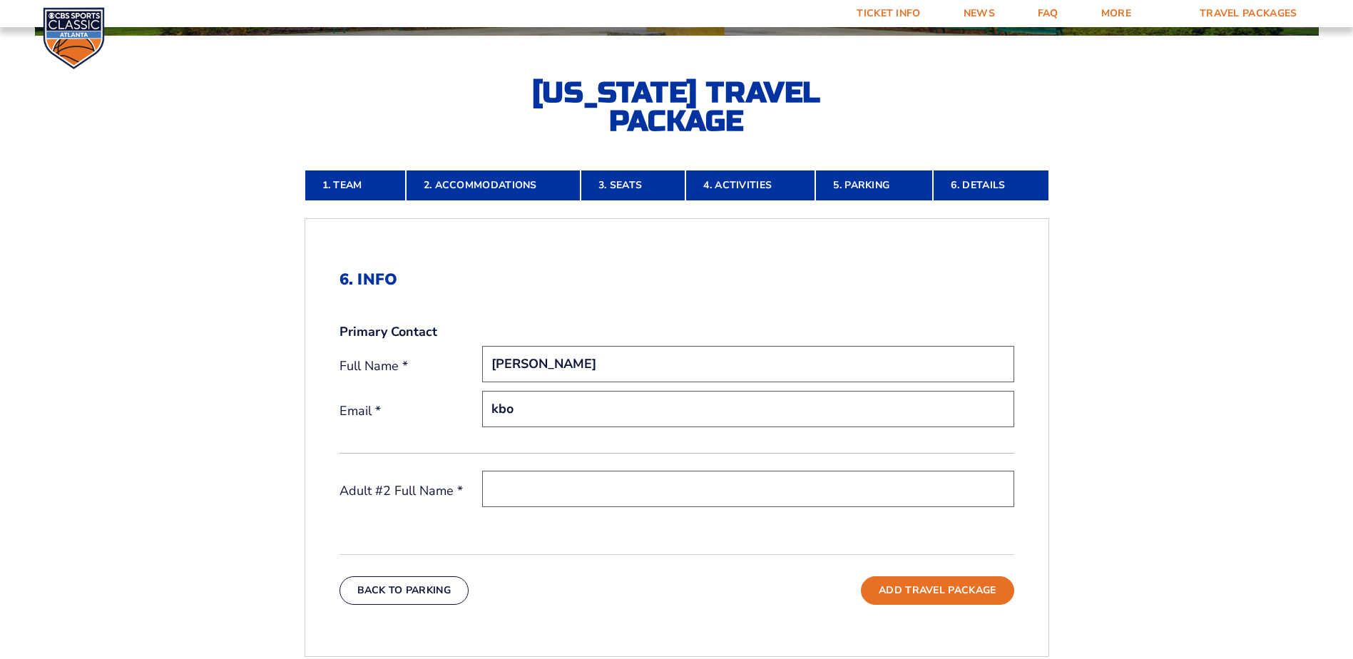
type input "[EMAIL_ADDRESS][DOMAIN_NAME]"
type input "[PERSON_NAME]"
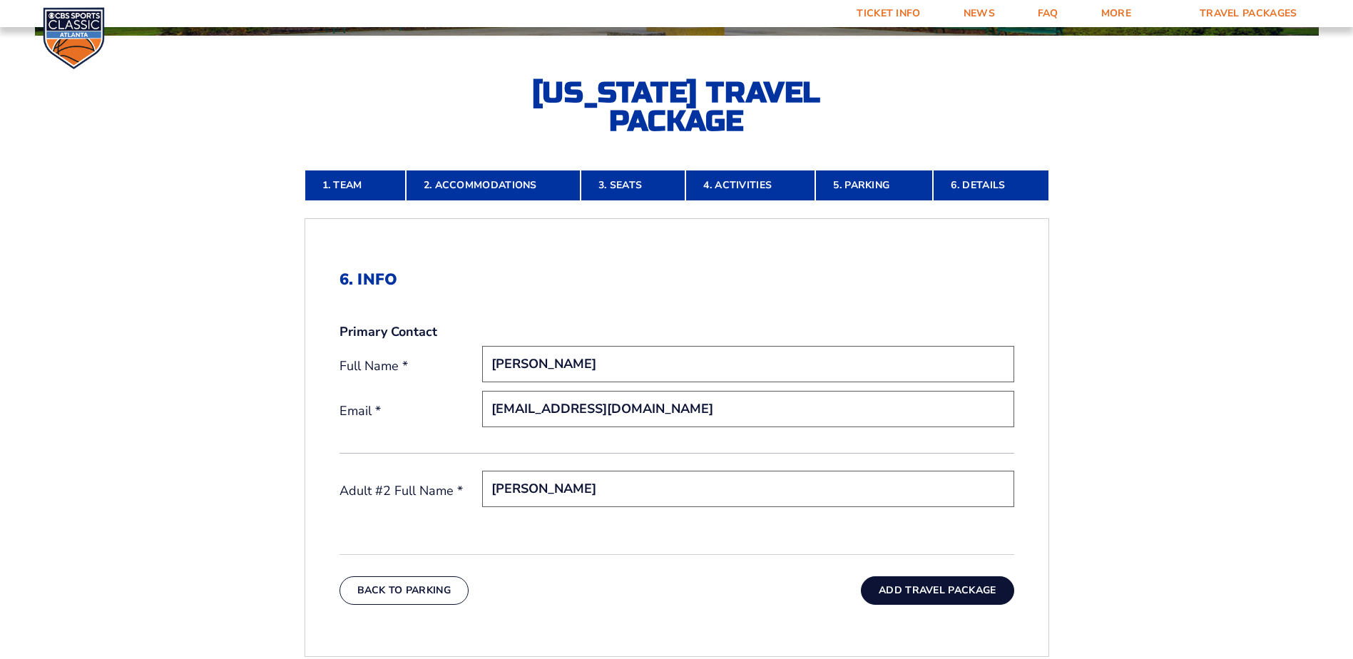
click at [941, 587] on button "Add Travel Package" at bounding box center [937, 590] width 153 height 29
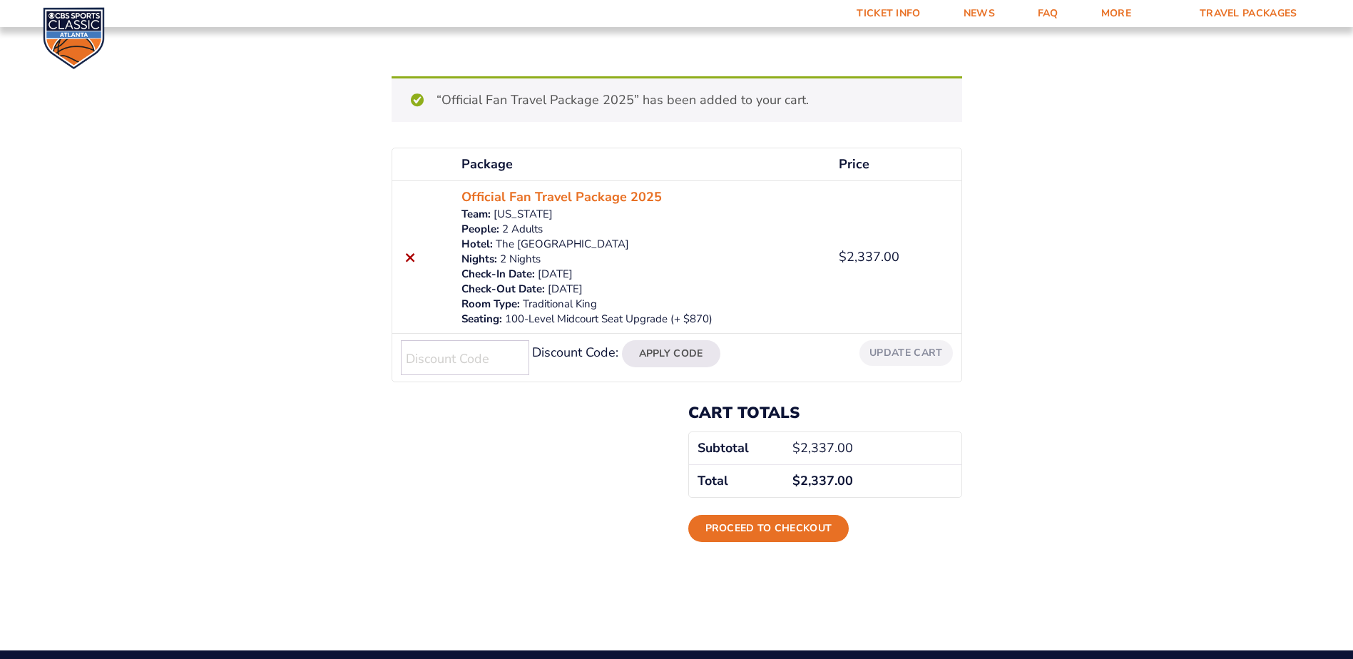
scroll to position [143, 0]
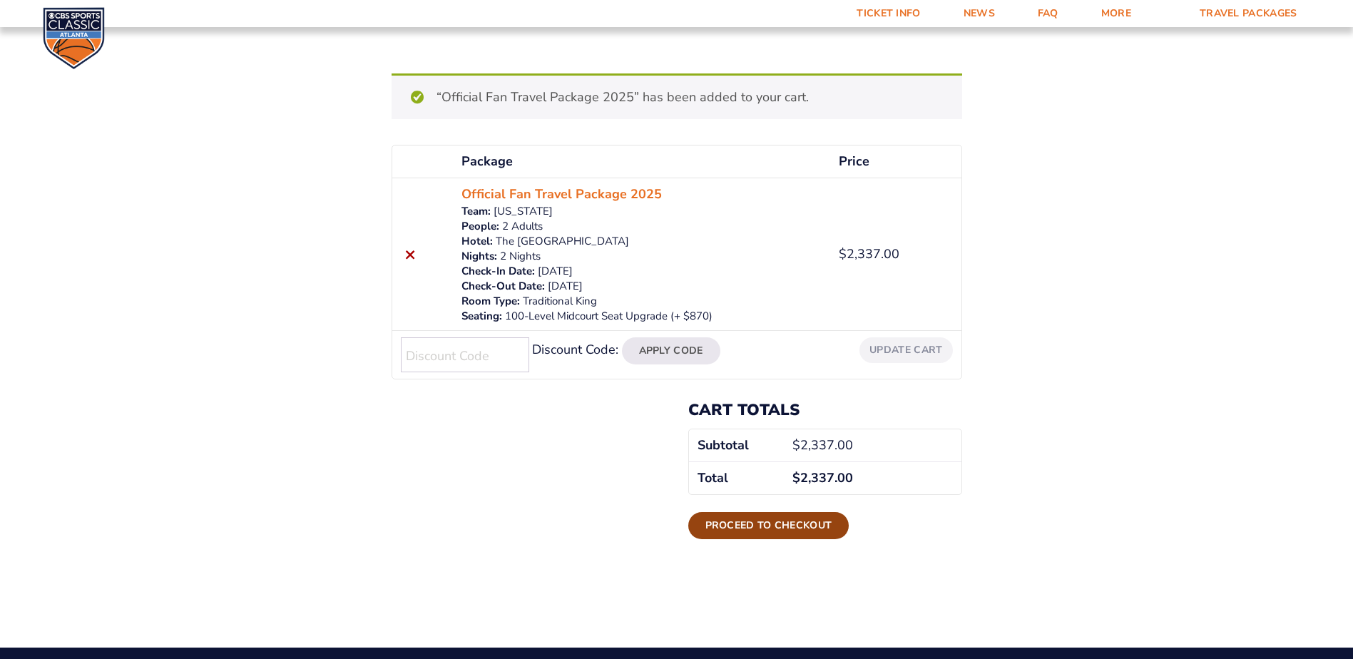
click at [779, 524] on link "Proceed to checkout" at bounding box center [768, 525] width 161 height 27
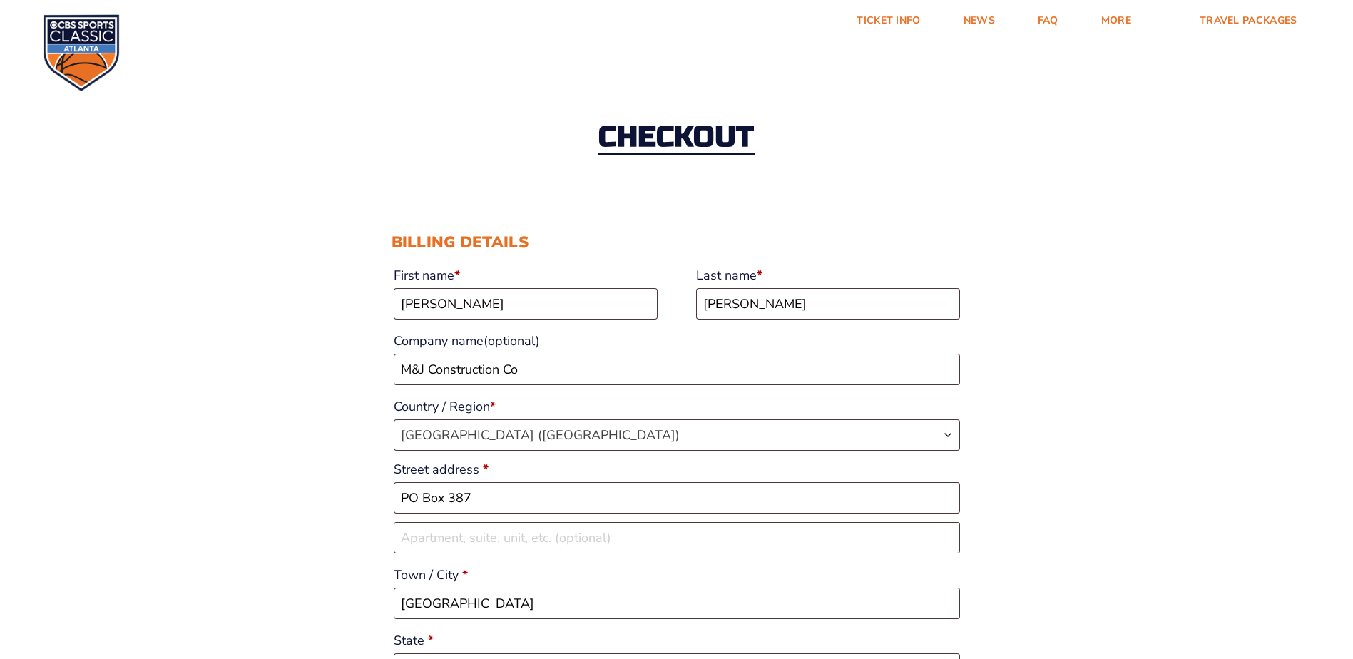
select select "KY"
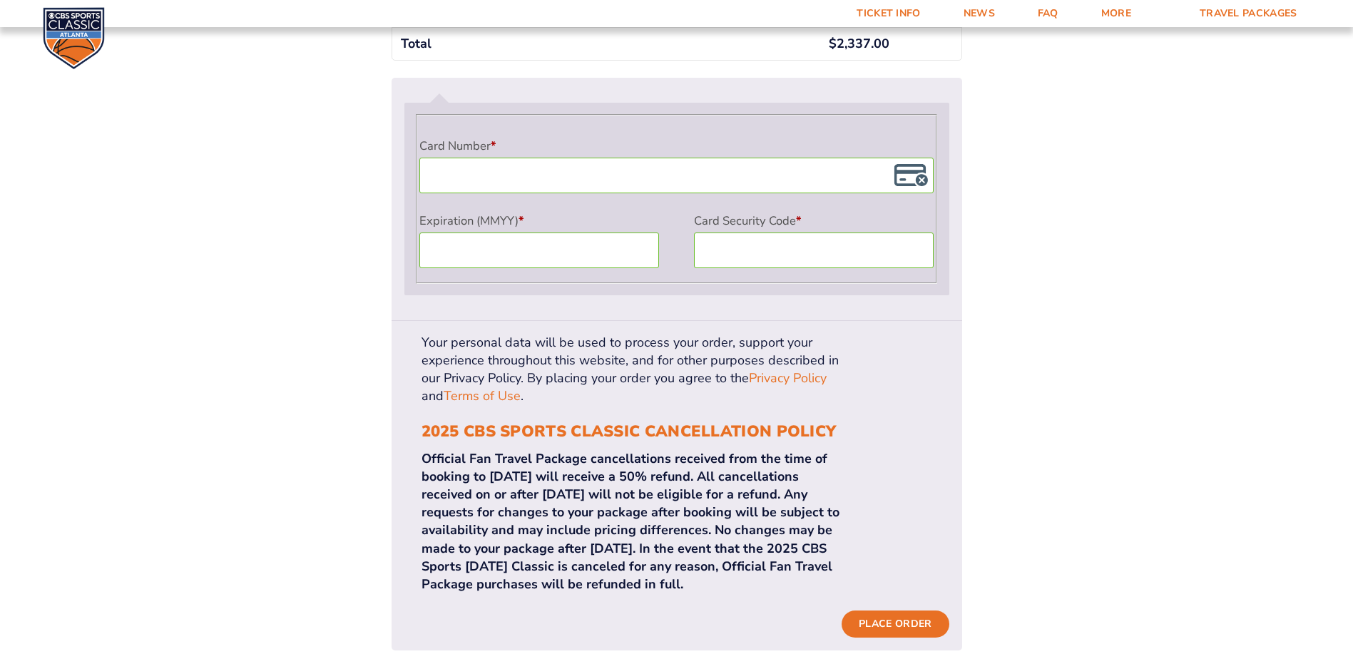
scroll to position [1284, 0]
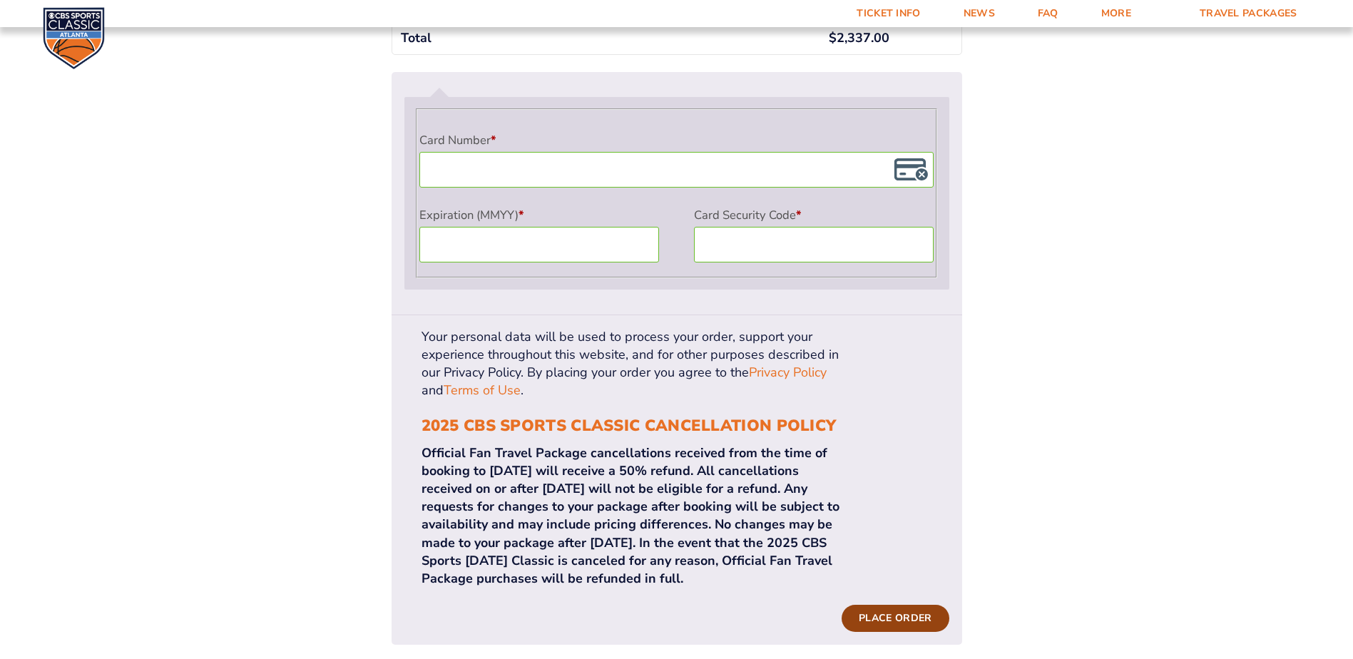
click at [889, 605] on button "Place order" at bounding box center [895, 618] width 107 height 27
